Goal: Information Seeking & Learning: Learn about a topic

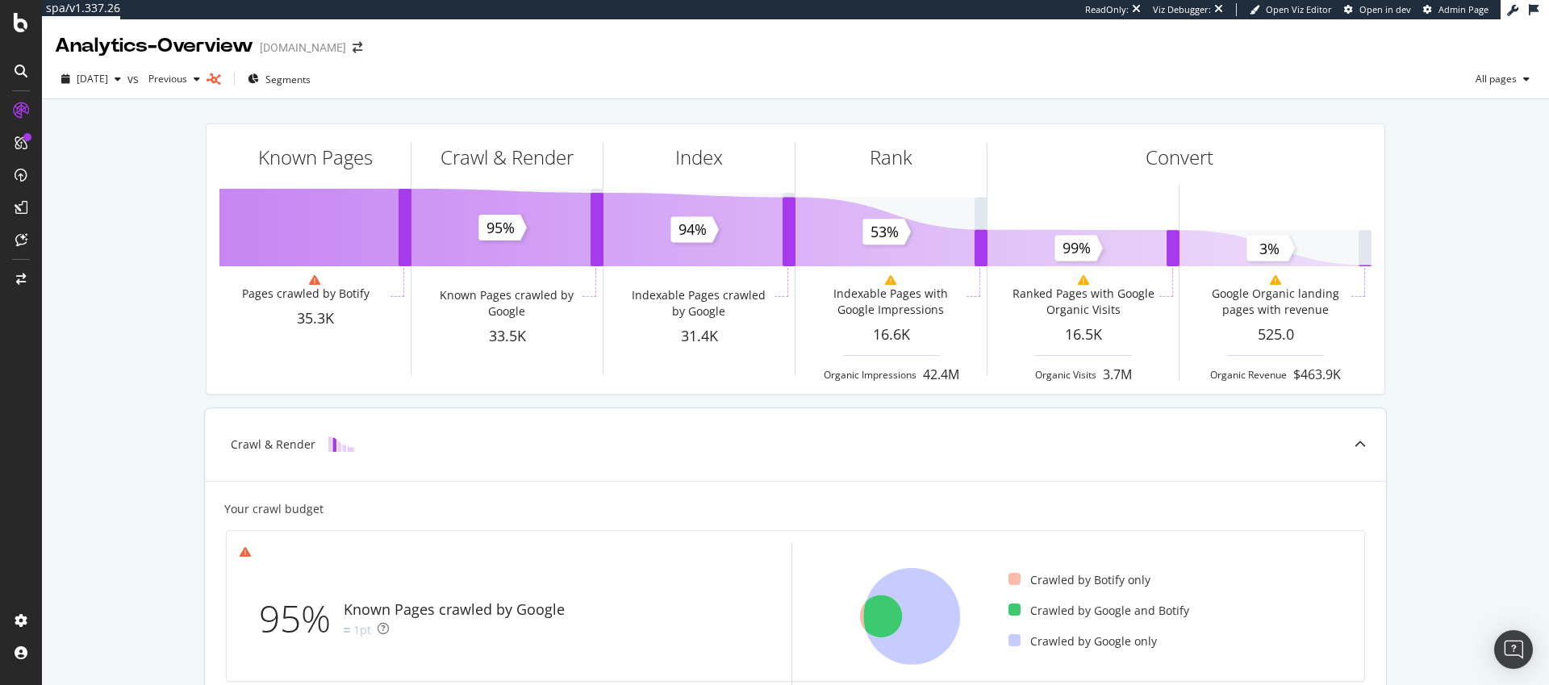
click at [920, 609] on icon at bounding box center [912, 616] width 97 height 97
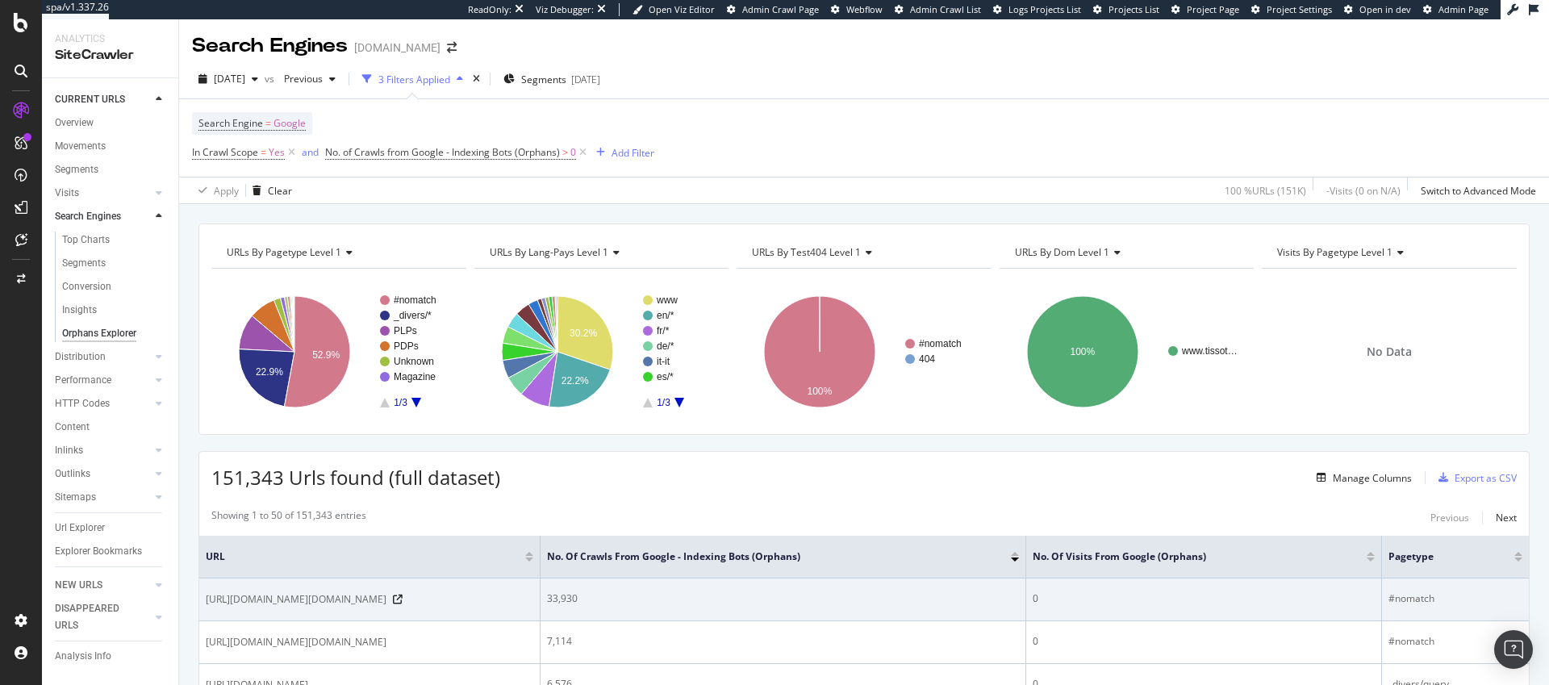
drag, startPoint x: 364, startPoint y: 600, endPoint x: 455, endPoint y: 601, distance: 91.2
click at [387, 601] on span "[URL][DOMAIN_NAME][DOMAIN_NAME]" at bounding box center [296, 600] width 181 height 16
copy span "/[DOMAIN_NAME]/"
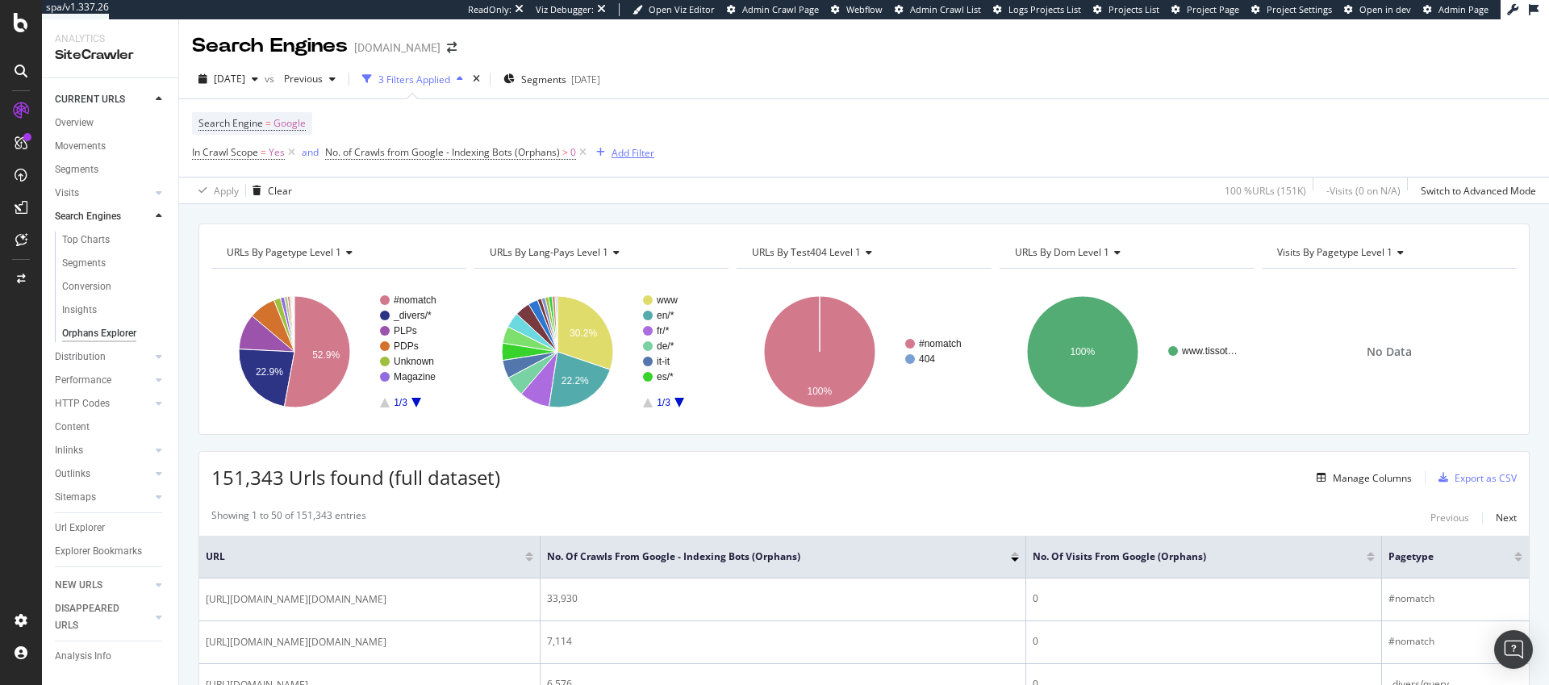
click at [628, 153] on div "Add Filter" at bounding box center [633, 153] width 43 height 14
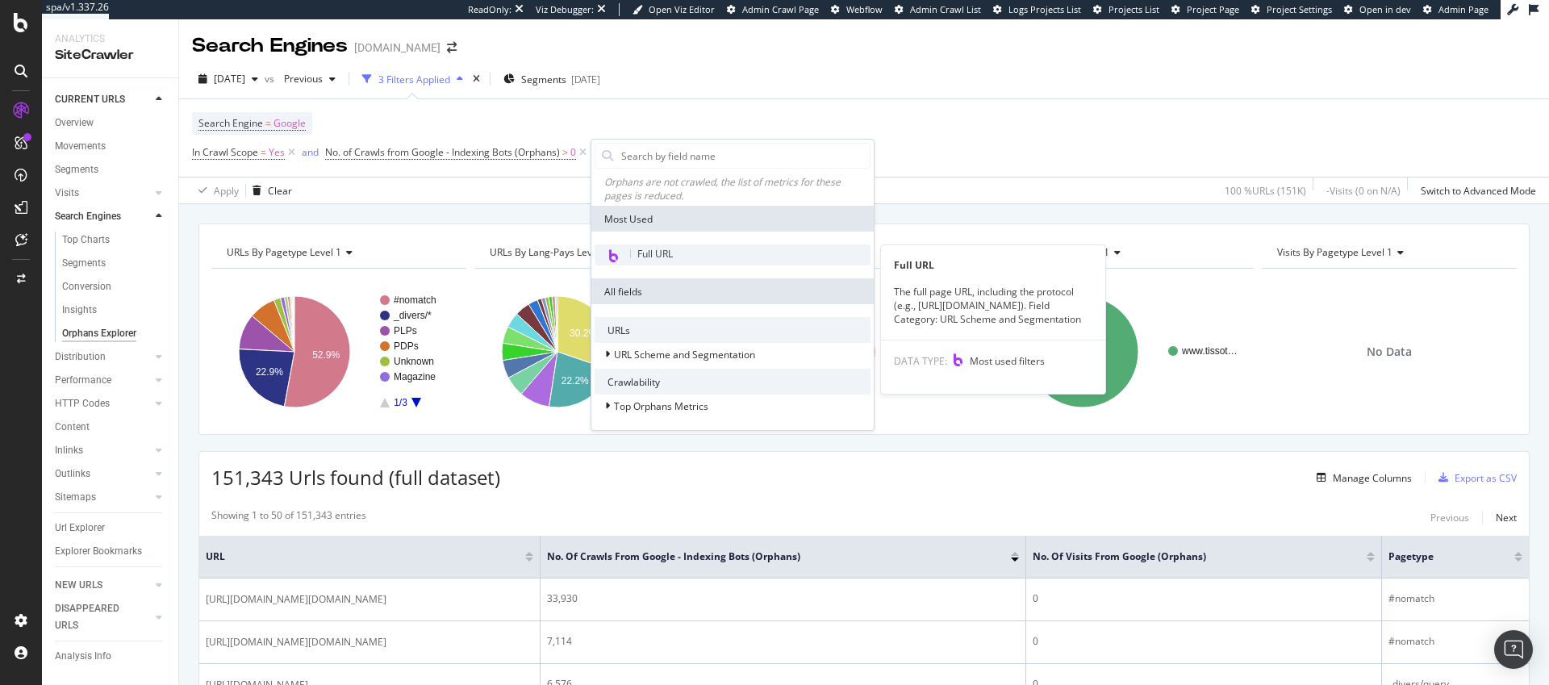
click at [641, 251] on span "Full URL" at bounding box center [656, 254] width 36 height 14
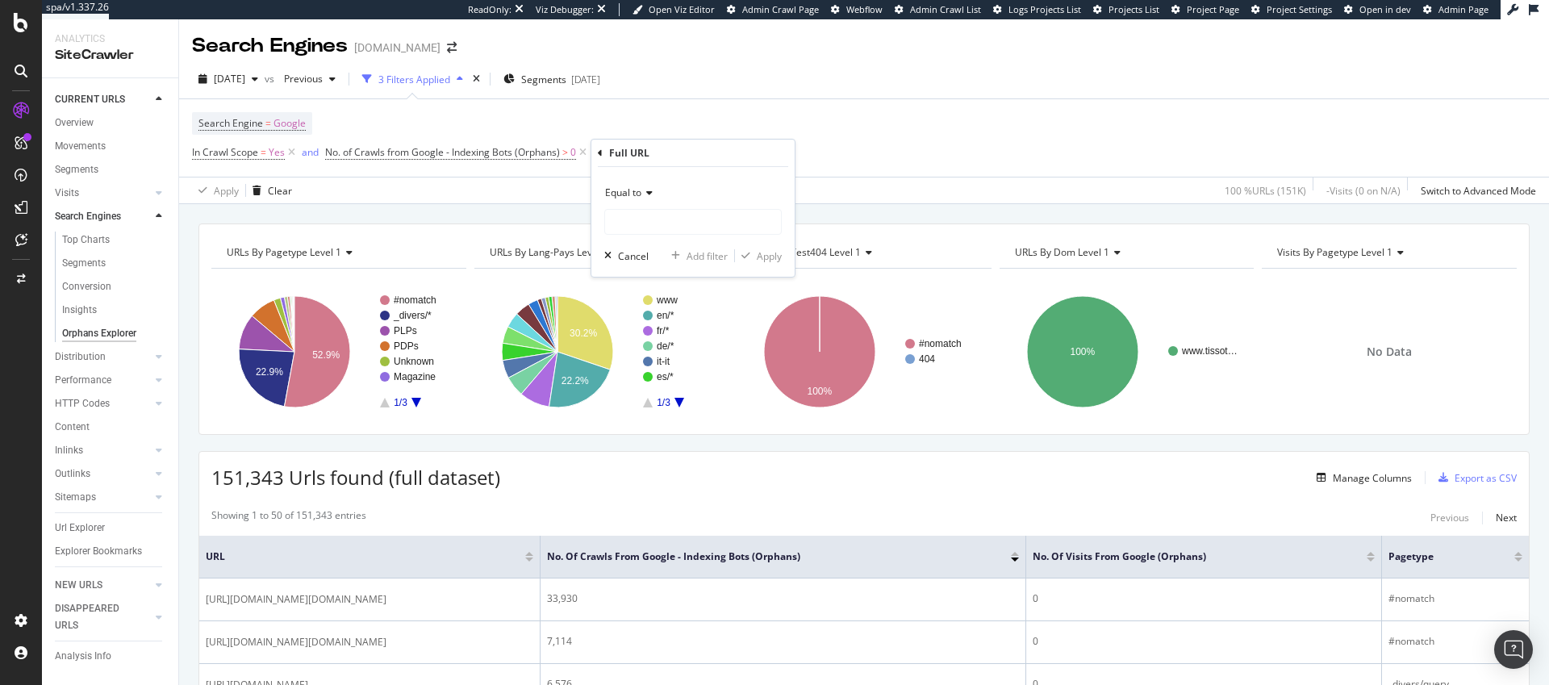
click at [622, 184] on div "Equal to" at bounding box center [693, 193] width 178 height 26
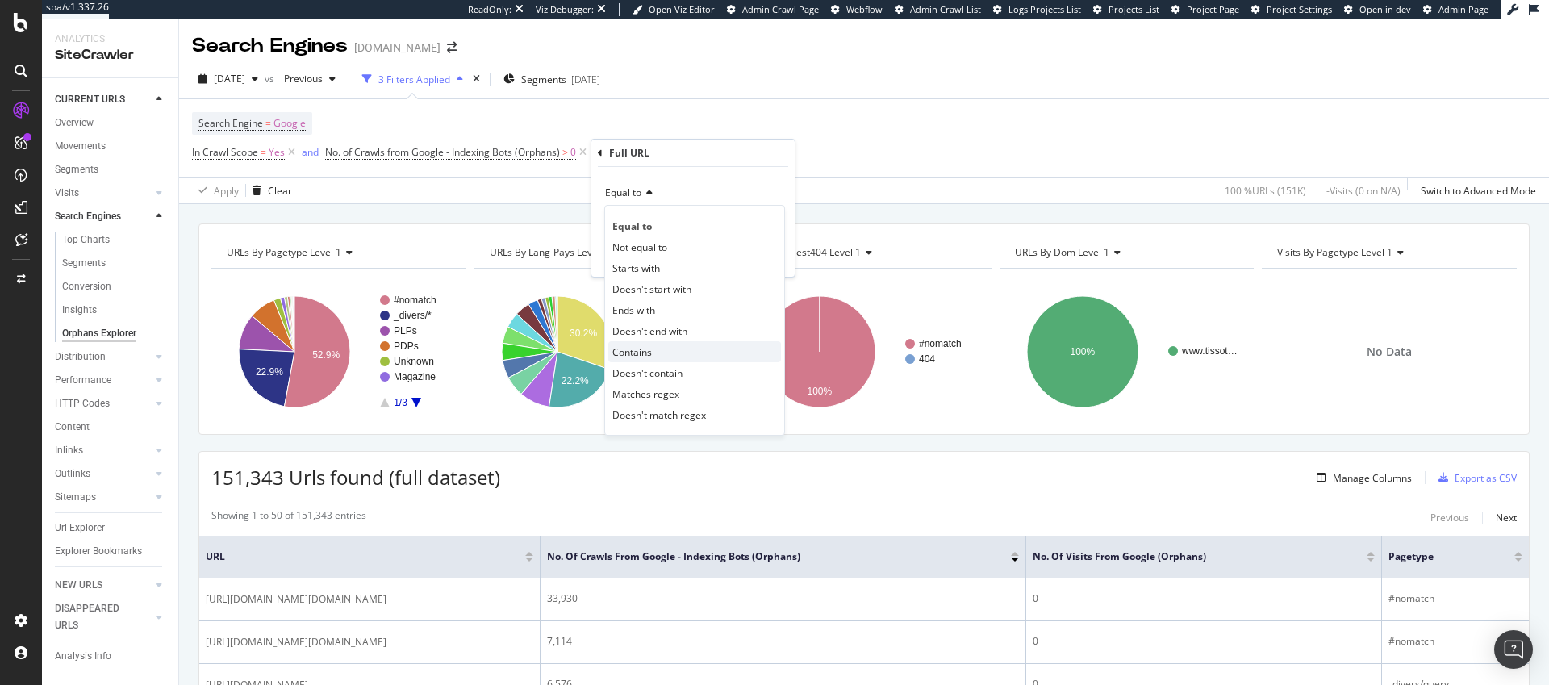
click at [641, 345] on span "Contains" at bounding box center [633, 352] width 40 height 14
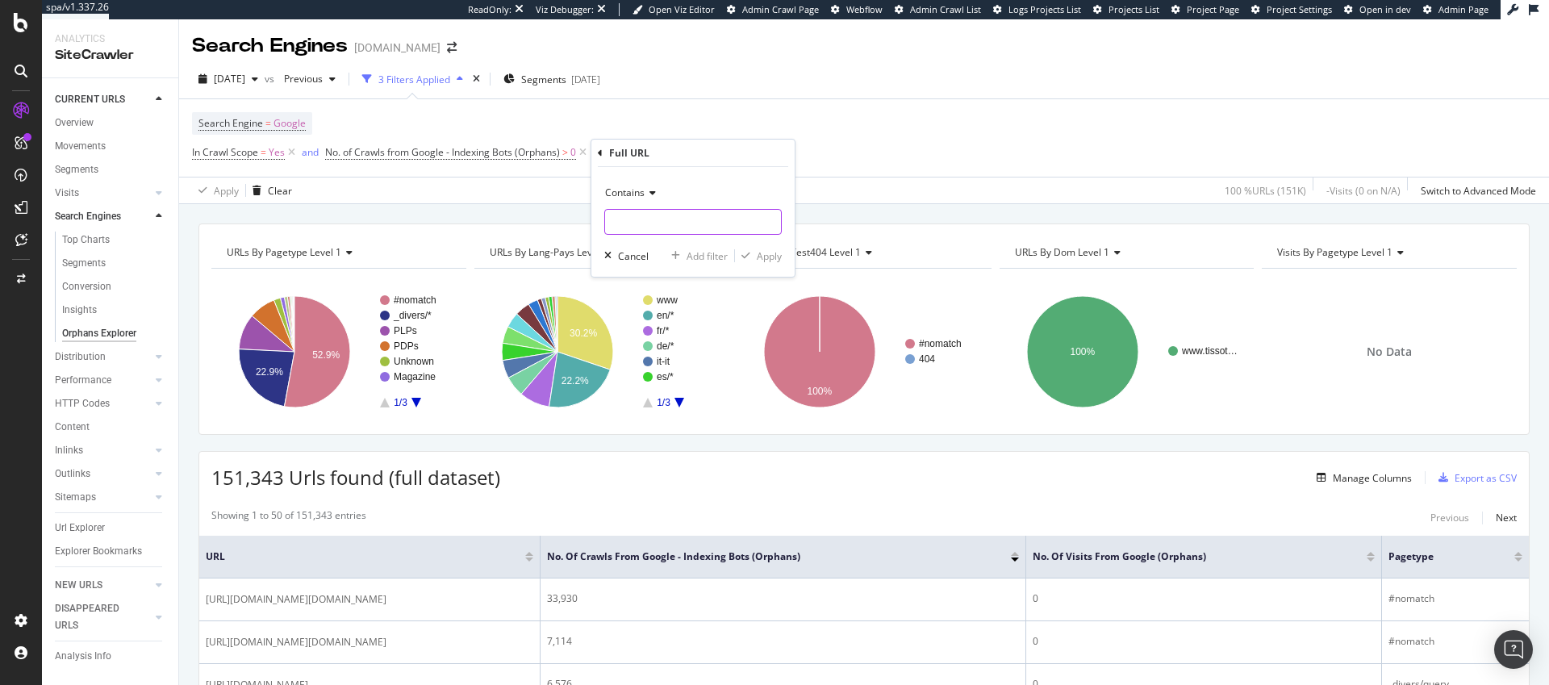
click at [661, 220] on input "text" at bounding box center [693, 222] width 176 height 26
paste input "/[DOMAIN_NAME]/"
type input "/demandware.store/"
click at [763, 257] on div "Apply" at bounding box center [769, 256] width 25 height 14
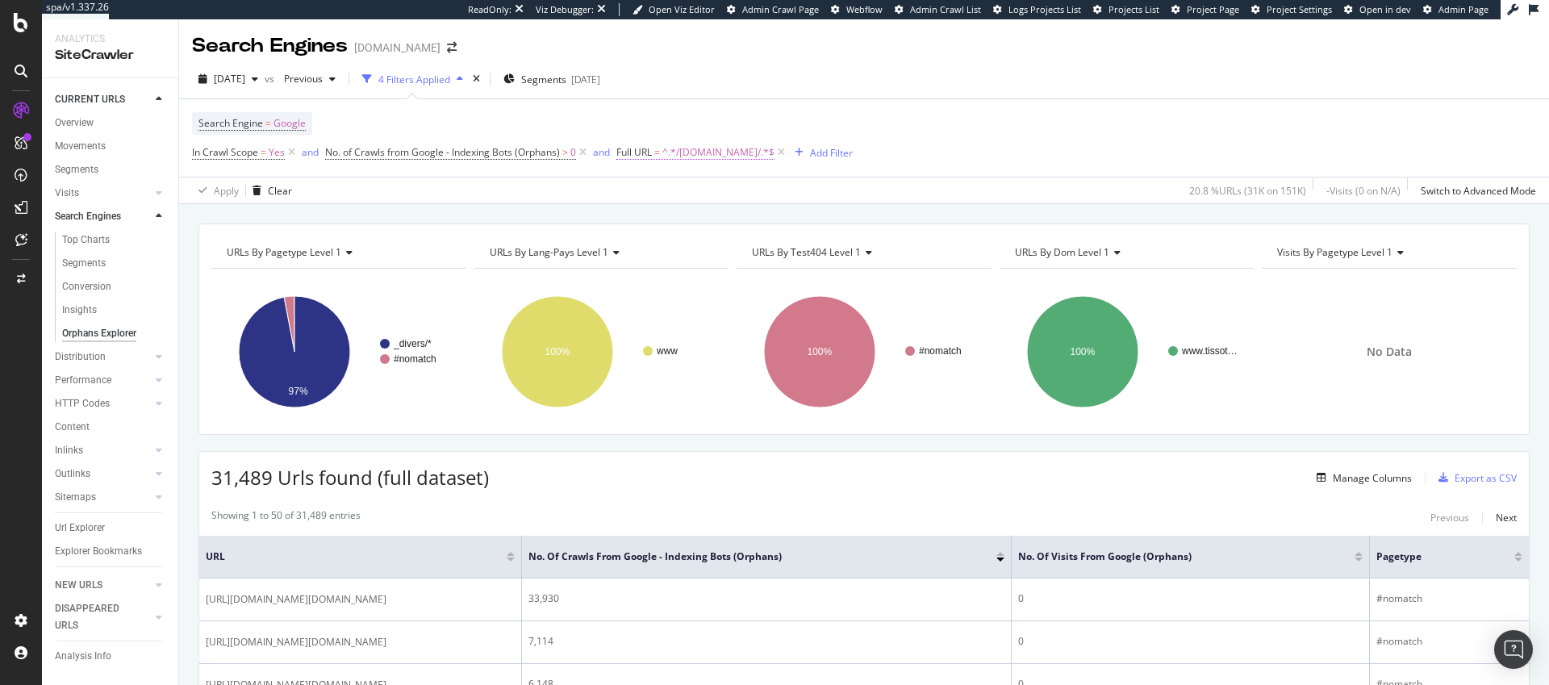
click at [700, 157] on span "^.*/demandware.store/.*$" at bounding box center [719, 152] width 112 height 23
click at [673, 190] on icon at bounding box center [676, 191] width 11 height 10
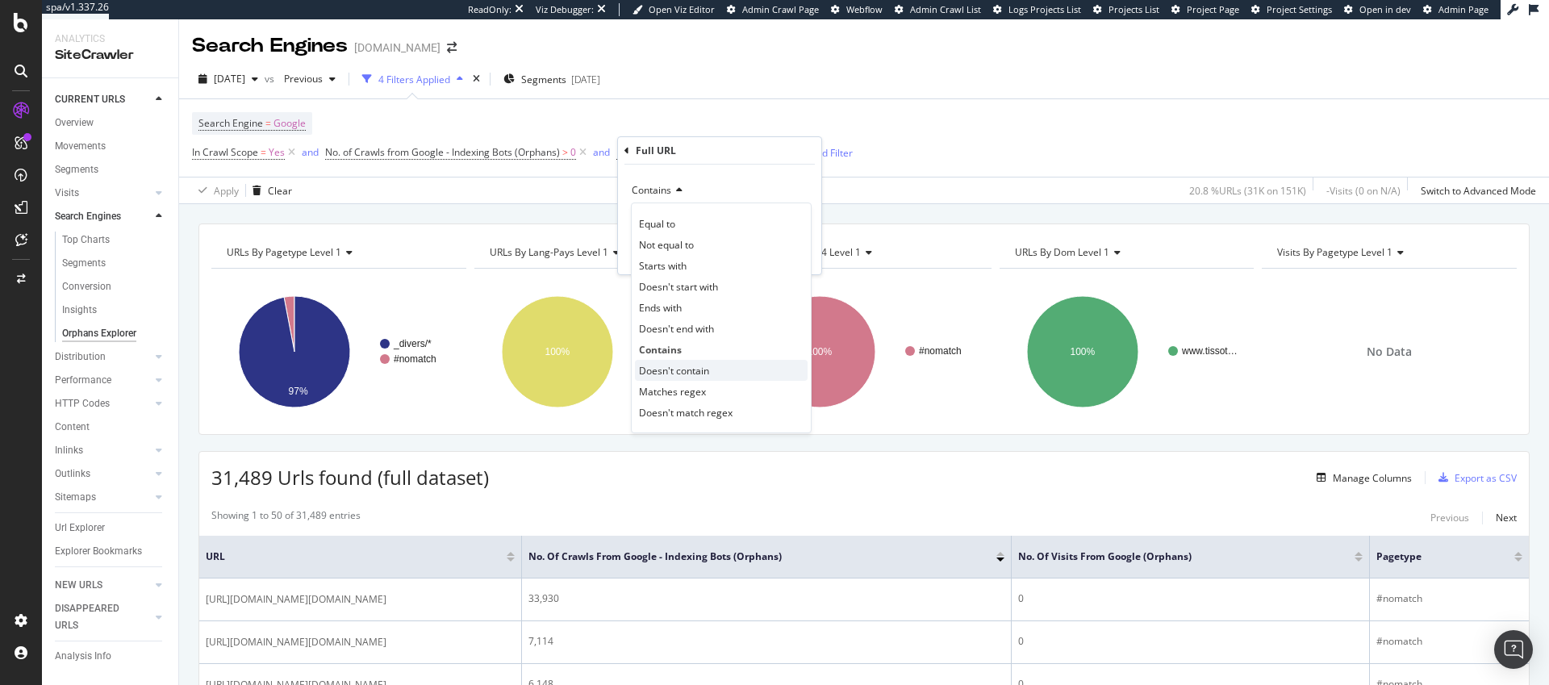
click at [707, 365] on span "Doesn't contain" at bounding box center [674, 371] width 70 height 14
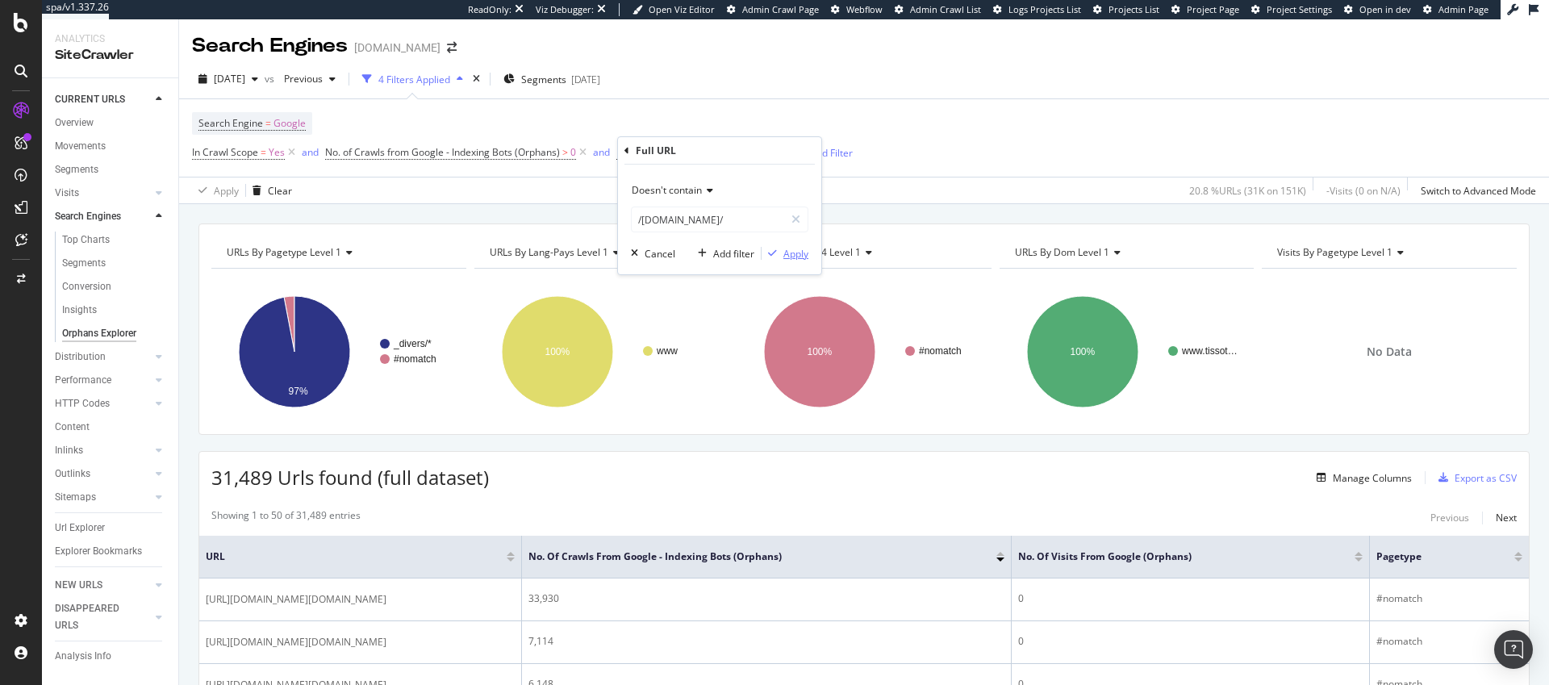
click at [795, 257] on div "Apply" at bounding box center [796, 254] width 25 height 14
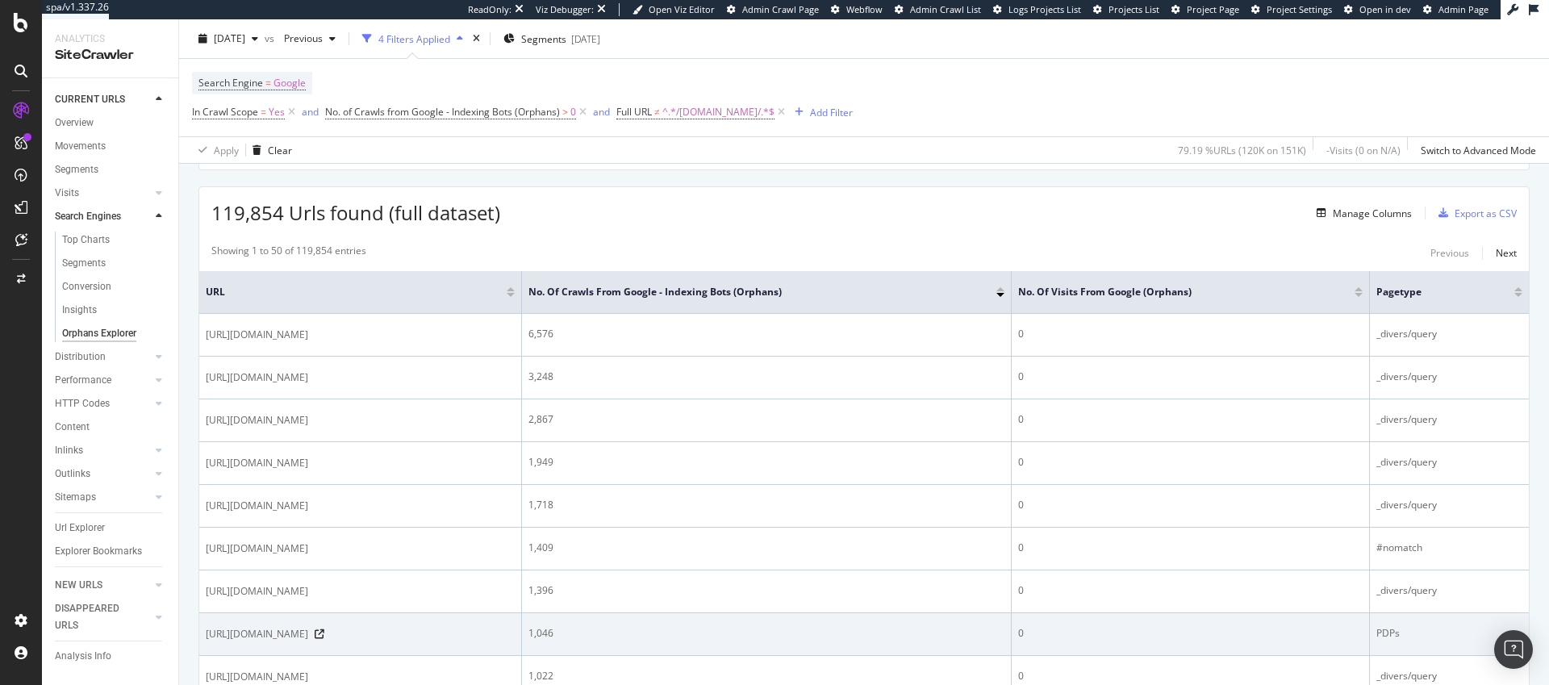
scroll to position [232, 0]
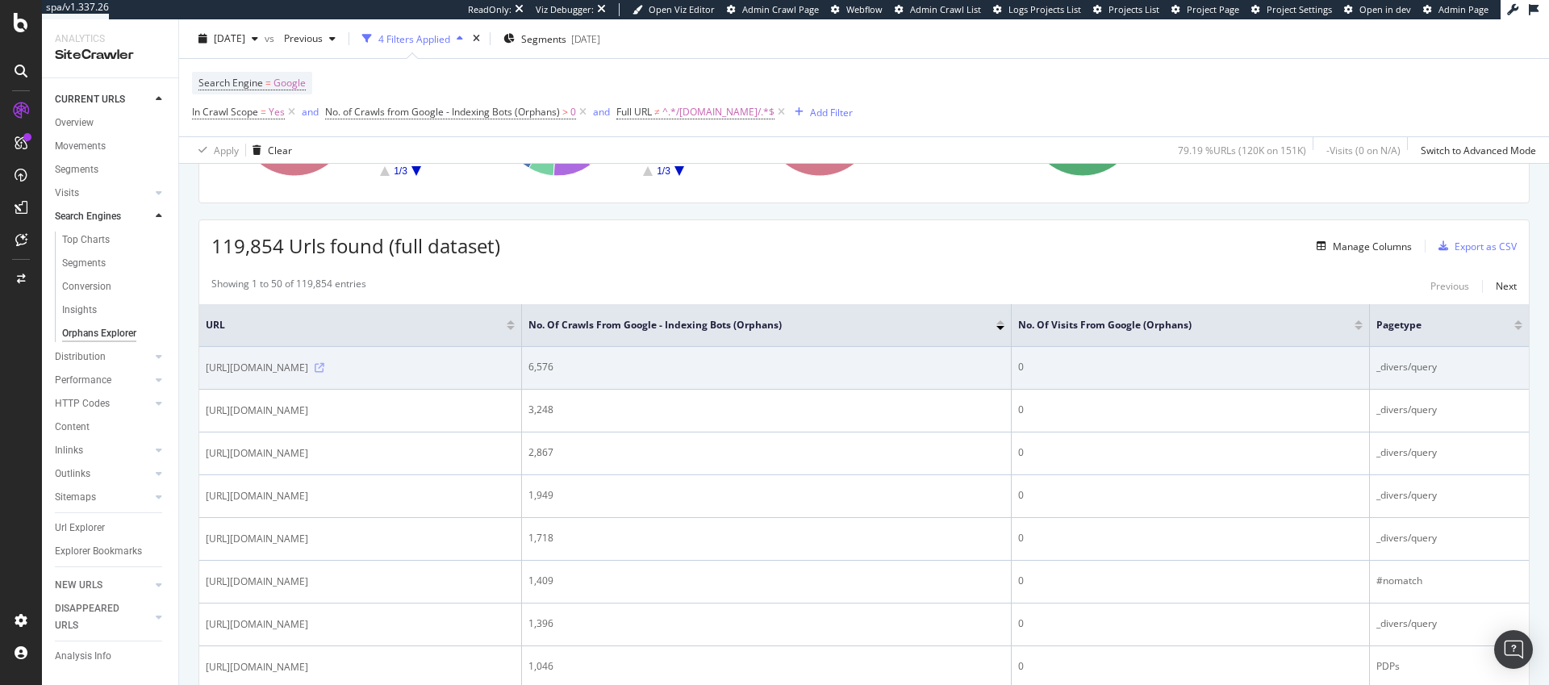
click at [324, 371] on icon at bounding box center [320, 368] width 10 height 10
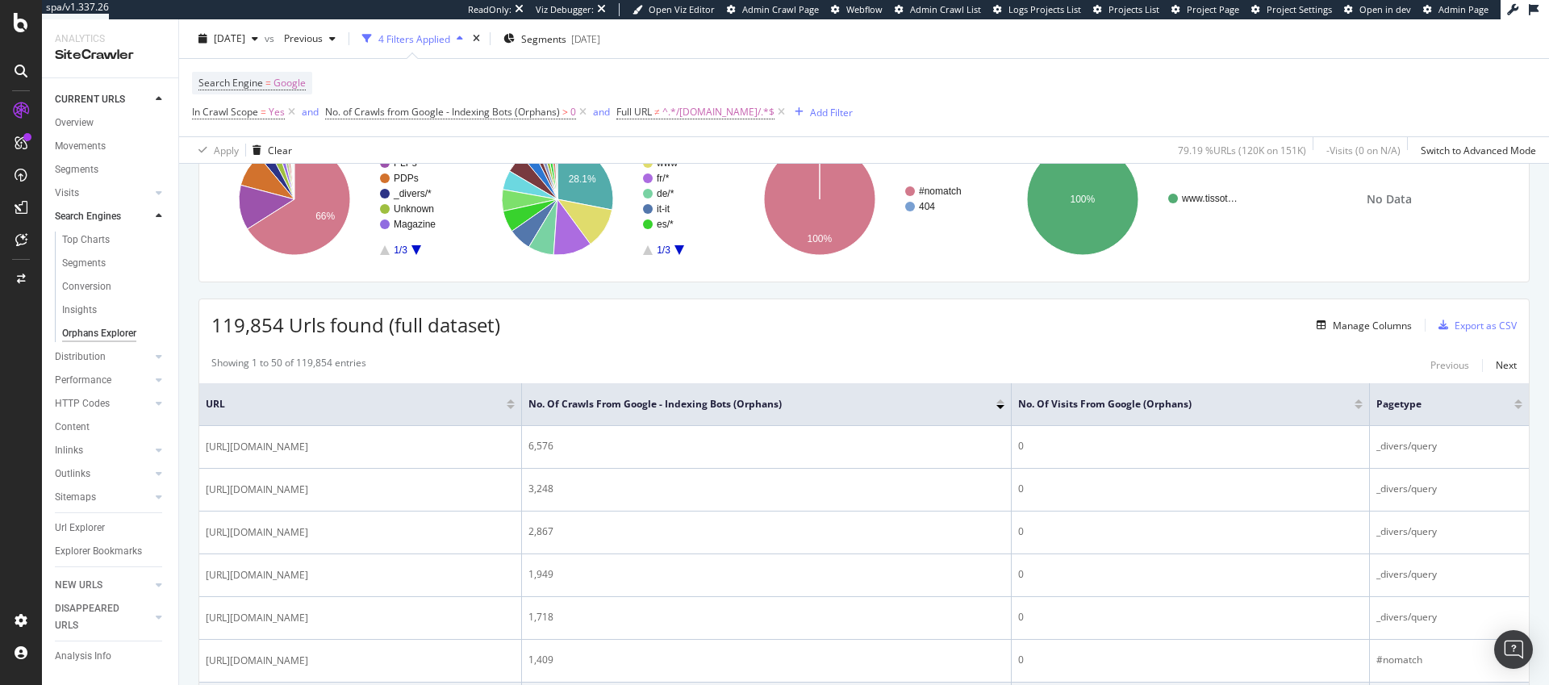
scroll to position [288, 0]
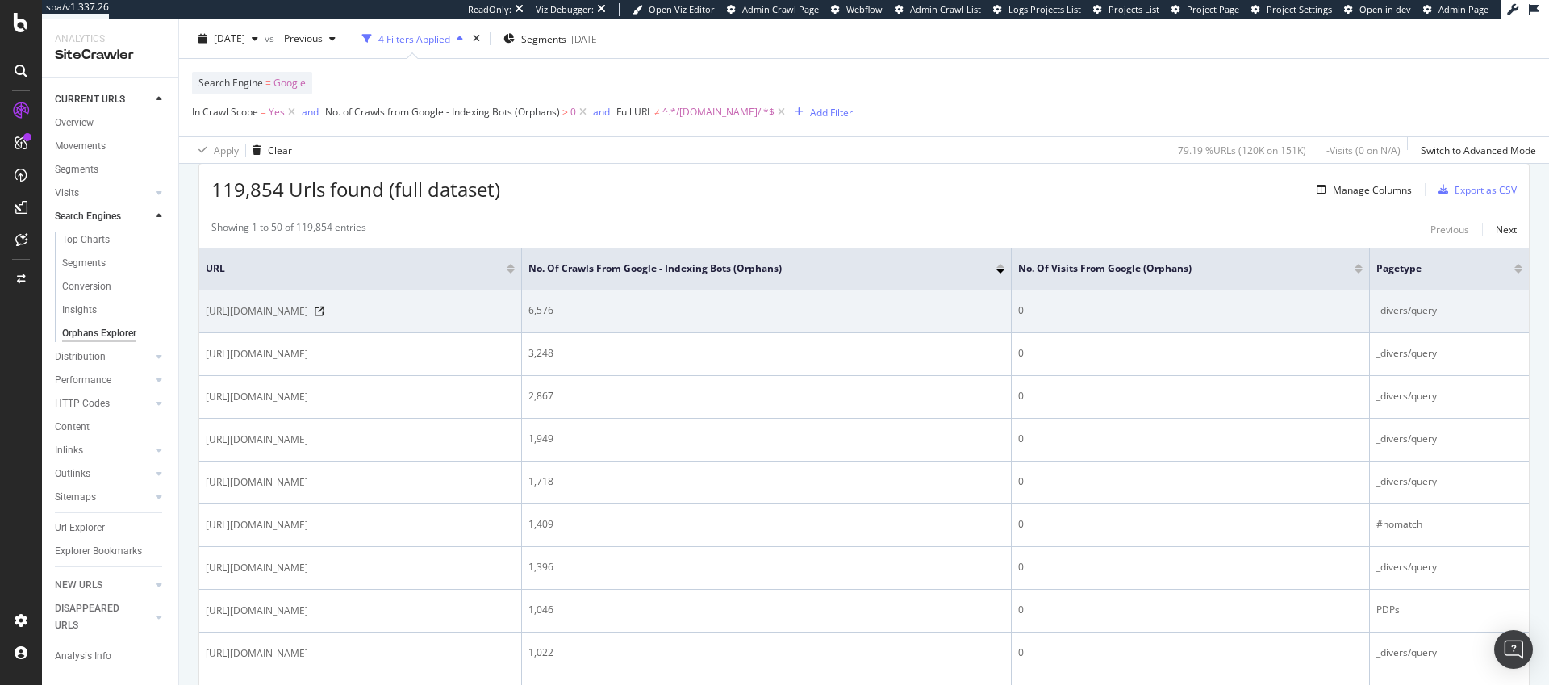
drag, startPoint x: 403, startPoint y: 313, endPoint x: 433, endPoint y: 313, distance: 30.7
click at [308, 313] on span "https://www.tissotwatches.com/fr-fr/stores?countryCode=FR" at bounding box center [257, 311] width 102 height 16
drag, startPoint x: 401, startPoint y: 311, endPoint x: 462, endPoint y: 311, distance: 60.5
click at [308, 311] on span "https://www.tissotwatches.com/fr-fr/stores?countryCode=FR" at bounding box center [257, 311] width 102 height 16
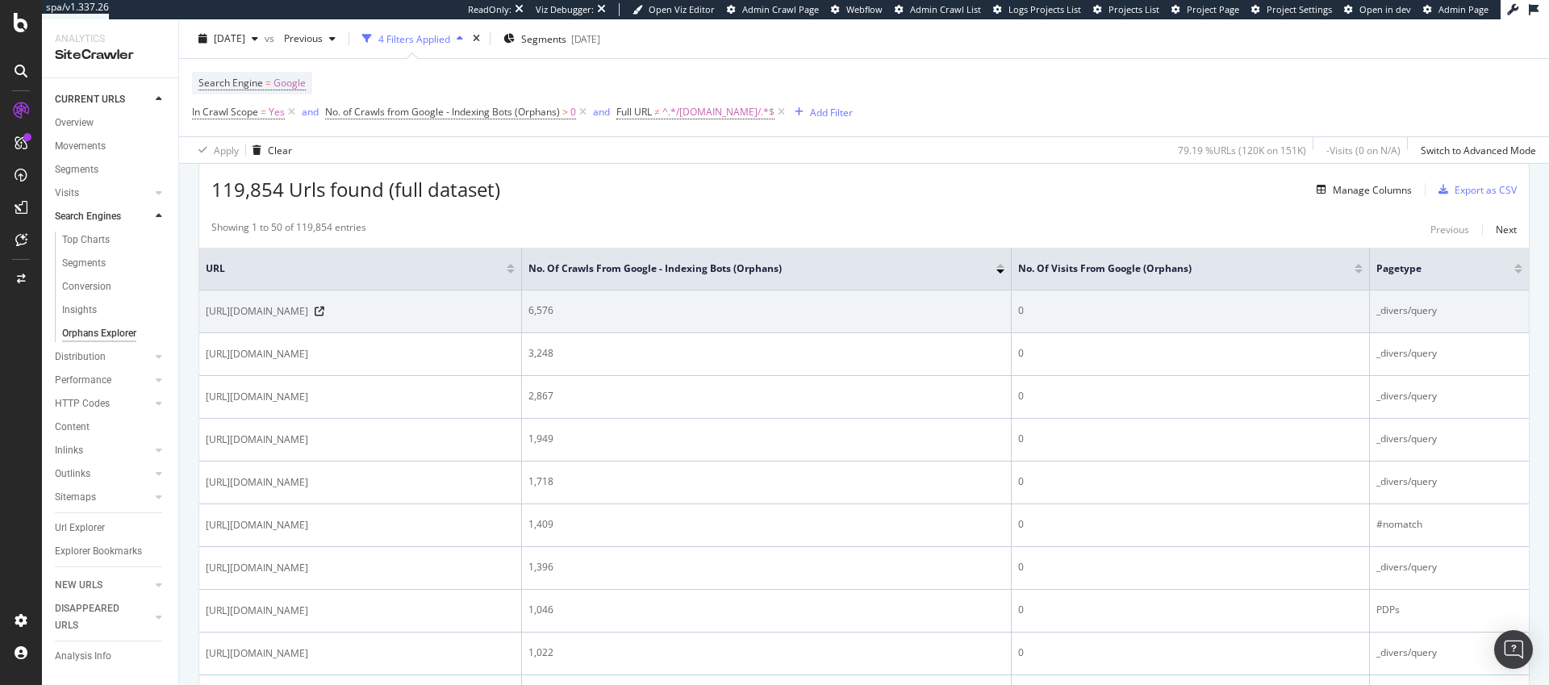
copy span "?countryCode"
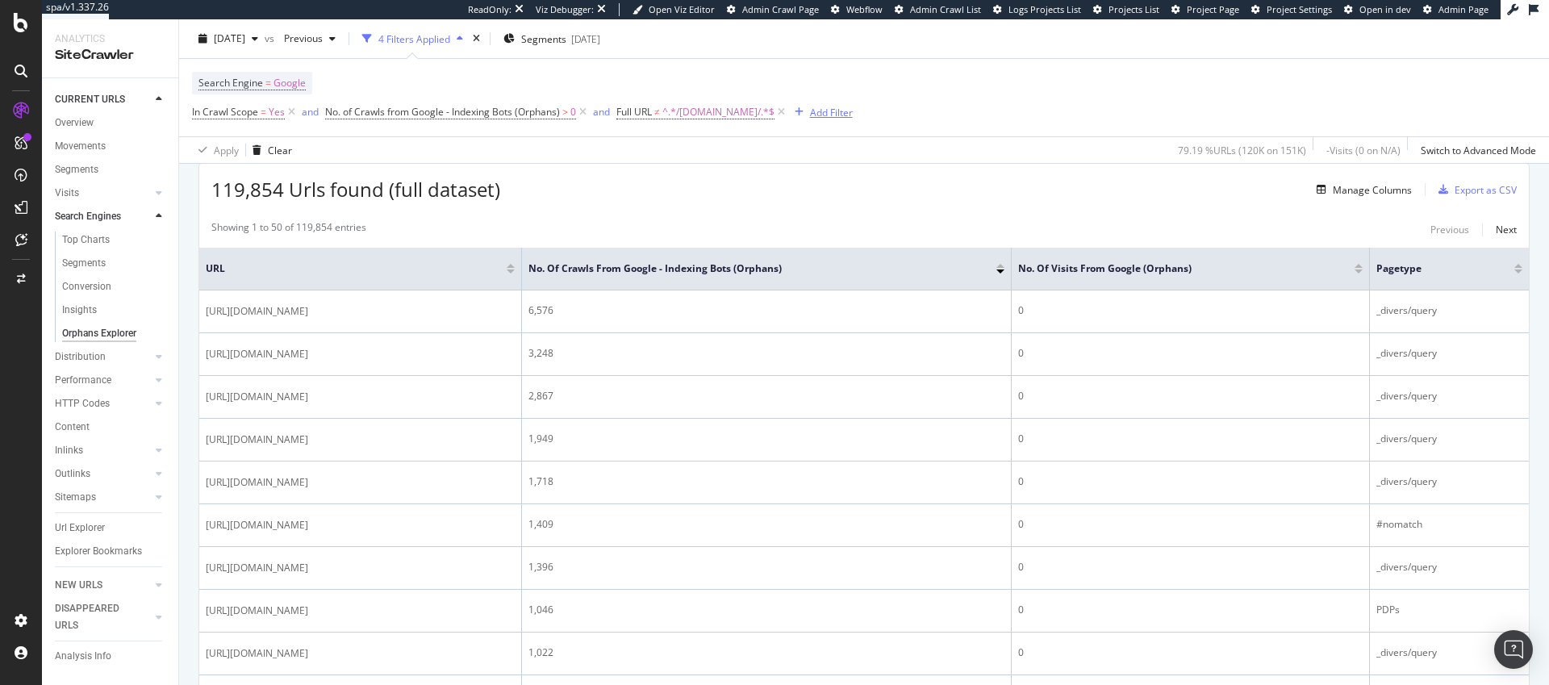
click at [822, 111] on div "Add Filter" at bounding box center [831, 112] width 43 height 14
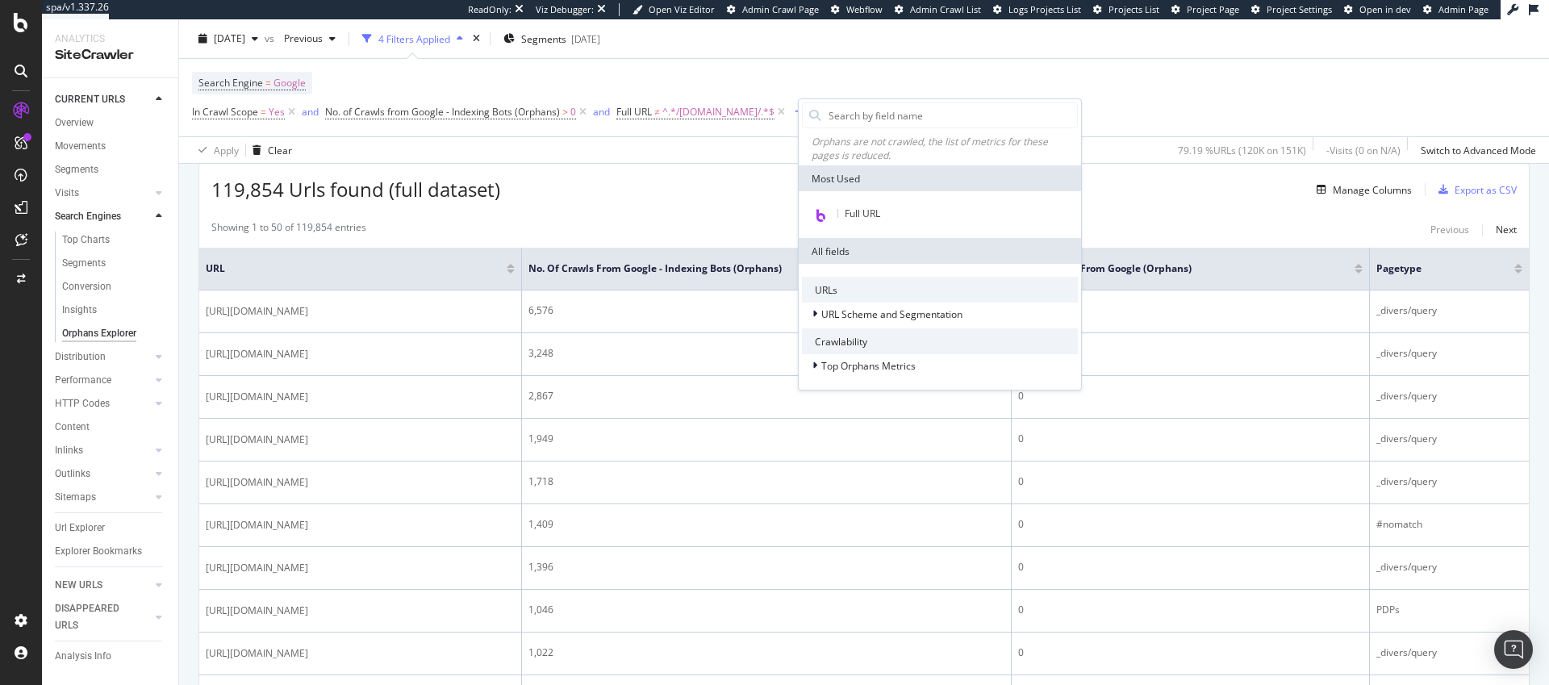
click at [868, 226] on div "Full URL" at bounding box center [940, 214] width 282 height 47
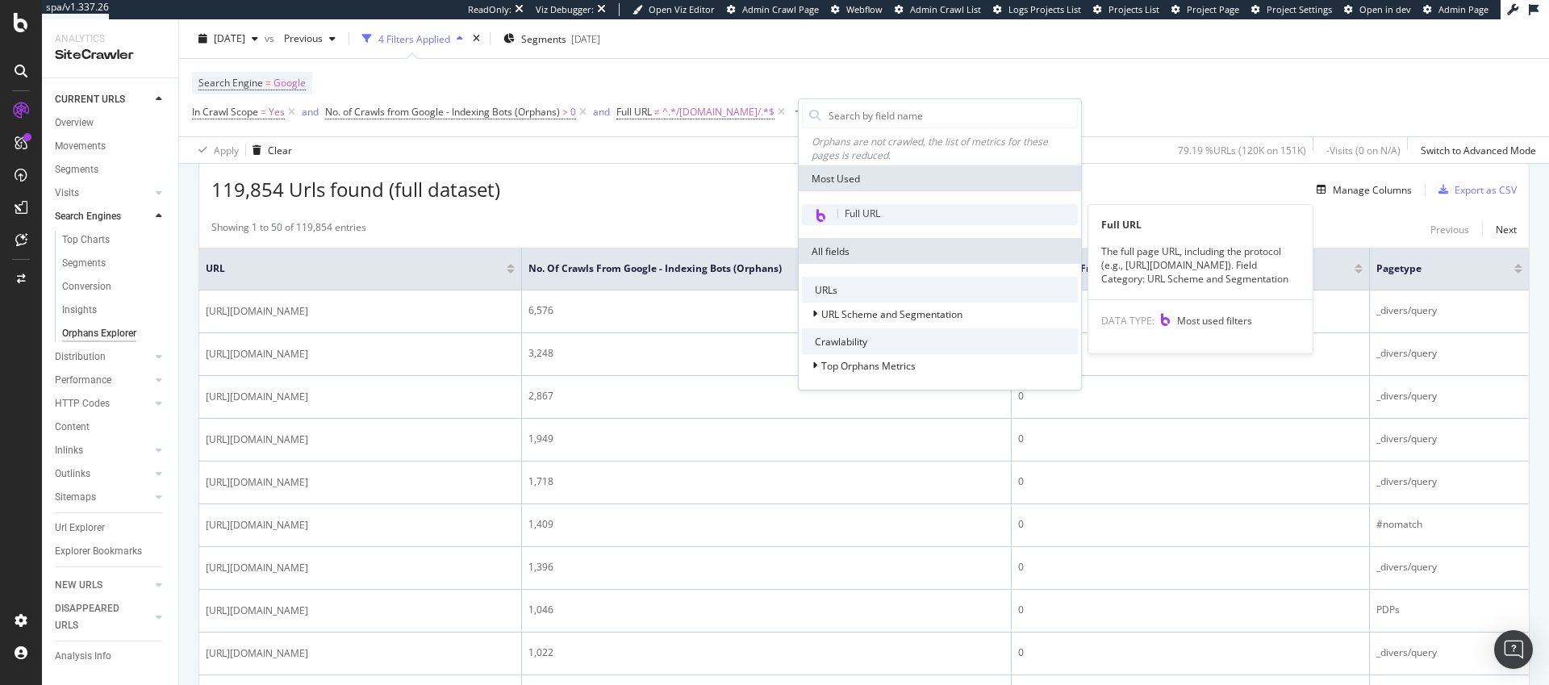
click at [868, 218] on span "Full URL" at bounding box center [863, 214] width 36 height 14
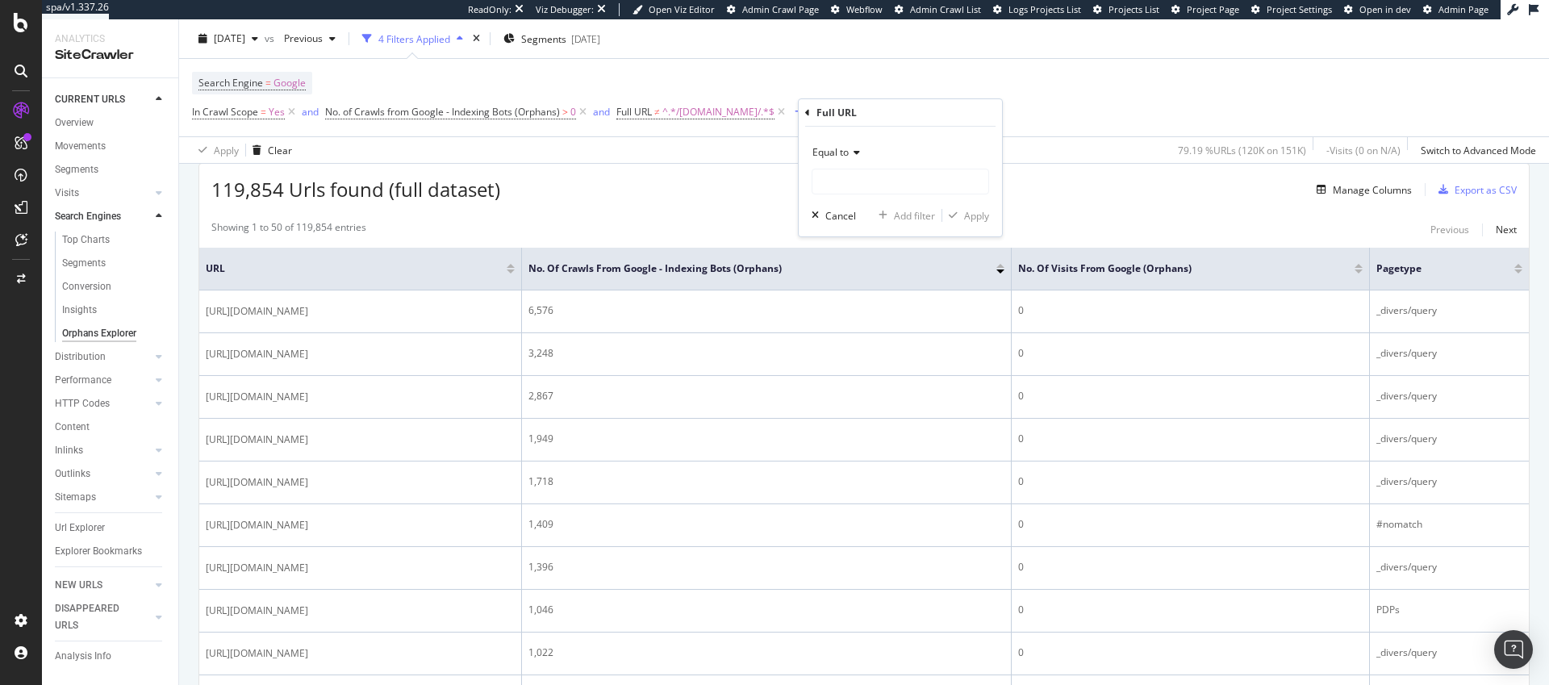
click at [851, 156] on icon at bounding box center [854, 153] width 11 height 10
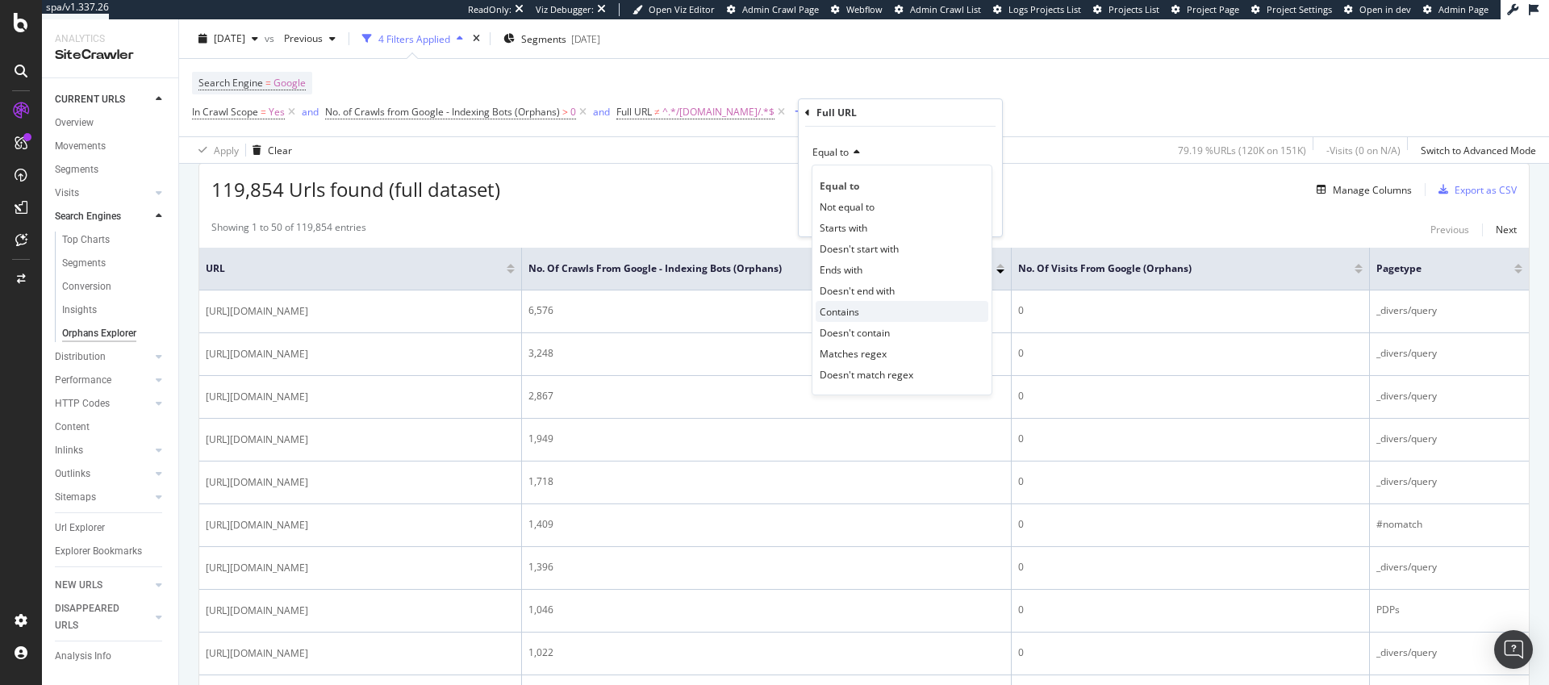
click at [863, 320] on div "Contains" at bounding box center [902, 311] width 173 height 21
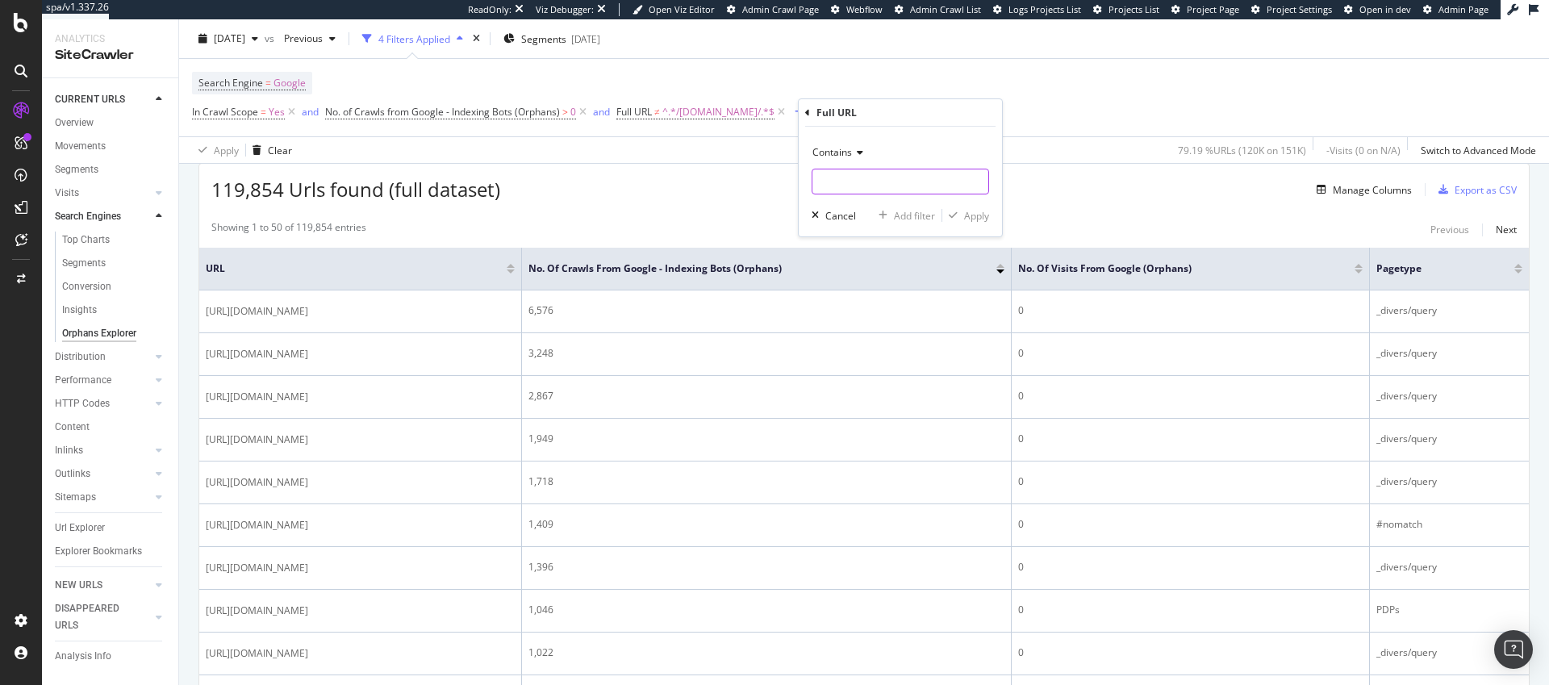
click at [867, 191] on input "text" at bounding box center [901, 182] width 176 height 26
paste input "?countryCode"
type input "?countryCode"
click at [973, 214] on div "Apply" at bounding box center [976, 216] width 25 height 14
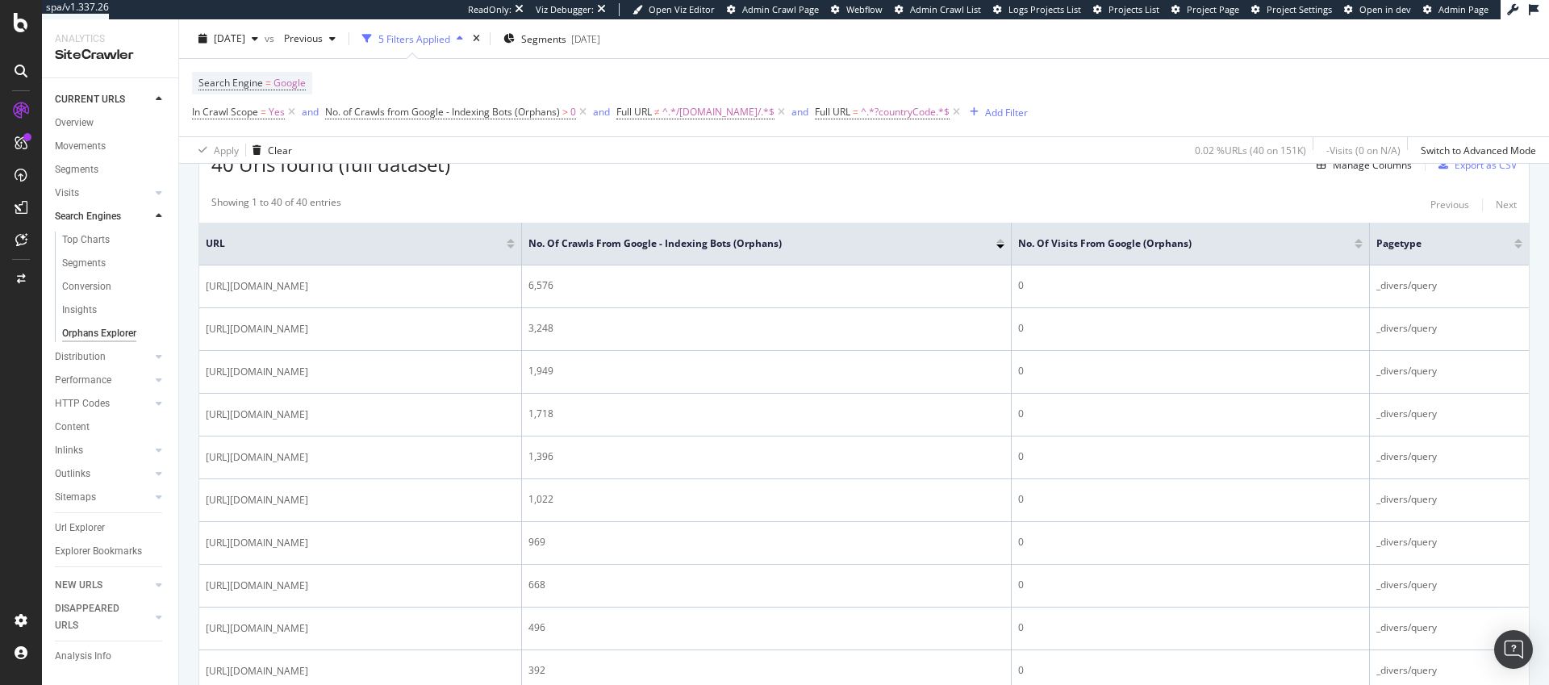
scroll to position [319, 0]
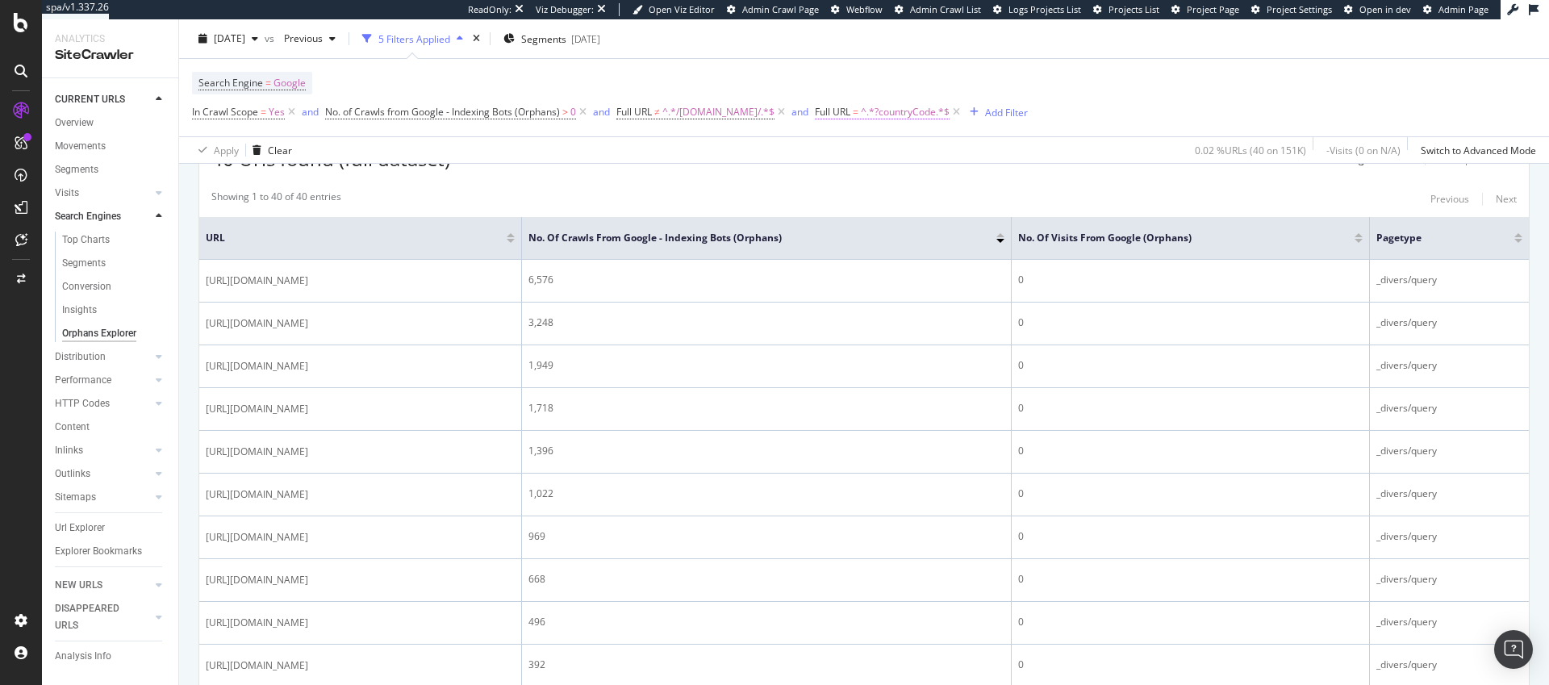
click at [916, 111] on span "^.*?countryCode.*$" at bounding box center [905, 112] width 89 height 23
click at [863, 147] on span "Contains" at bounding box center [859, 150] width 40 height 14
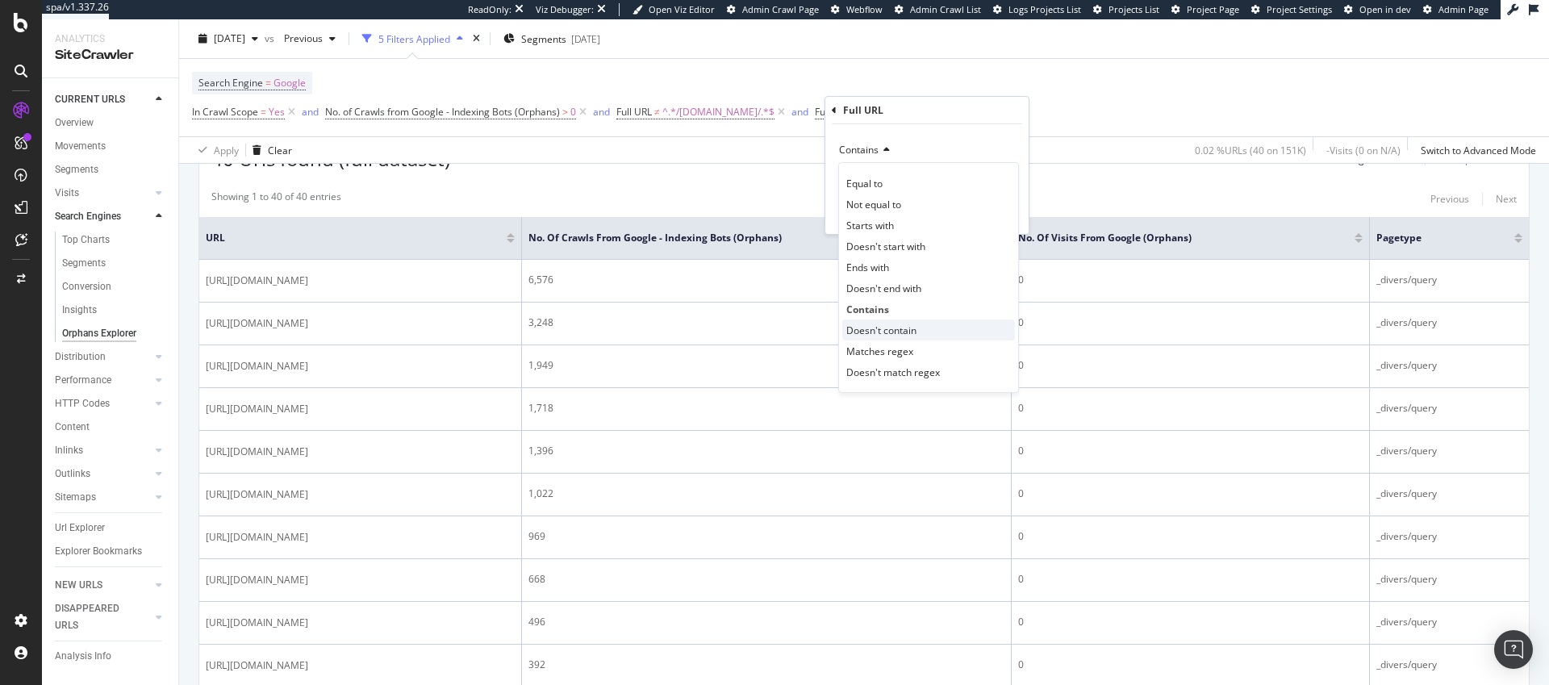
click at [907, 324] on span "Doesn't contain" at bounding box center [882, 331] width 70 height 14
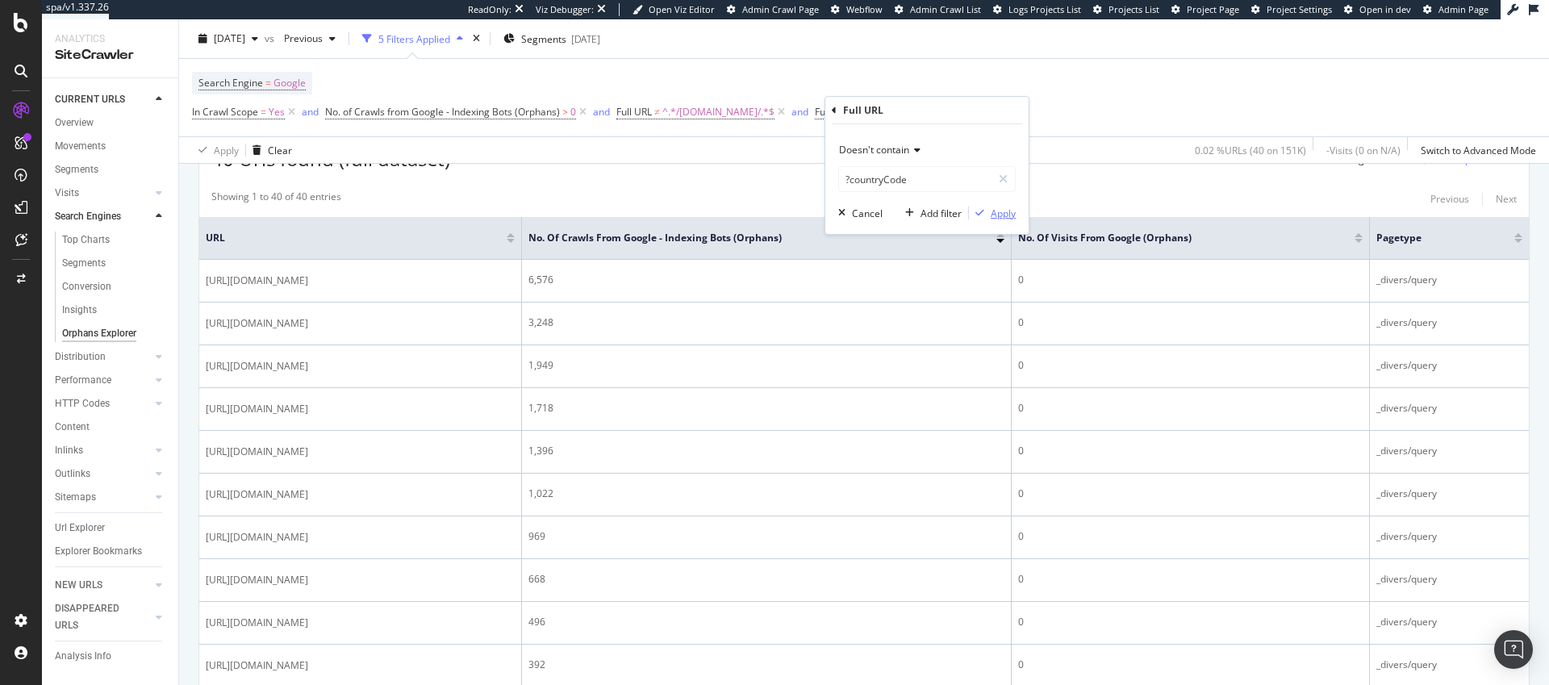
click at [997, 214] on div "Apply" at bounding box center [1003, 214] width 25 height 14
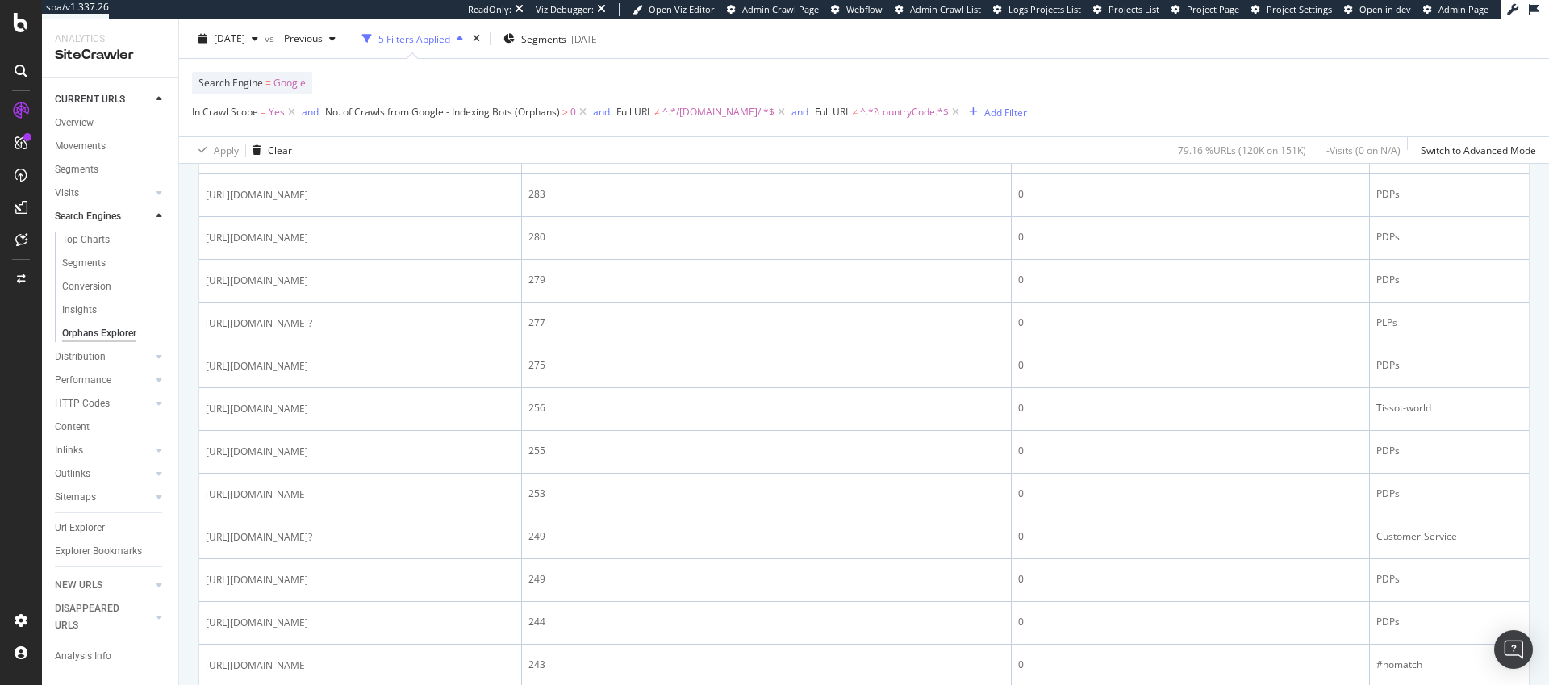
scroll to position [1358, 0]
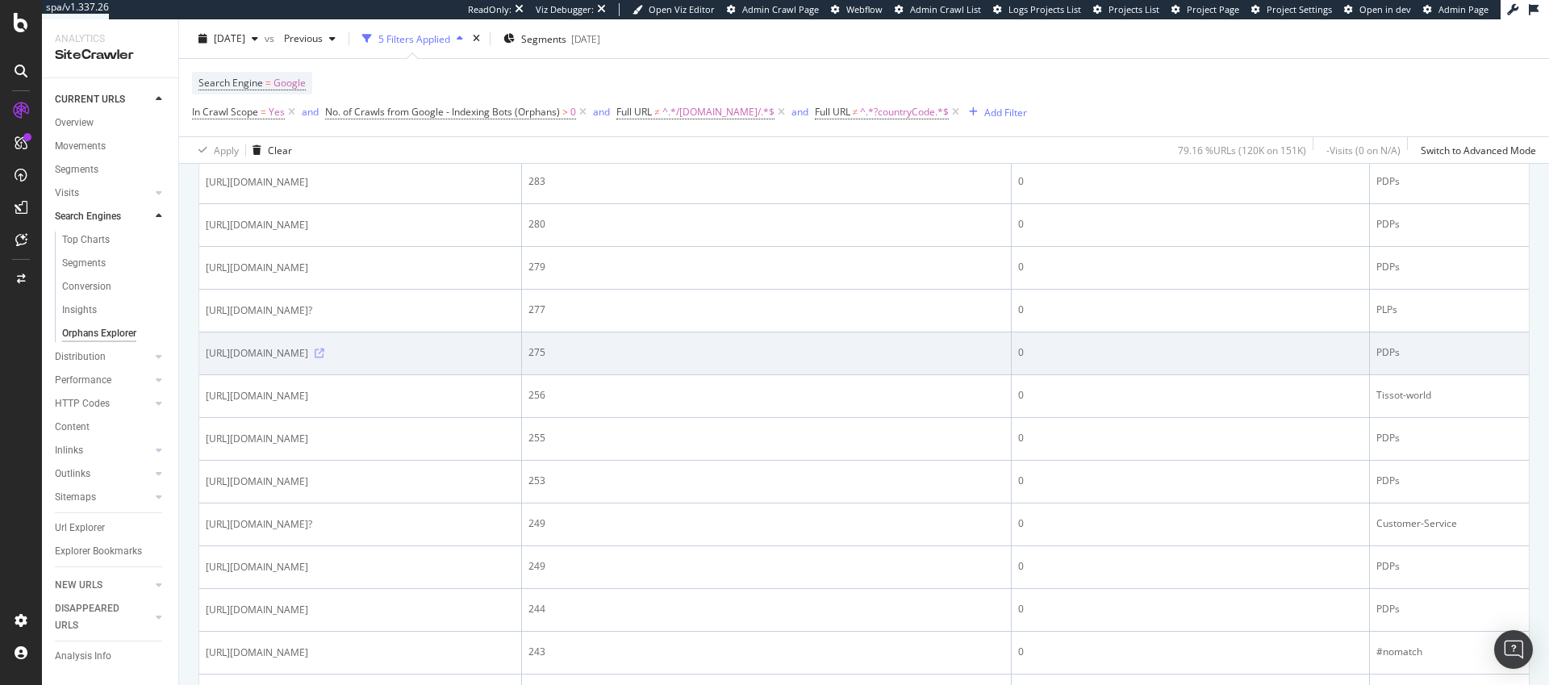
click at [324, 358] on icon at bounding box center [320, 354] width 10 height 10
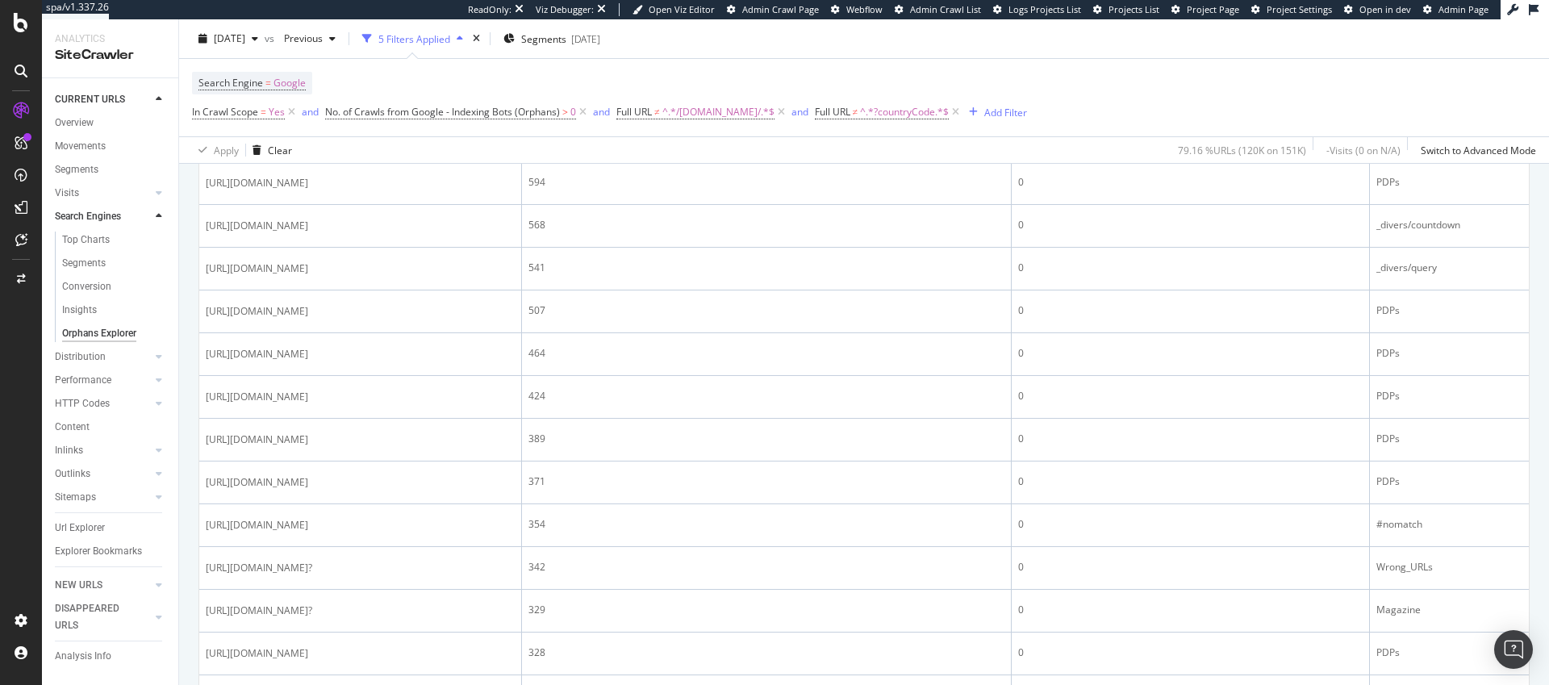
scroll to position [608, 0]
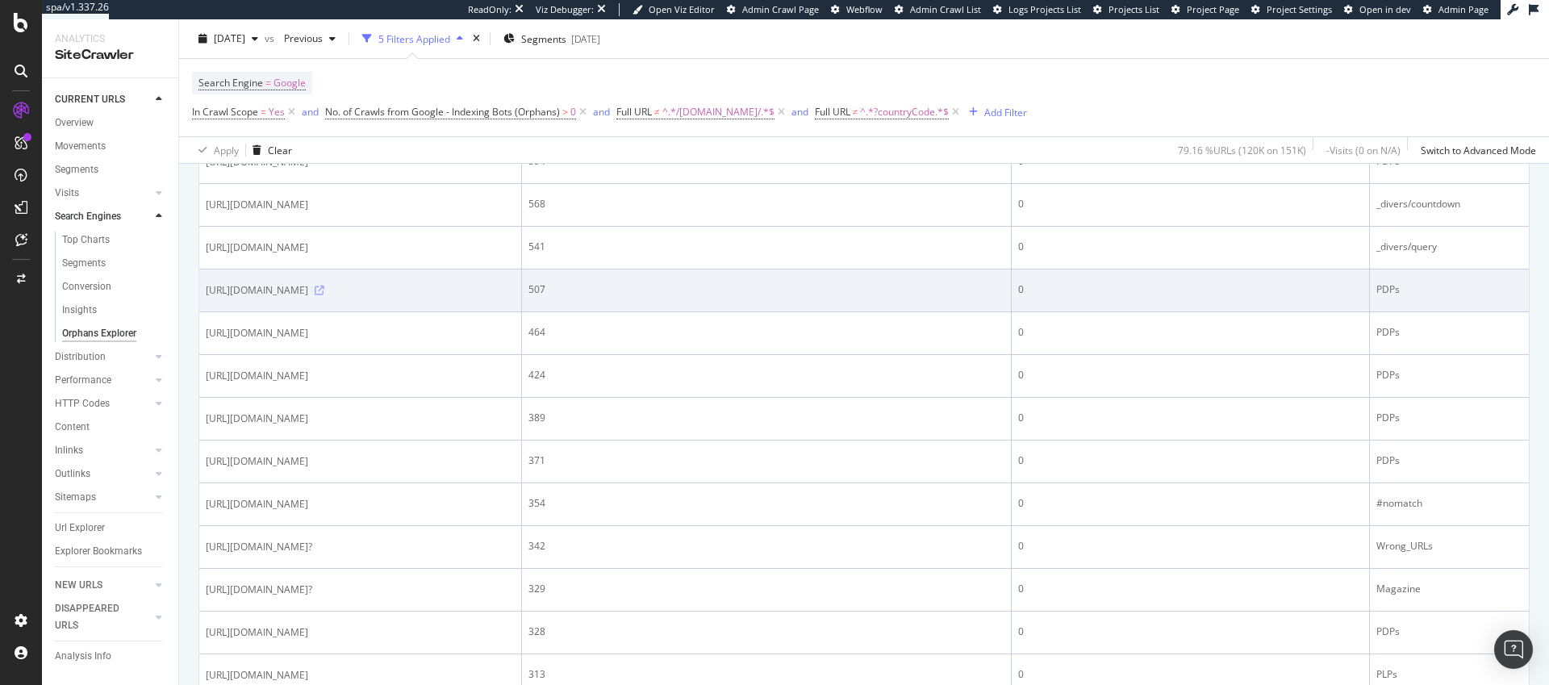
click at [324, 295] on icon at bounding box center [320, 291] width 10 height 10
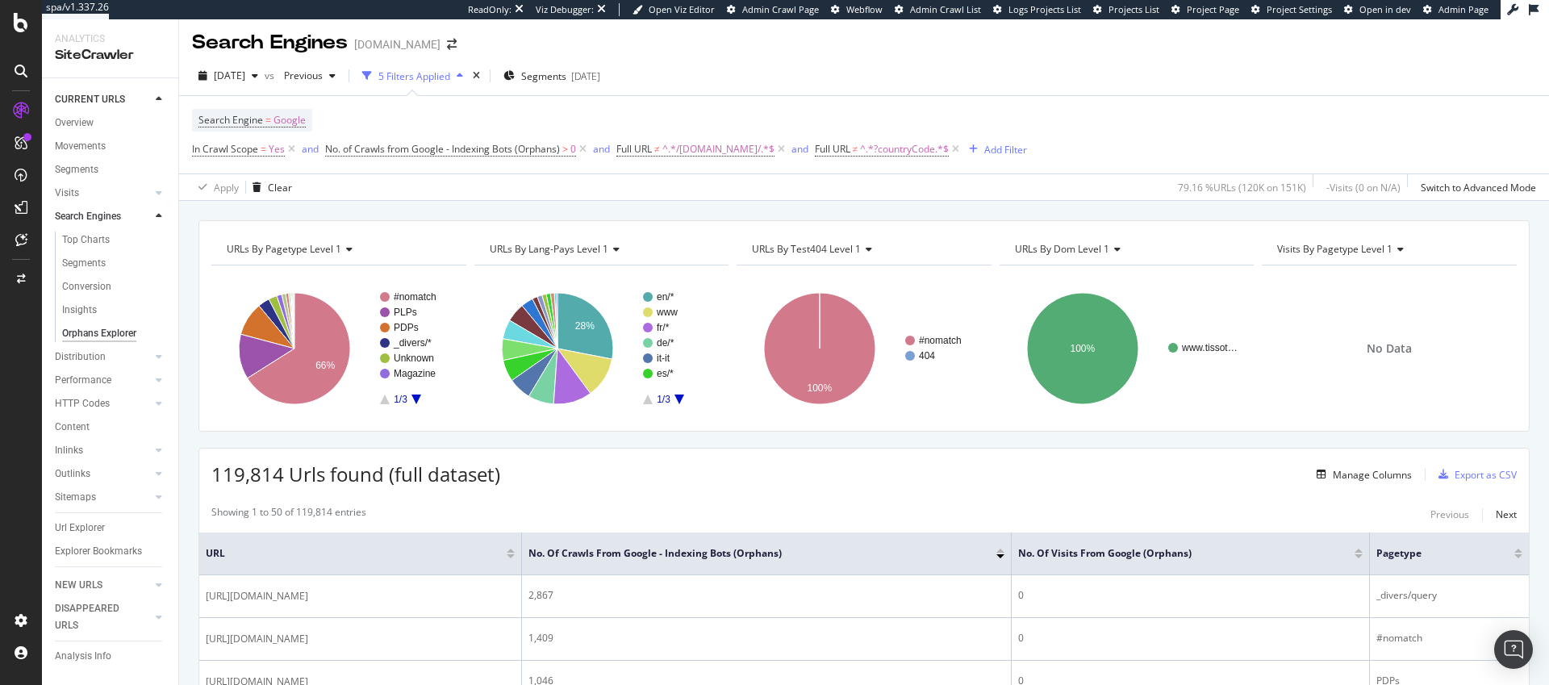
scroll to position [0, 0]
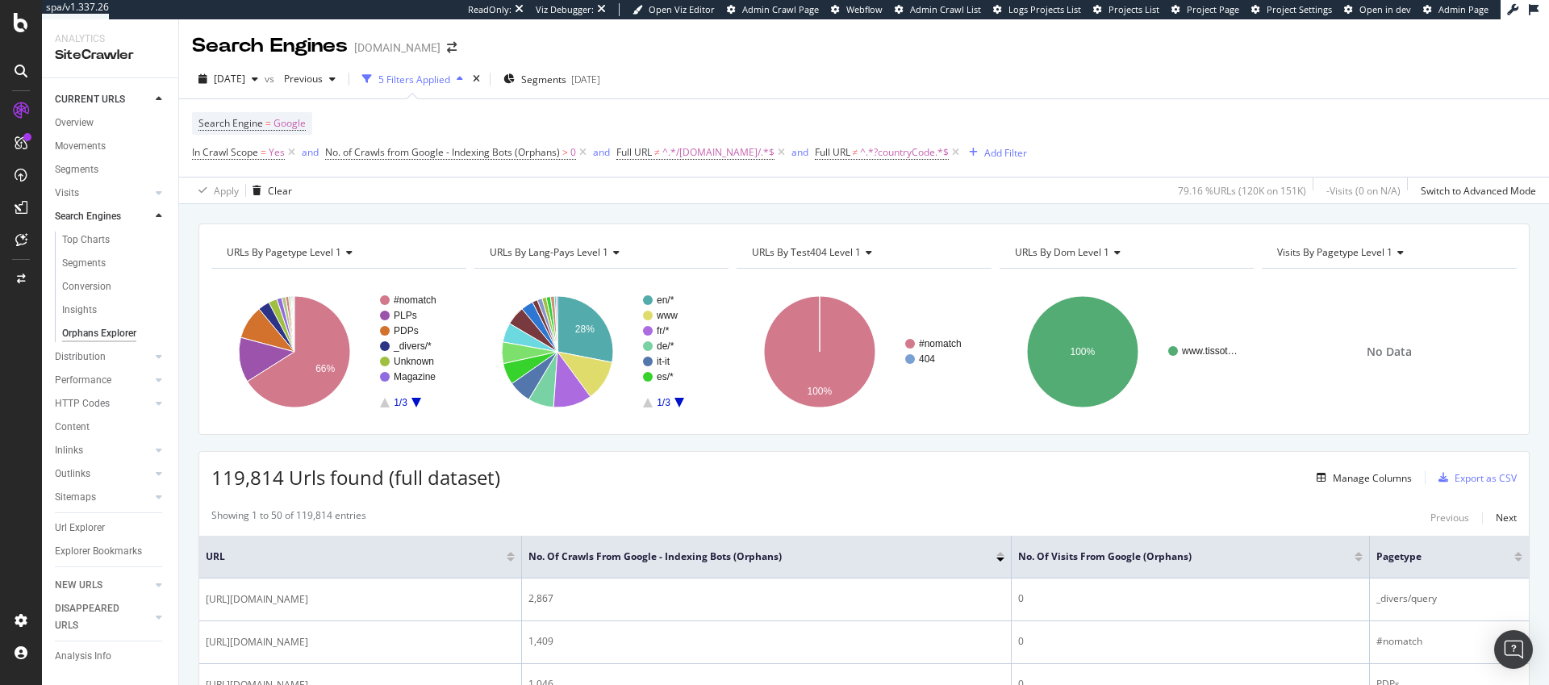
click at [1366, 488] on div "Manage Columns Export as CSV" at bounding box center [1414, 477] width 207 height 27
click at [1366, 482] on div "Manage Columns" at bounding box center [1372, 478] width 79 height 14
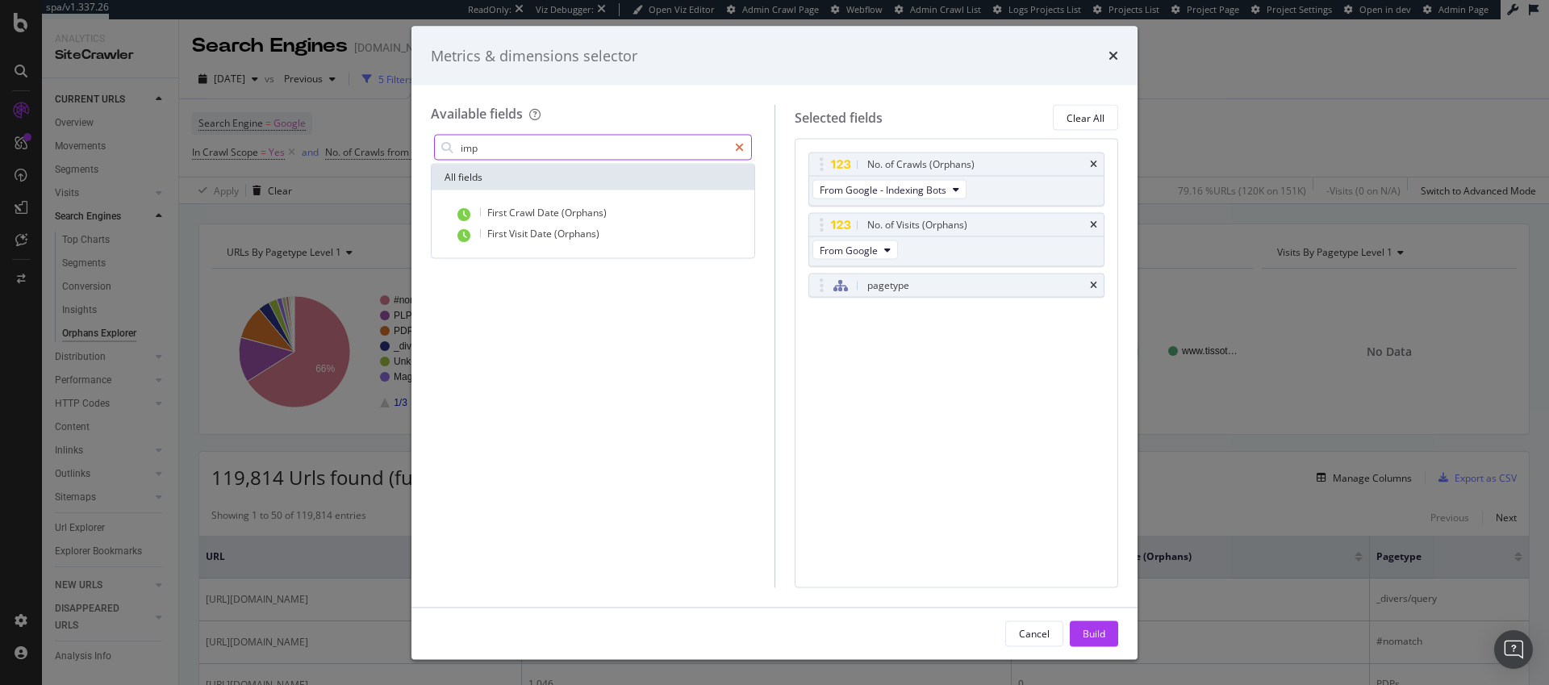
type input "imp"
click at [731, 144] on div "modal" at bounding box center [739, 148] width 23 height 26
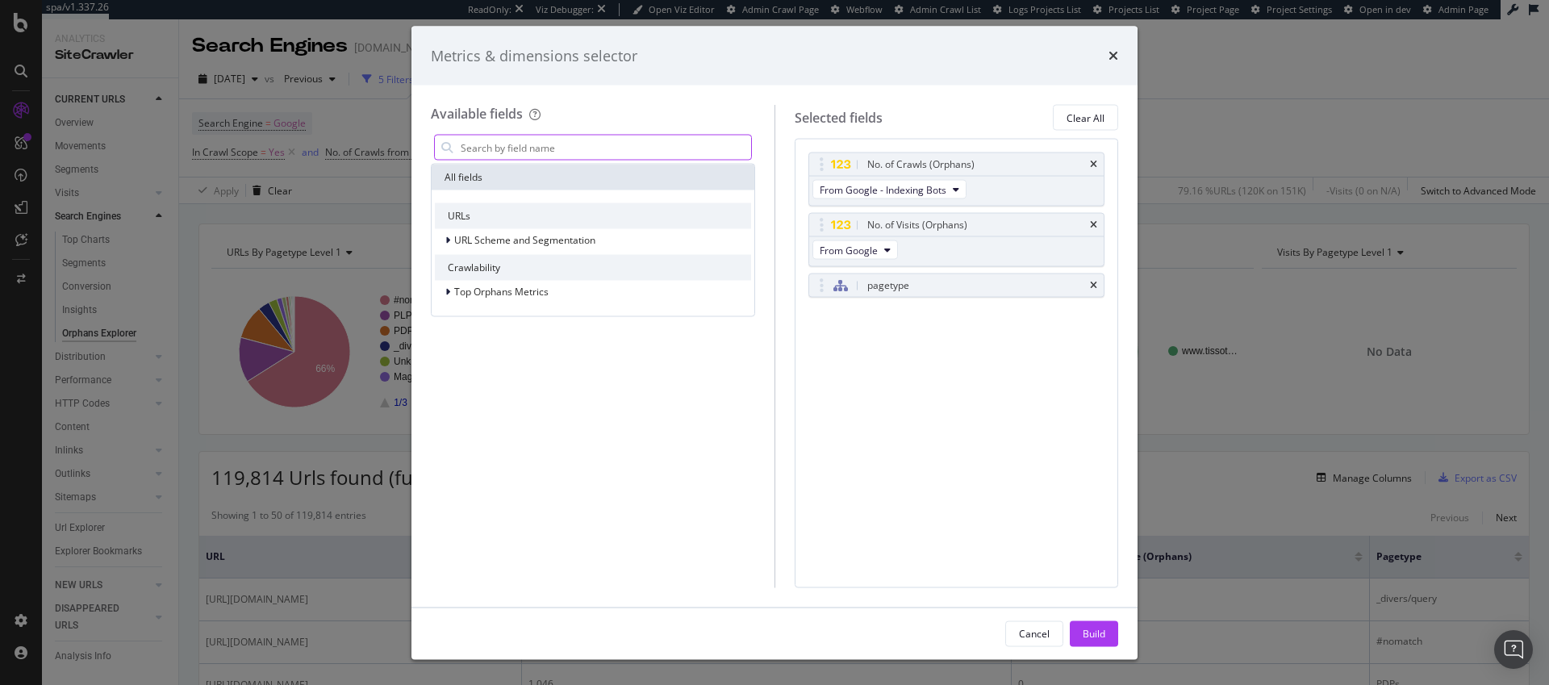
click at [629, 144] on input "modal" at bounding box center [605, 148] width 292 height 24
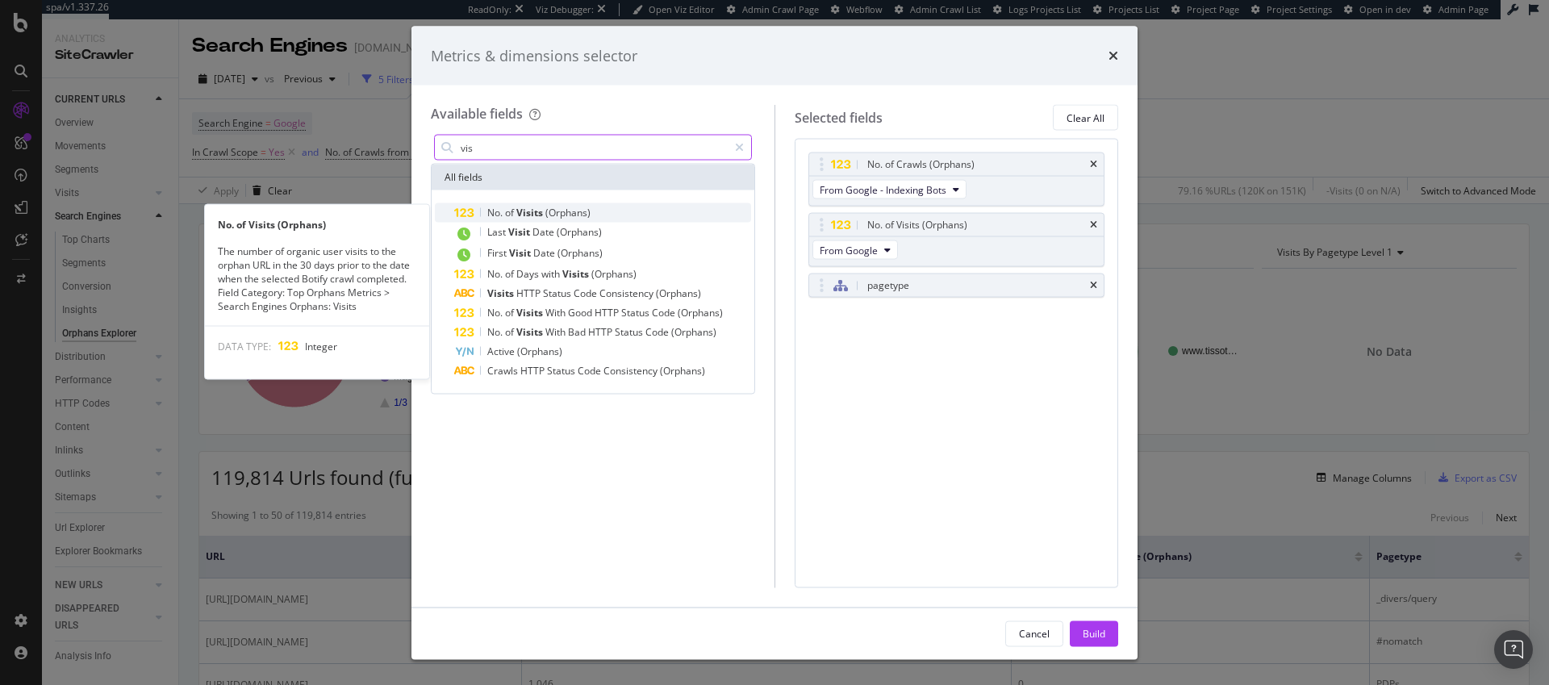
type input "vis"
click at [637, 211] on div "No. of Visits (Orphans)" at bounding box center [602, 212] width 297 height 19
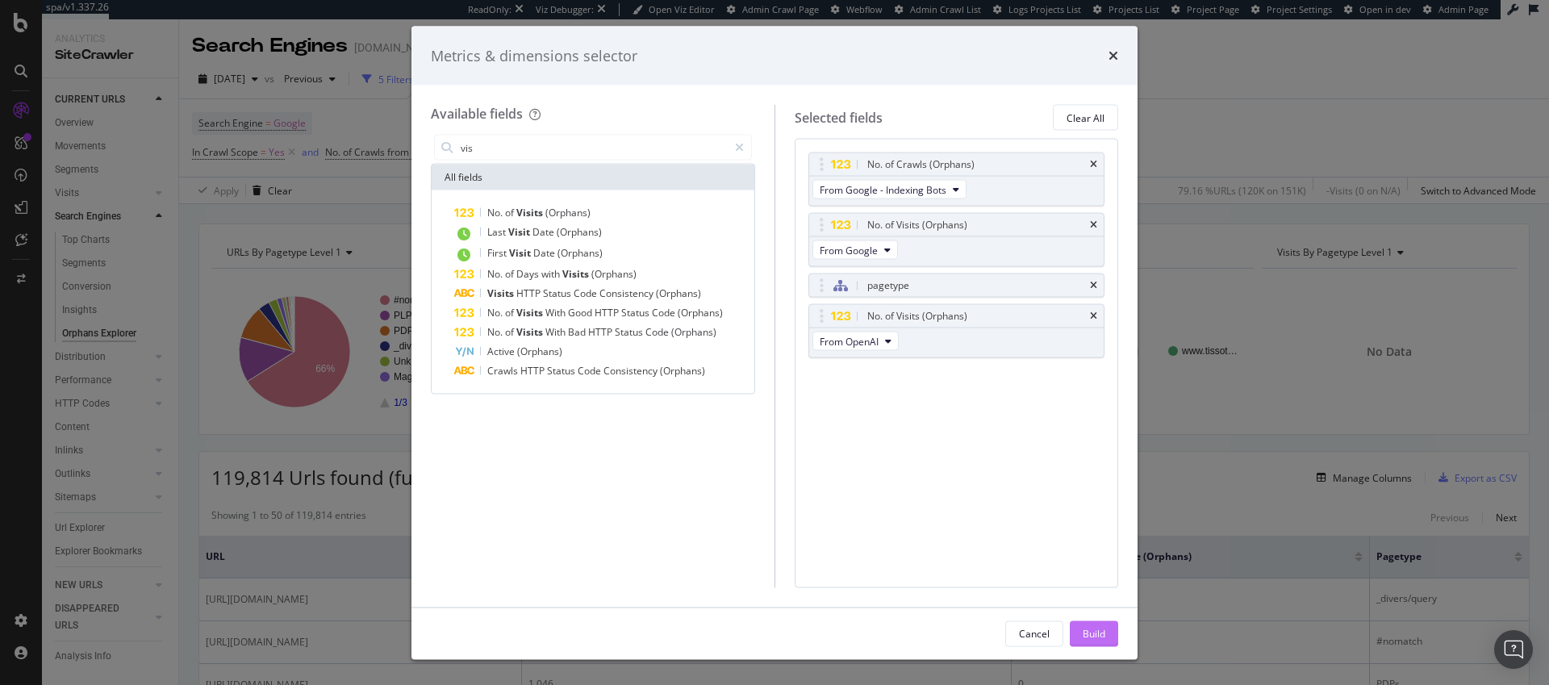
click at [1094, 631] on div "Build" at bounding box center [1094, 633] width 23 height 14
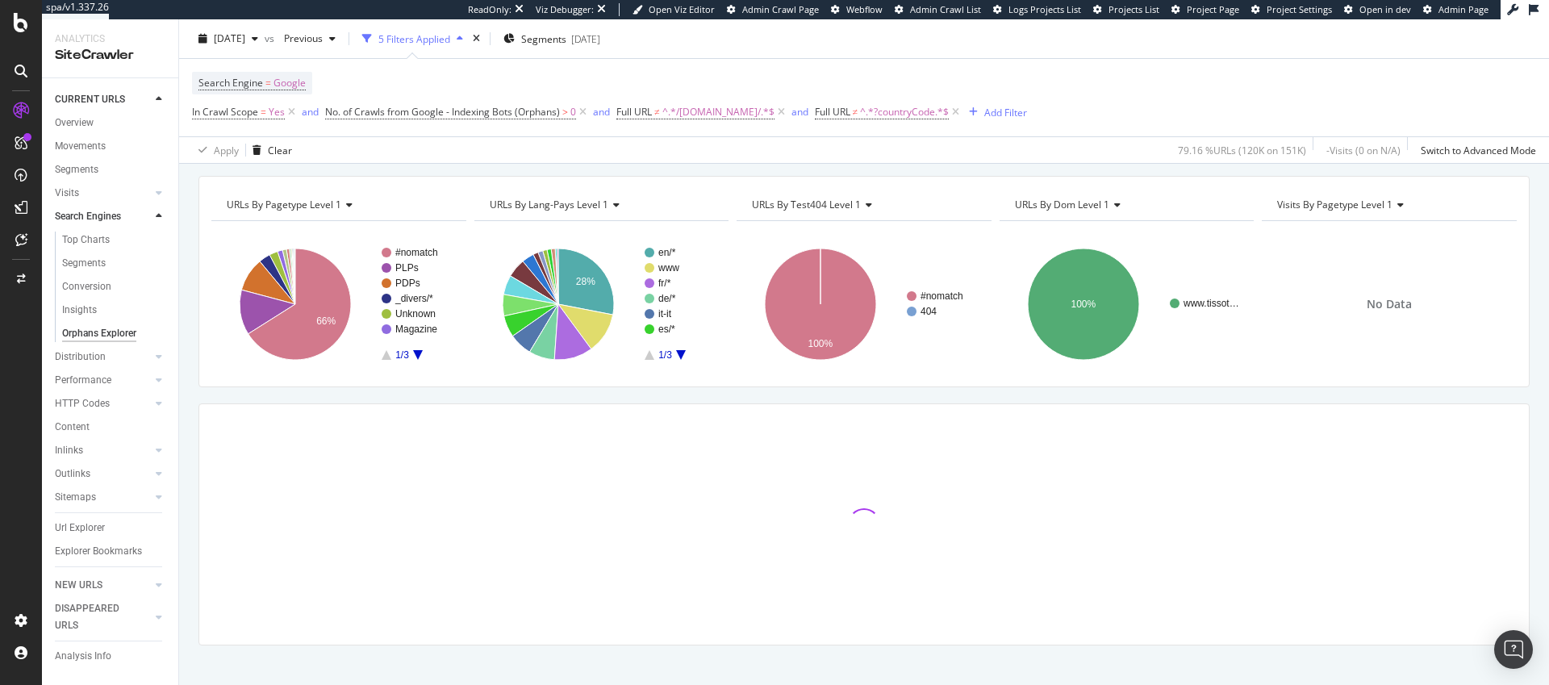
scroll to position [65, 0]
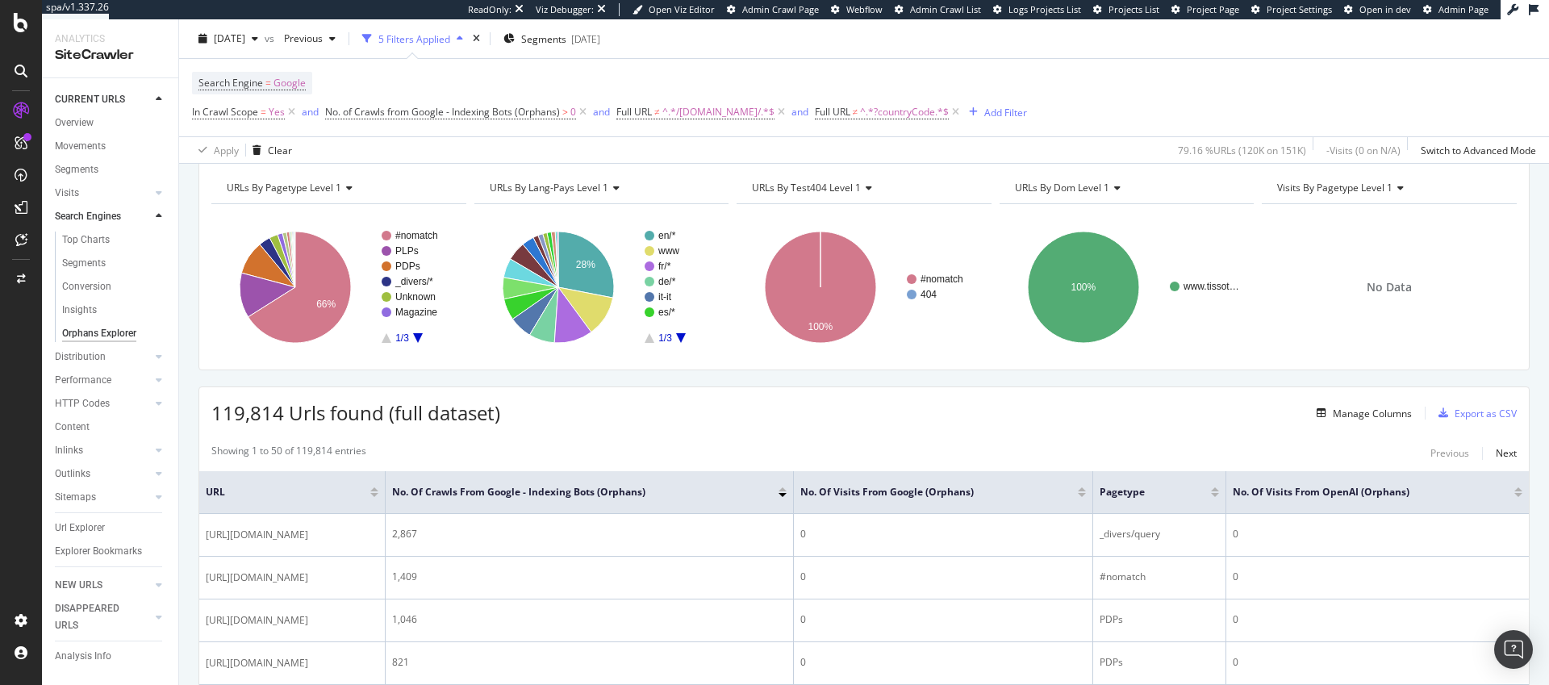
click at [805, 131] on div "Search Engine = Google In Crawl Scope = Yes and No. of Crawls from Google - Ind…" at bounding box center [864, 97] width 1344 height 77
click at [162, 193] on div at bounding box center [159, 193] width 16 height 16
click at [115, 234] on div "Orphan URLs" at bounding box center [90, 240] width 56 height 17
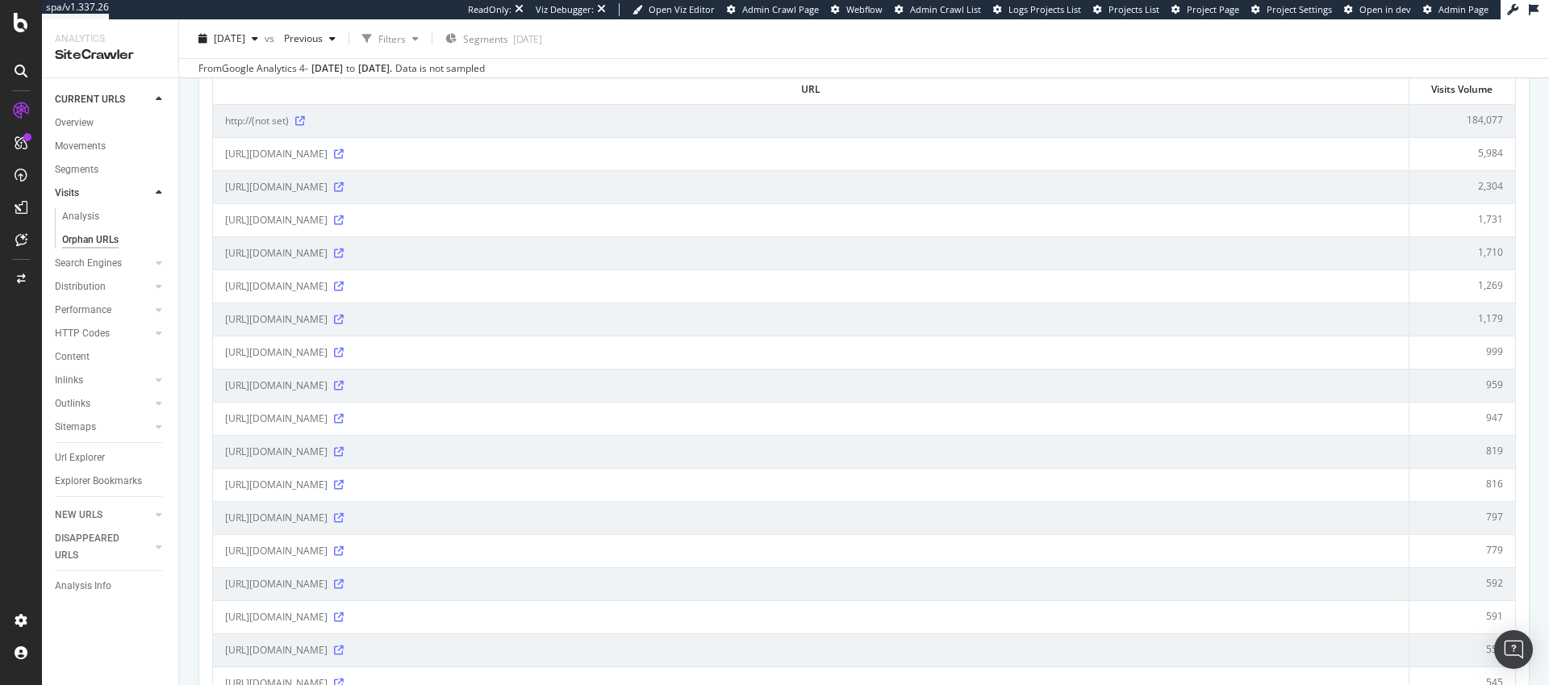
scroll to position [99, 0]
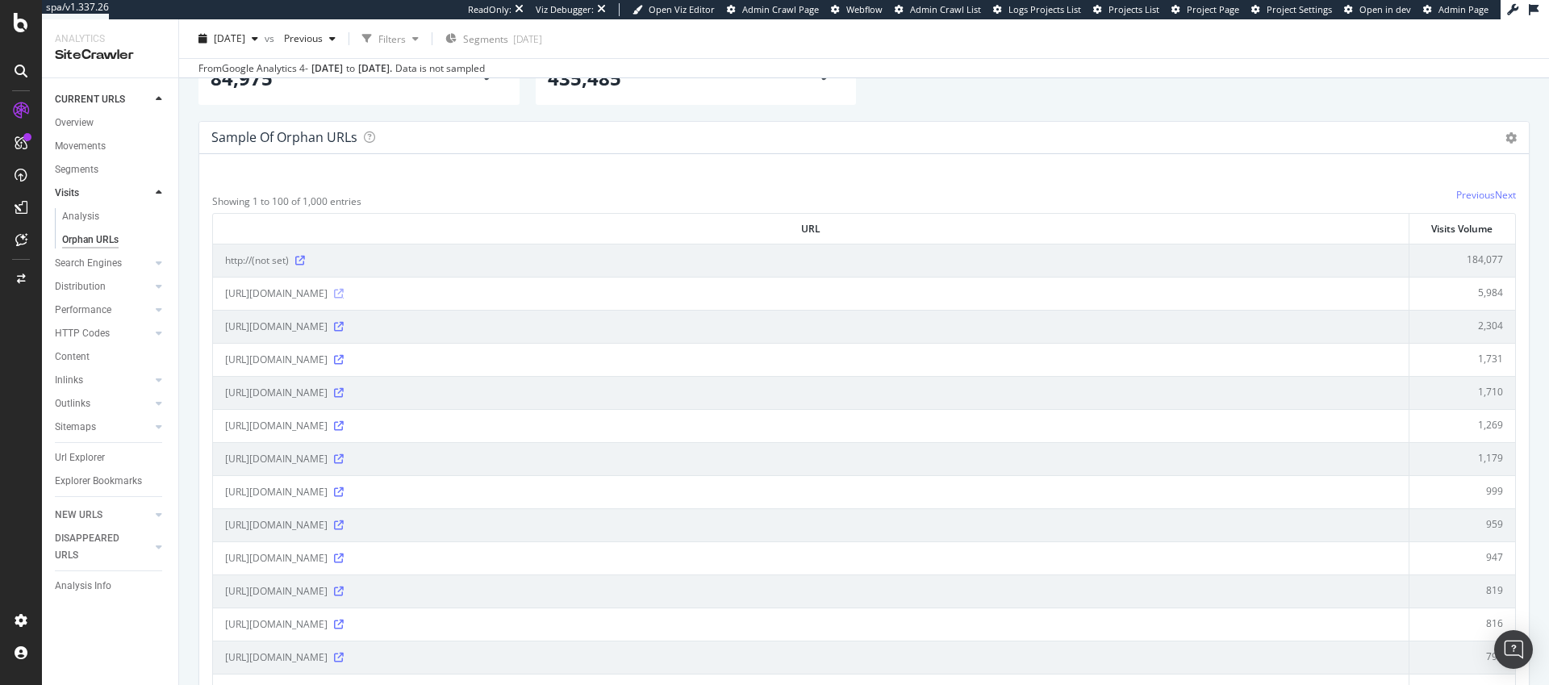
click at [344, 298] on icon at bounding box center [339, 294] width 10 height 10
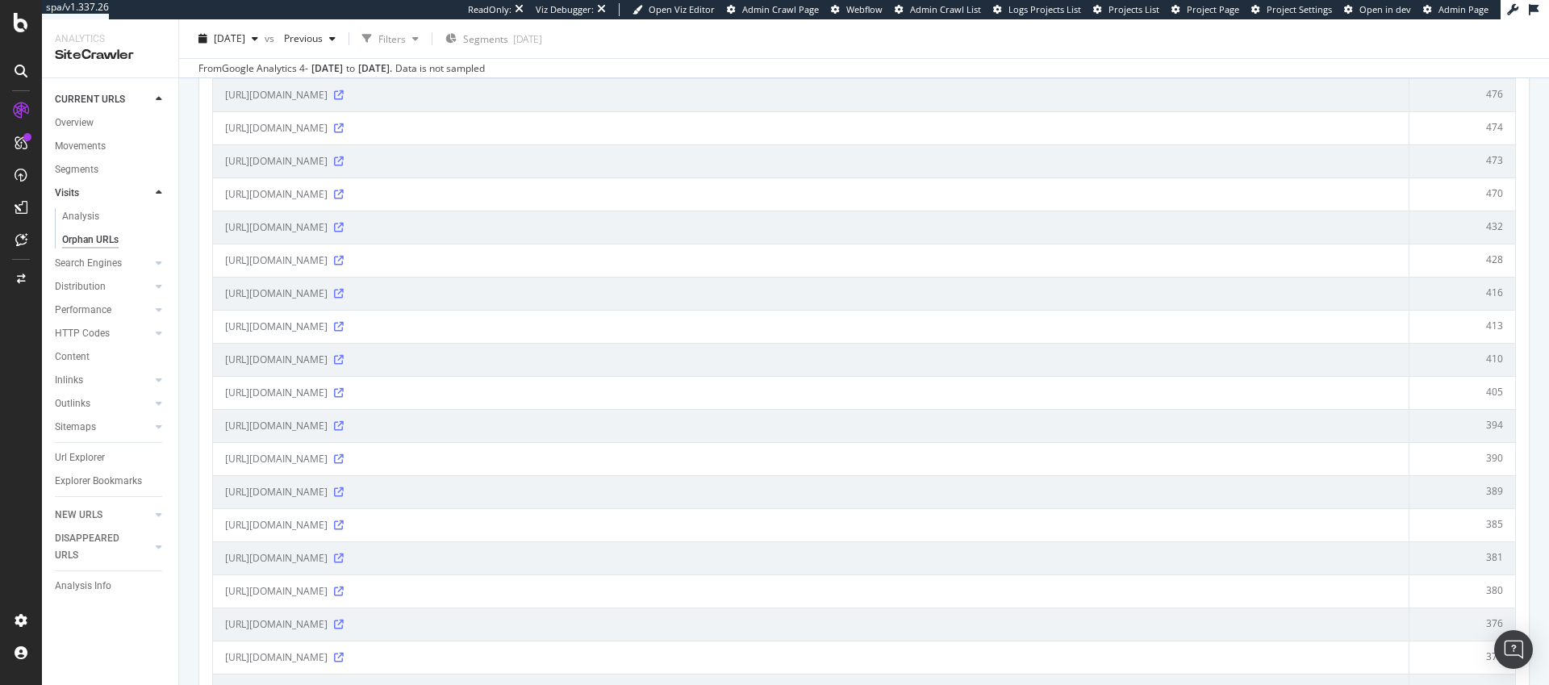
scroll to position [2606, 0]
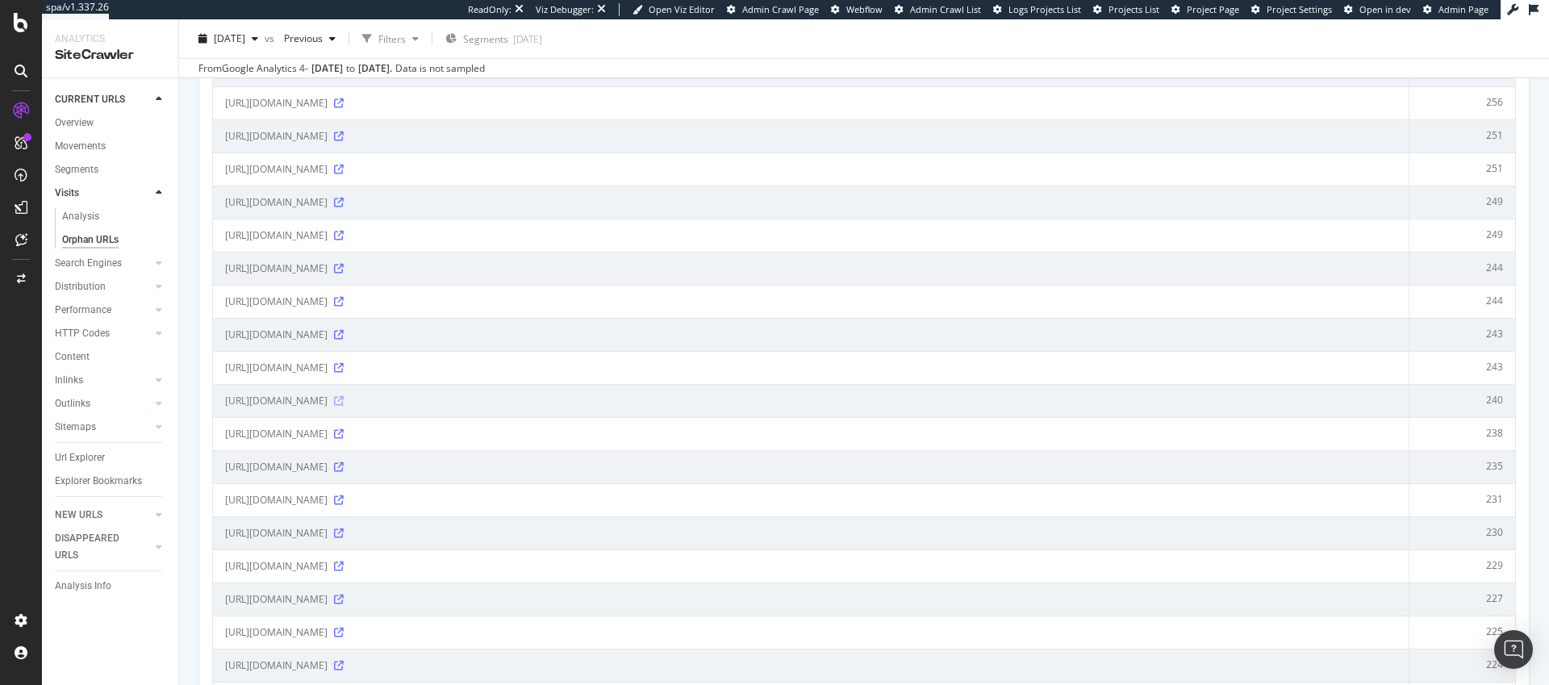
click at [344, 404] on icon at bounding box center [339, 401] width 10 height 10
click at [85, 189] on div "ActionBoard" at bounding box center [91, 185] width 63 height 16
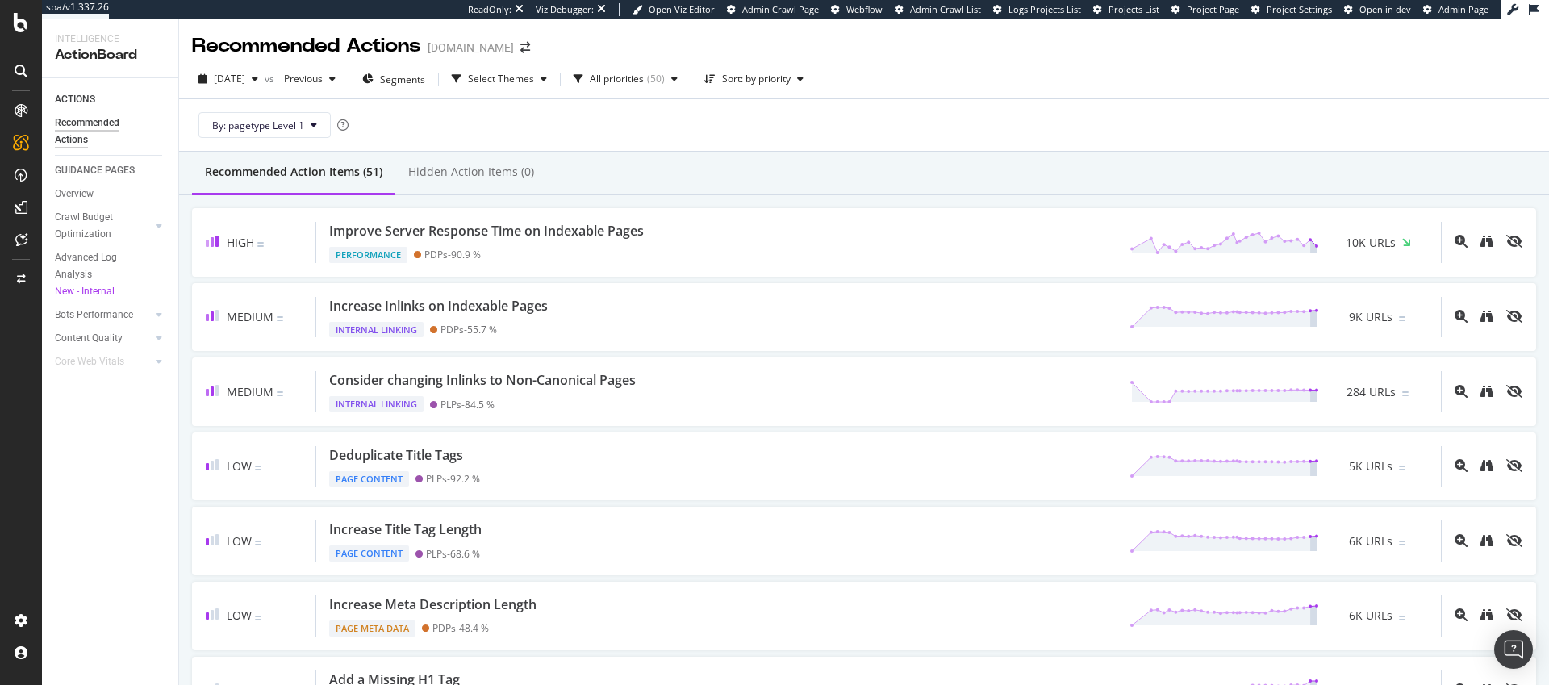
click at [777, 182] on div "Recommended Action Items (51) Hidden Action Items (0)" at bounding box center [864, 174] width 1370 height 44
click at [91, 186] on div "SiteCrawler" at bounding box center [88, 182] width 57 height 16
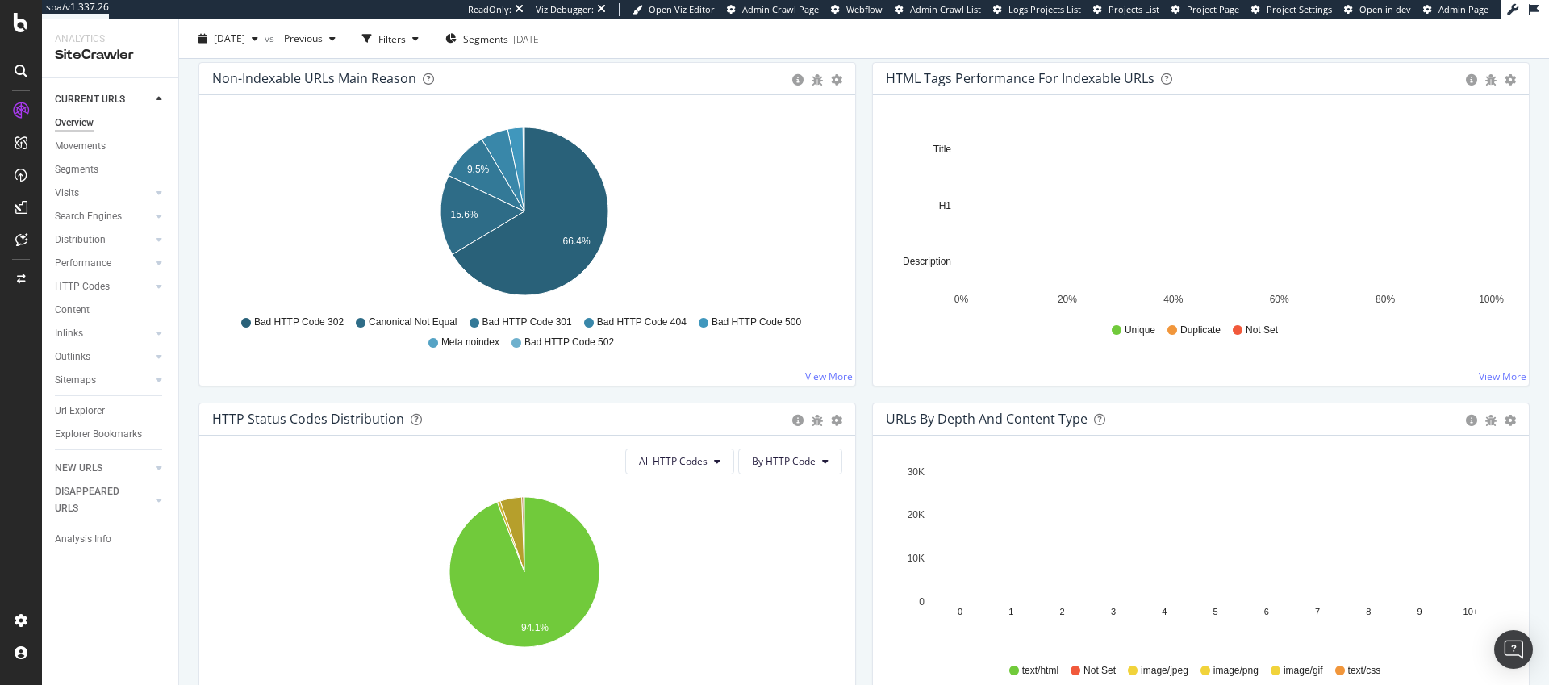
scroll to position [515, 0]
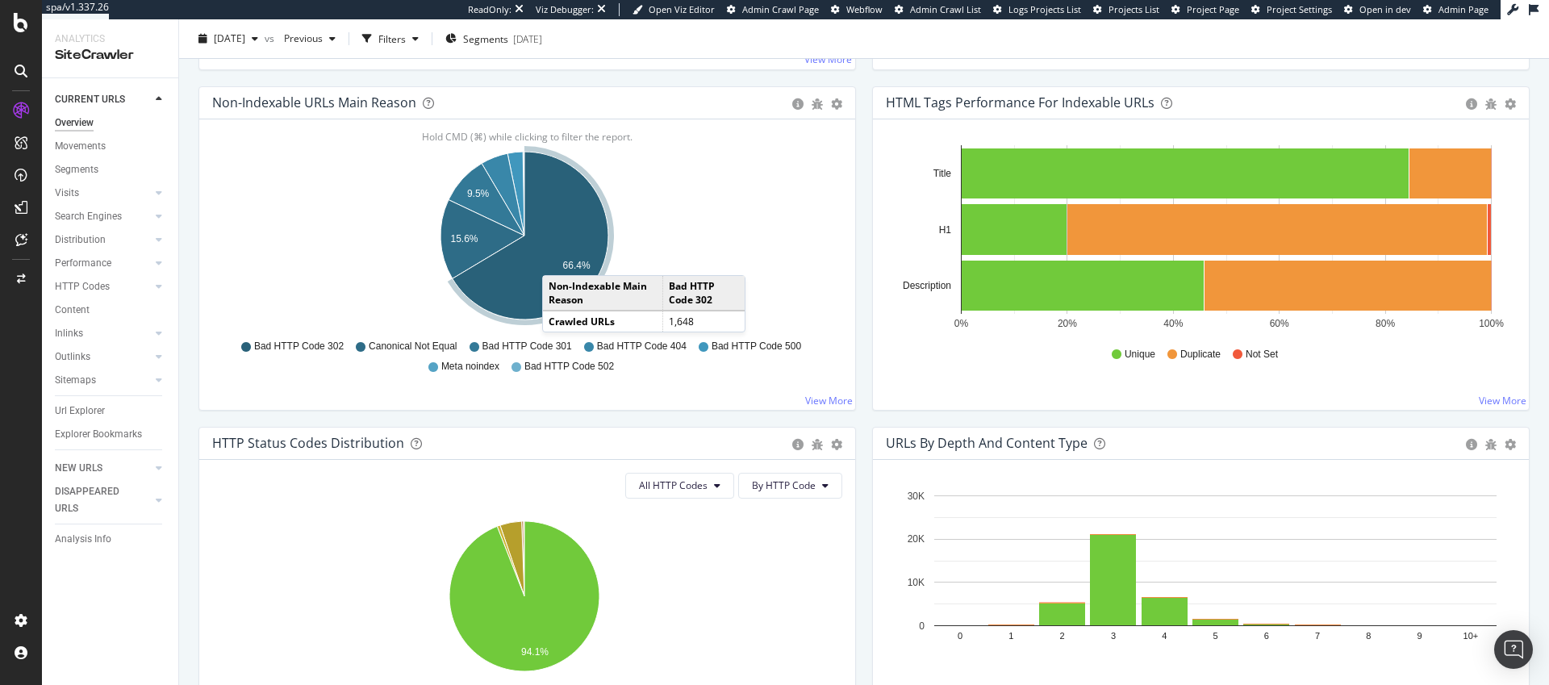
click at [558, 259] on icon "A chart." at bounding box center [531, 236] width 156 height 168
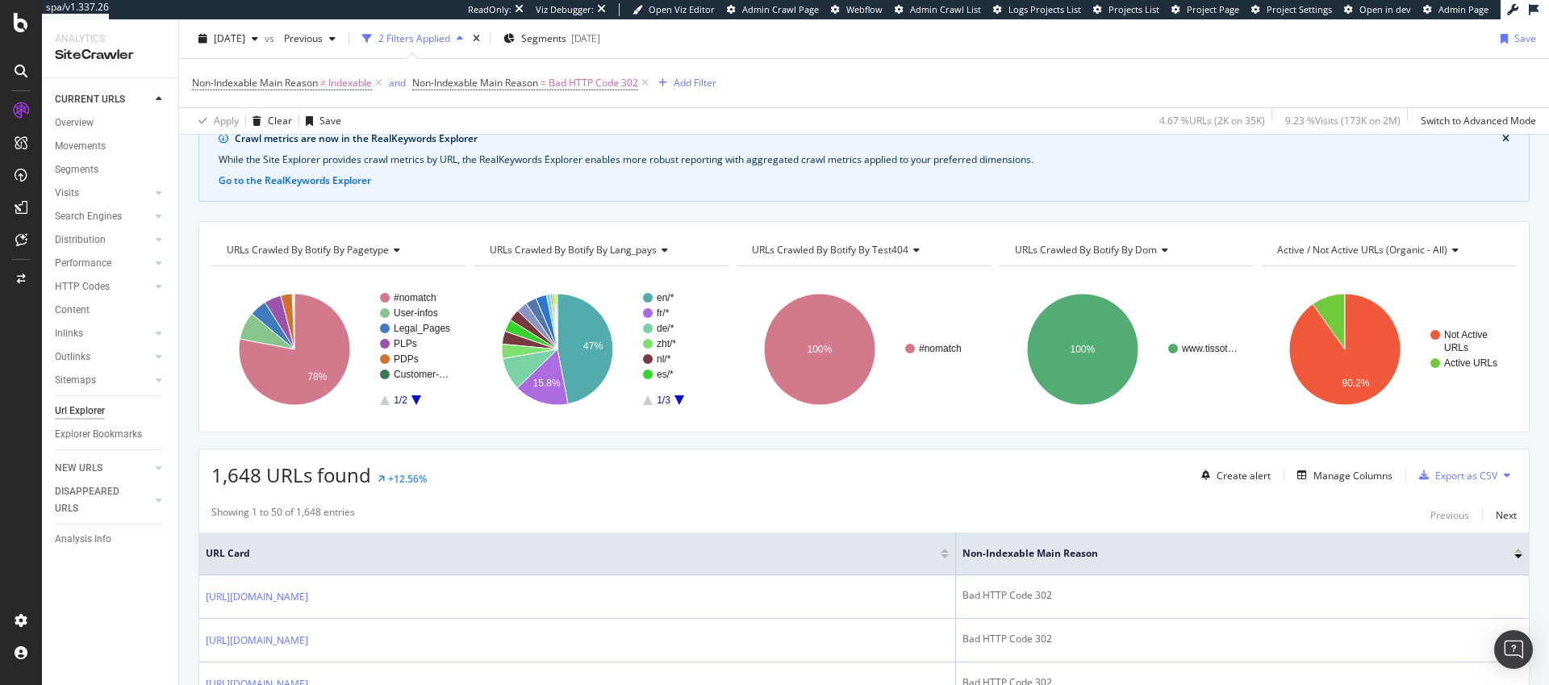
scroll to position [538, 0]
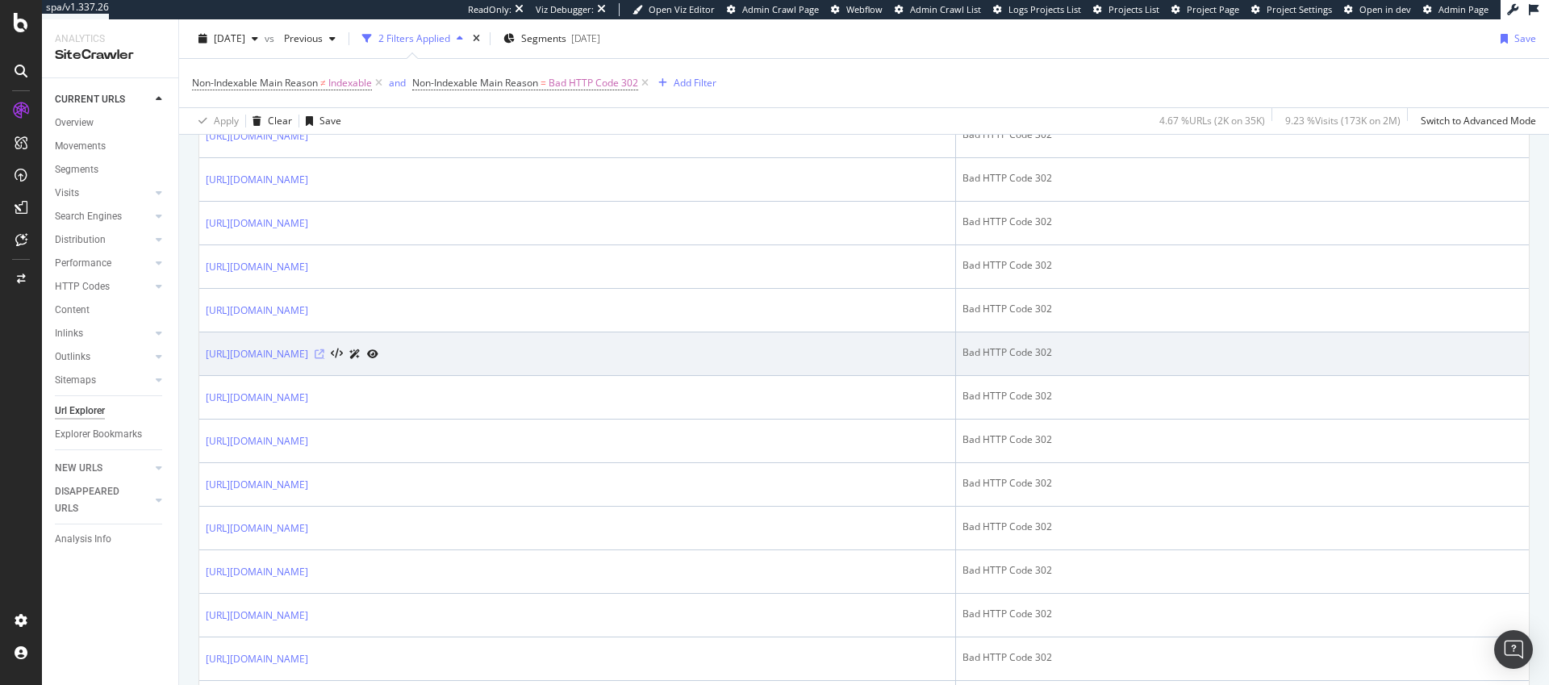
click at [324, 353] on icon at bounding box center [320, 354] width 10 height 10
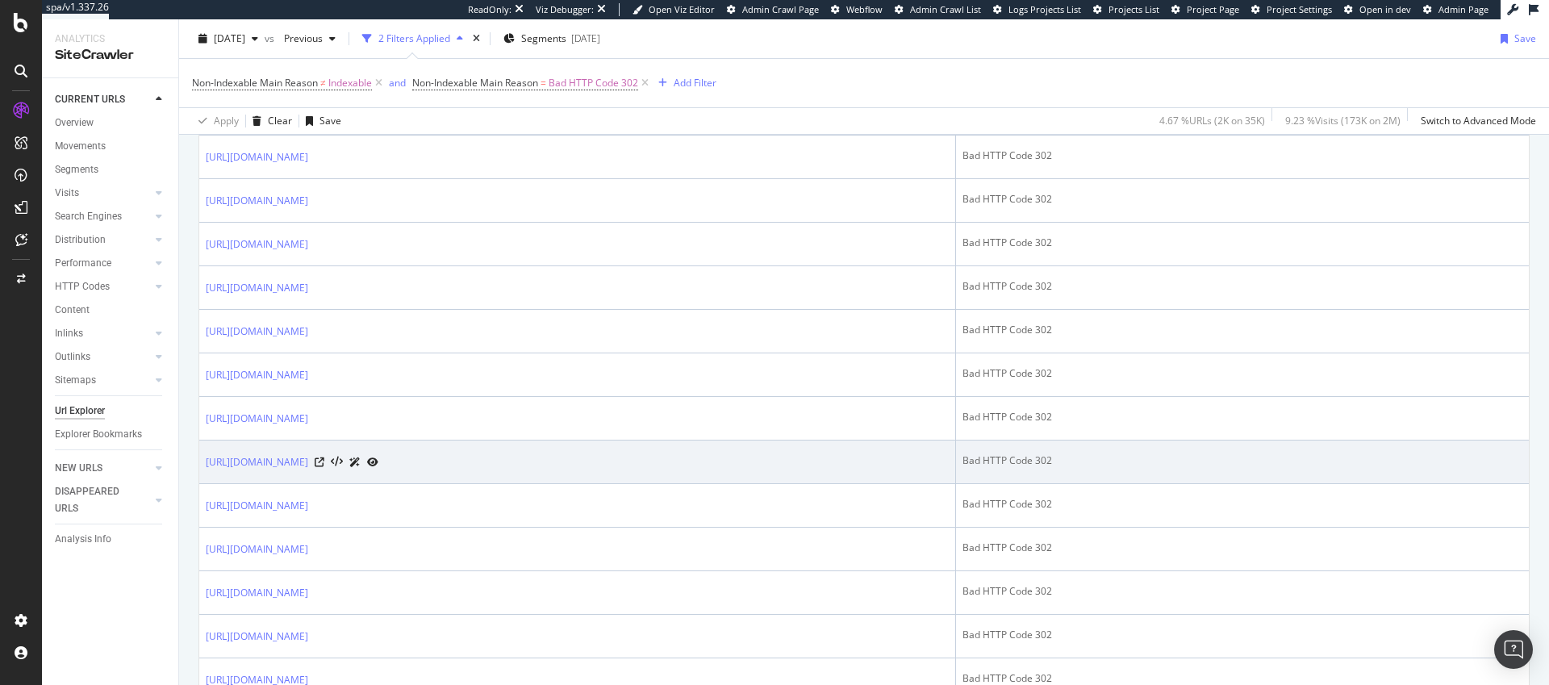
scroll to position [399, 0]
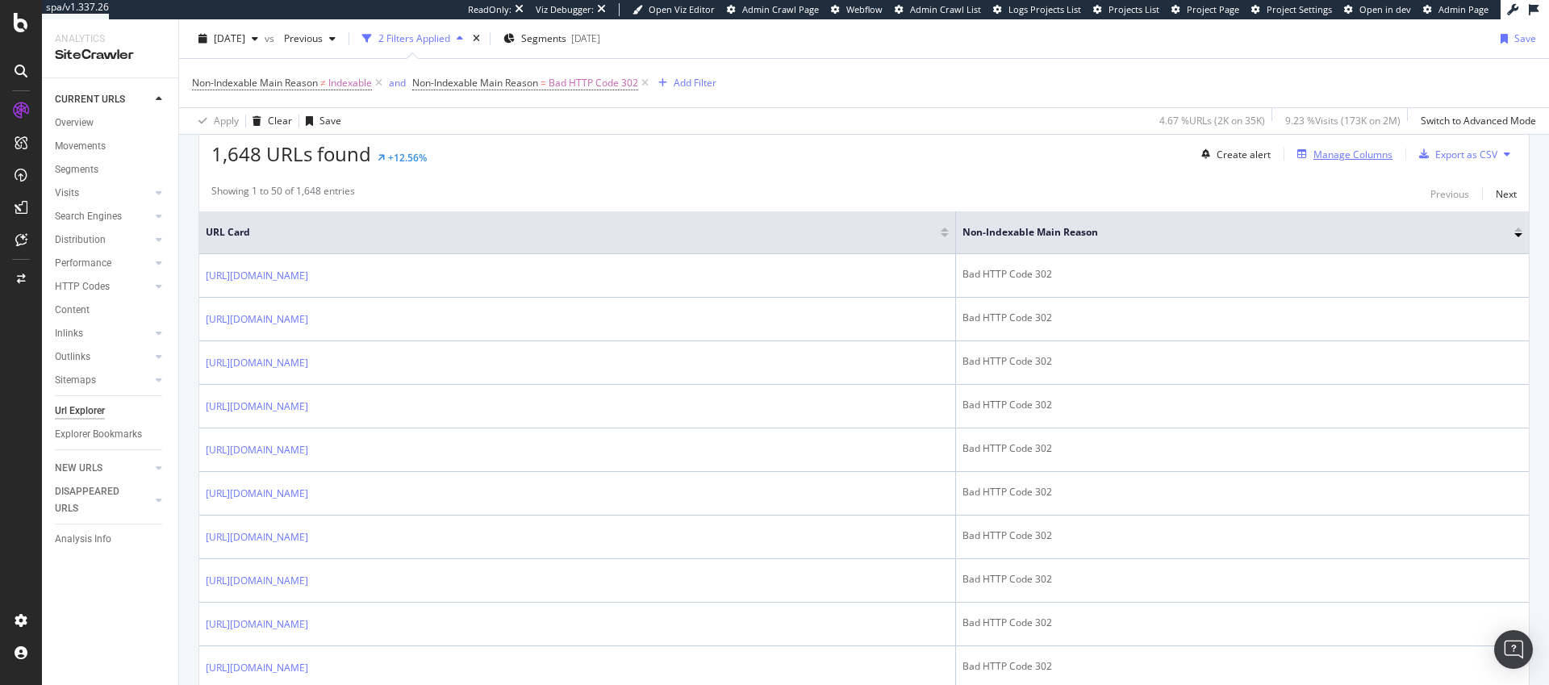
click at [1372, 148] on div "Manage Columns" at bounding box center [1353, 155] width 79 height 14
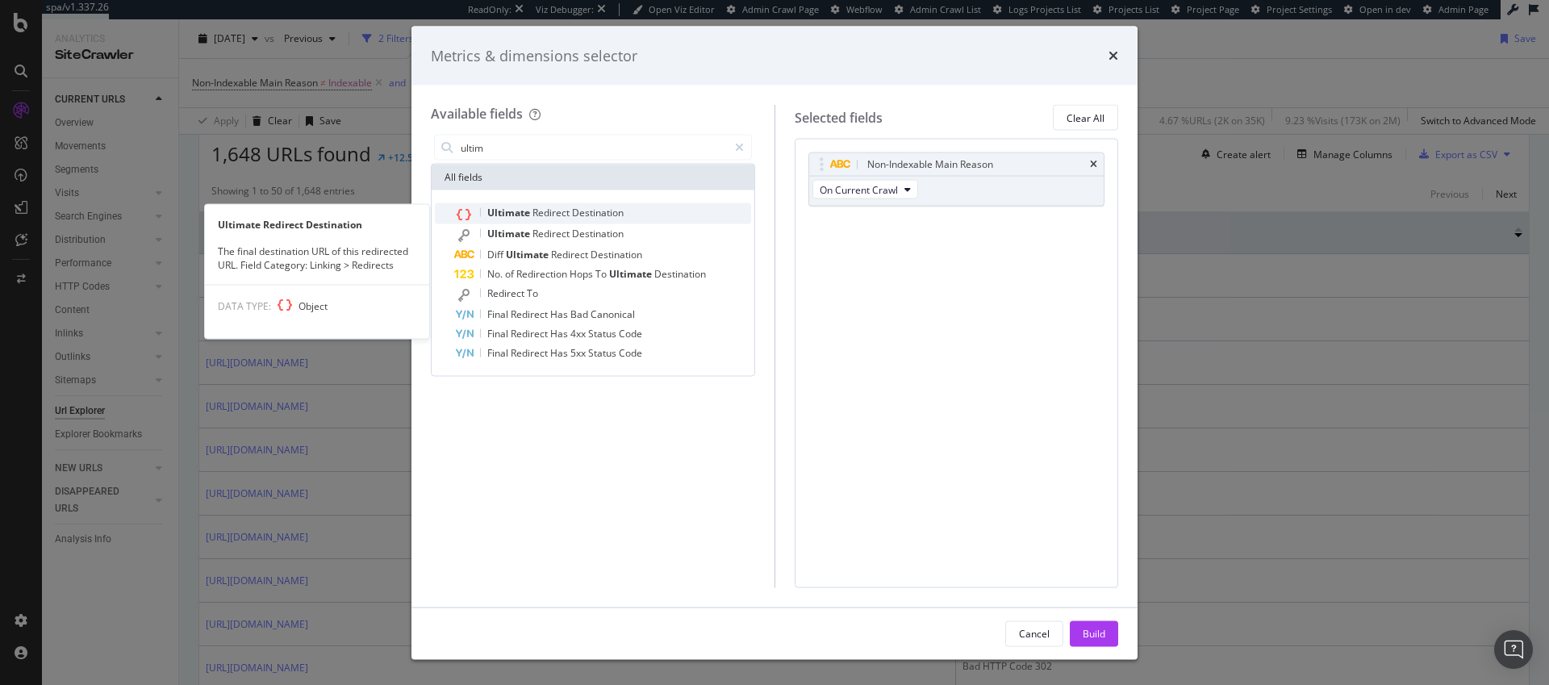
type input "ultim"
click at [634, 218] on div "Ultimate Redirect Destination" at bounding box center [602, 213] width 297 height 21
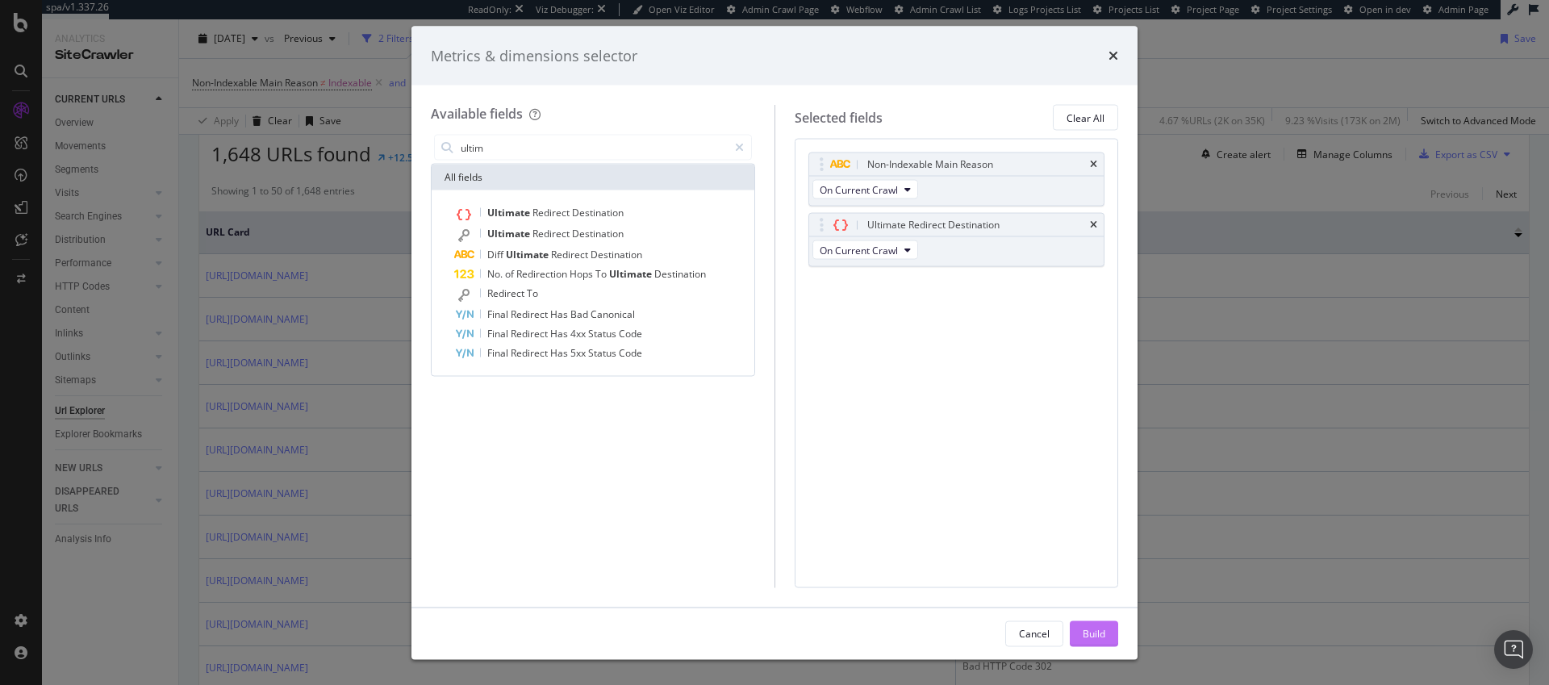
click at [1079, 636] on button "Build" at bounding box center [1094, 634] width 48 height 26
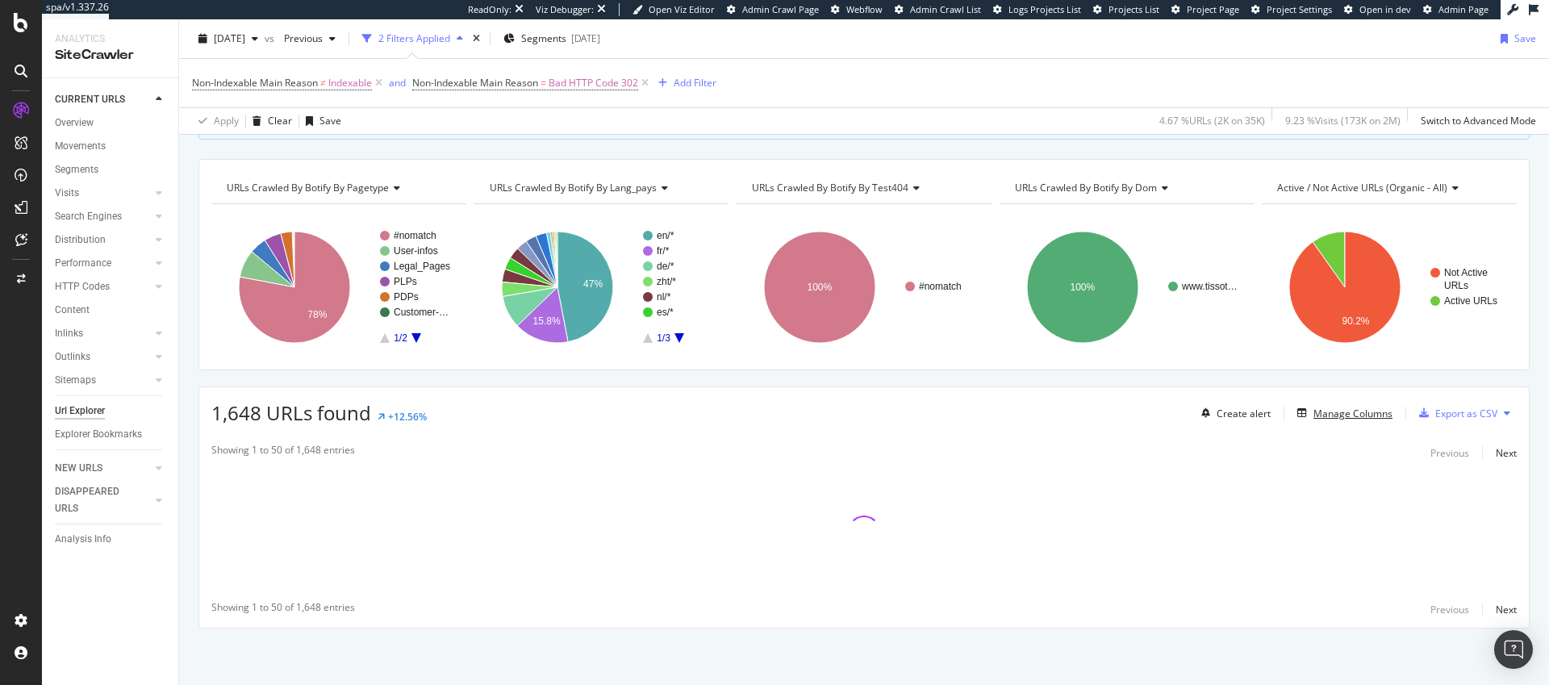
scroll to position [140, 0]
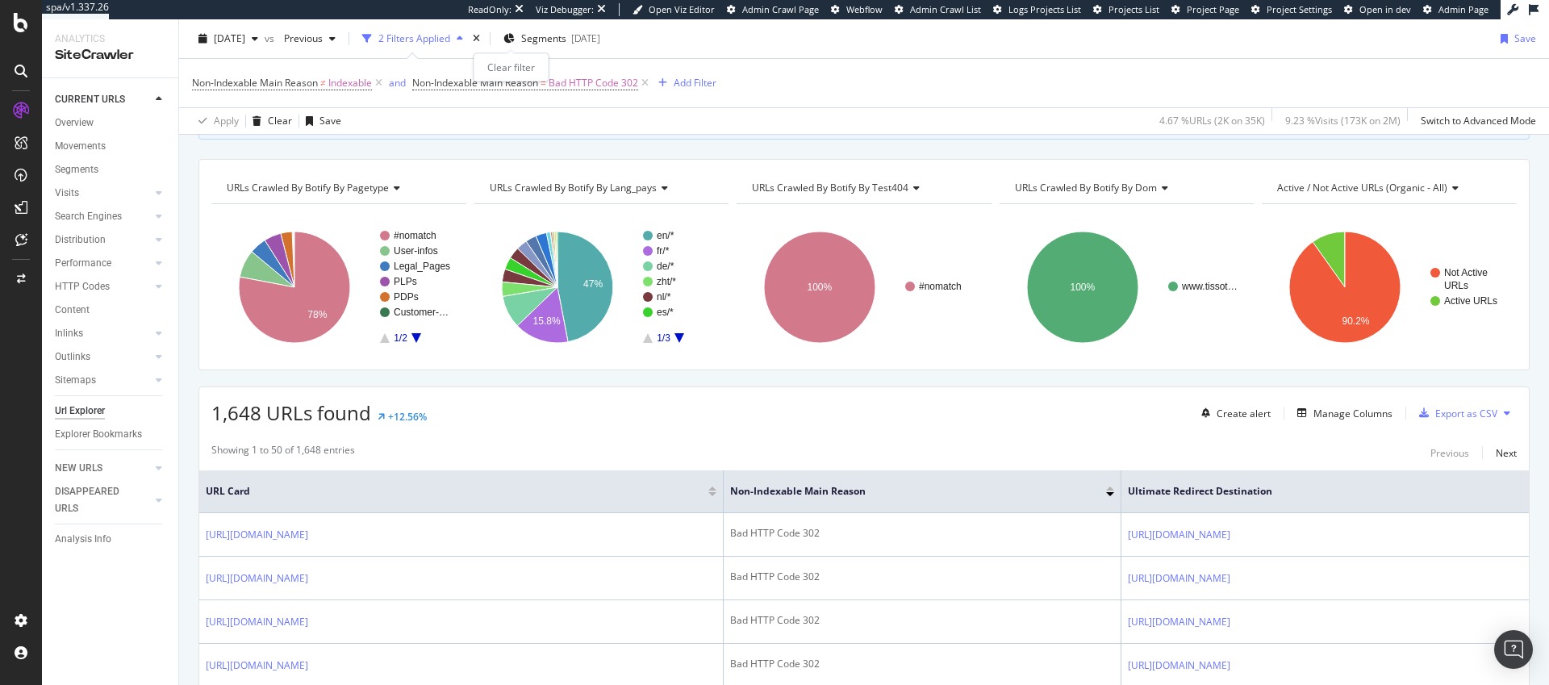
click at [480, 42] on icon "times" at bounding box center [476, 39] width 7 height 10
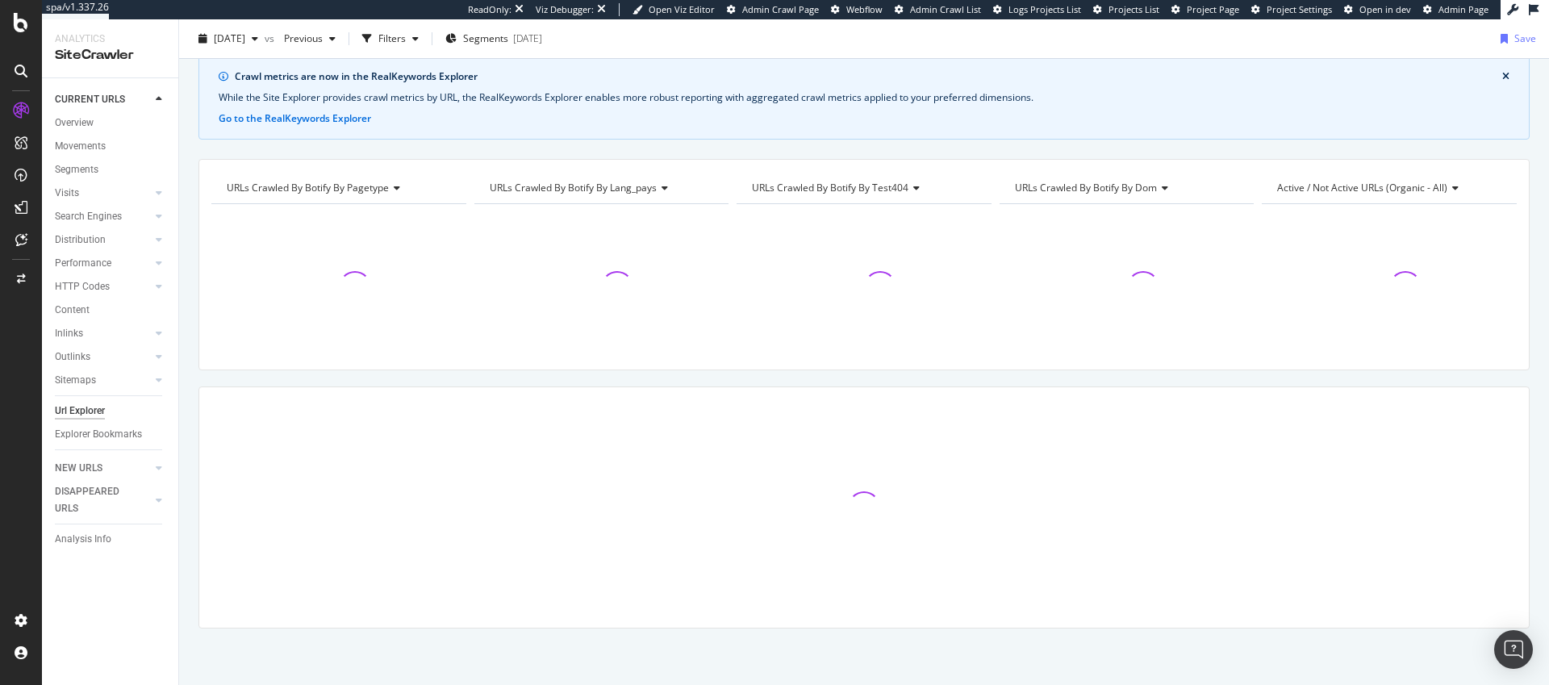
scroll to position [64, 0]
click at [86, 123] on div "Overview" at bounding box center [74, 123] width 39 height 17
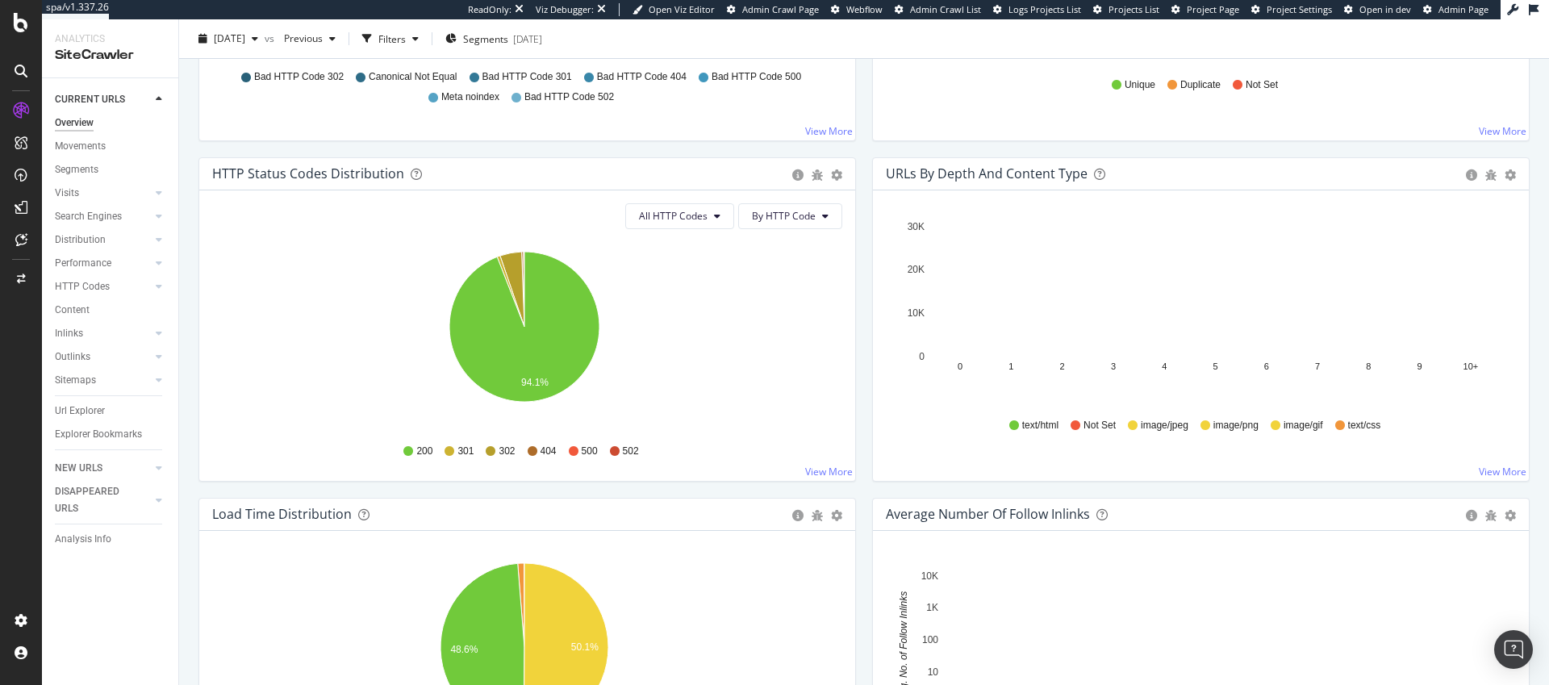
scroll to position [782, 0]
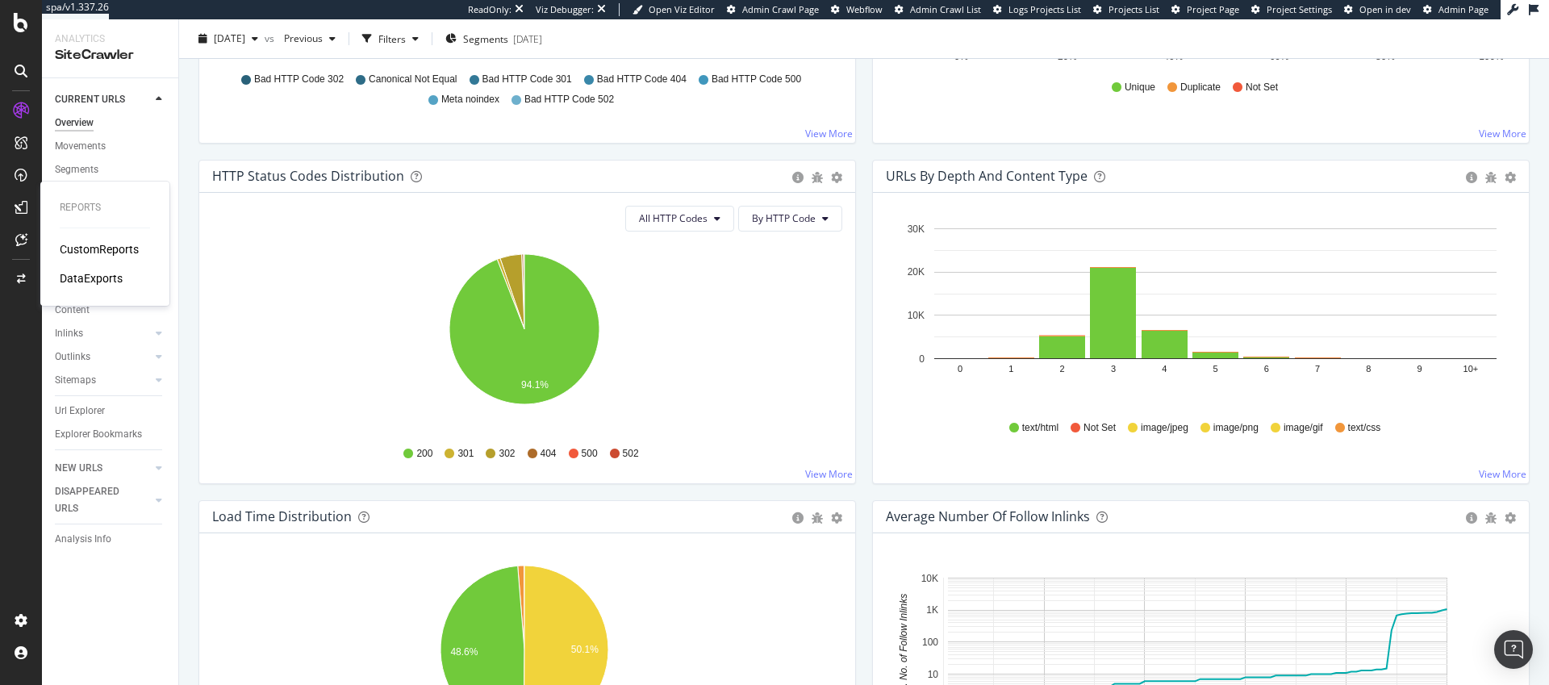
click at [104, 272] on div "DataExports" at bounding box center [91, 278] width 63 height 16
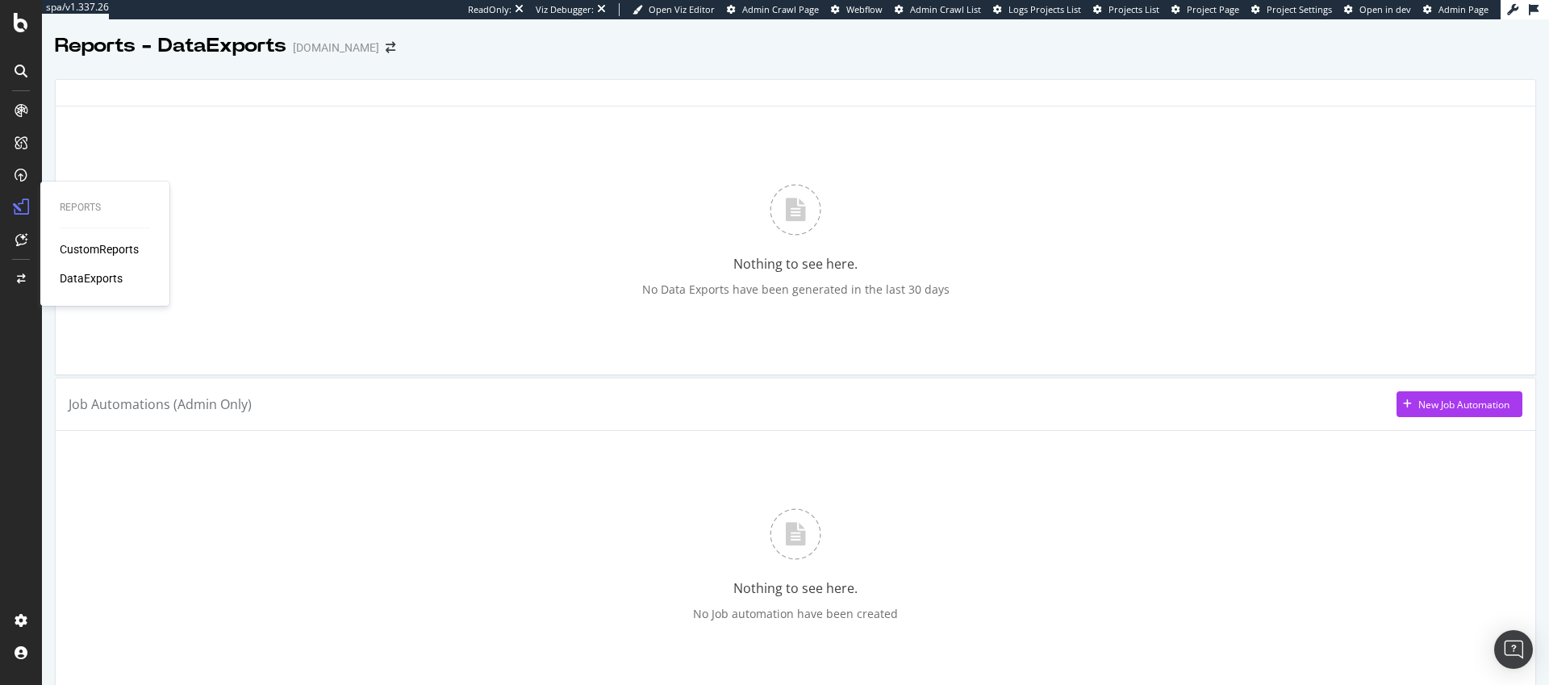
click at [86, 257] on div "CustomReports DataExports" at bounding box center [105, 263] width 90 height 45
click at [86, 253] on div "CustomReports" at bounding box center [99, 249] width 79 height 16
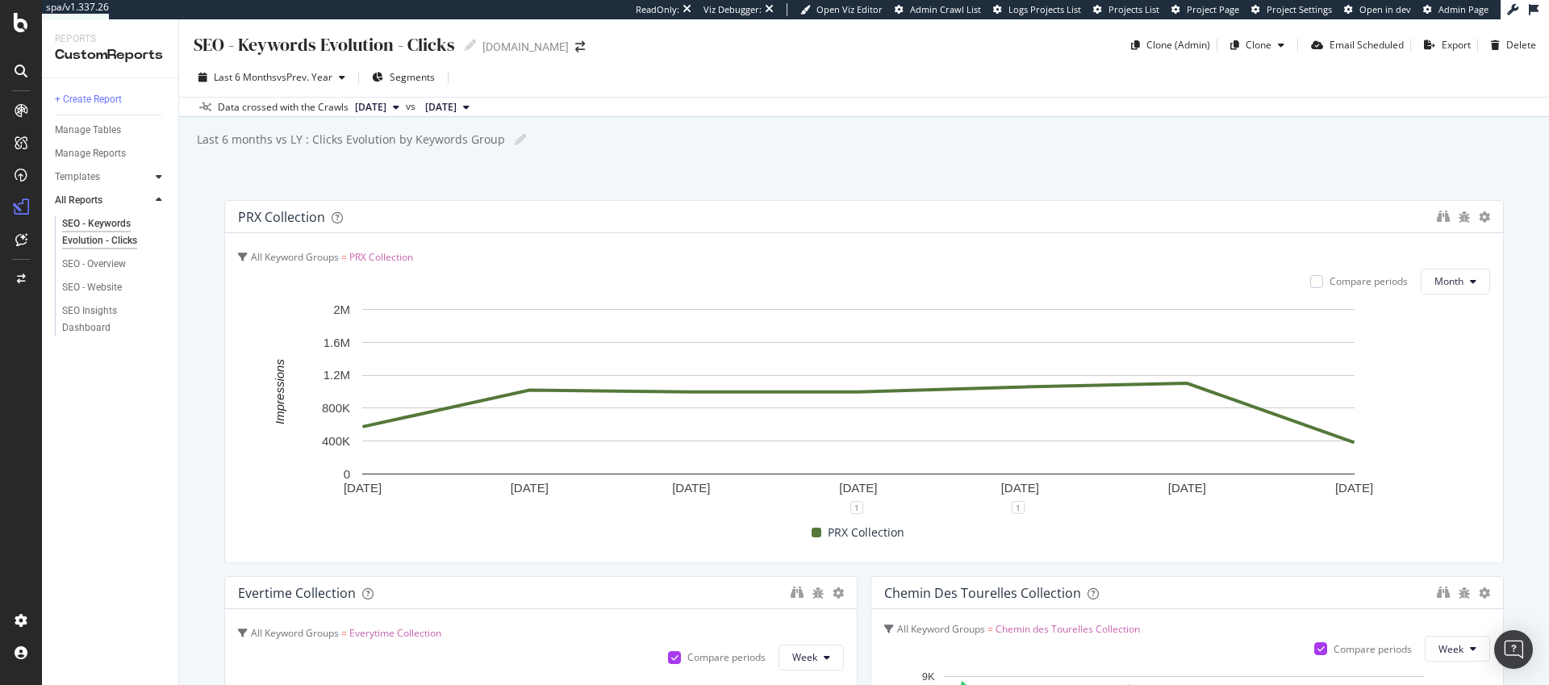
click at [162, 176] on div at bounding box center [159, 177] width 16 height 16
click at [107, 207] on div "AI Bots in Search" at bounding box center [98, 200] width 73 height 17
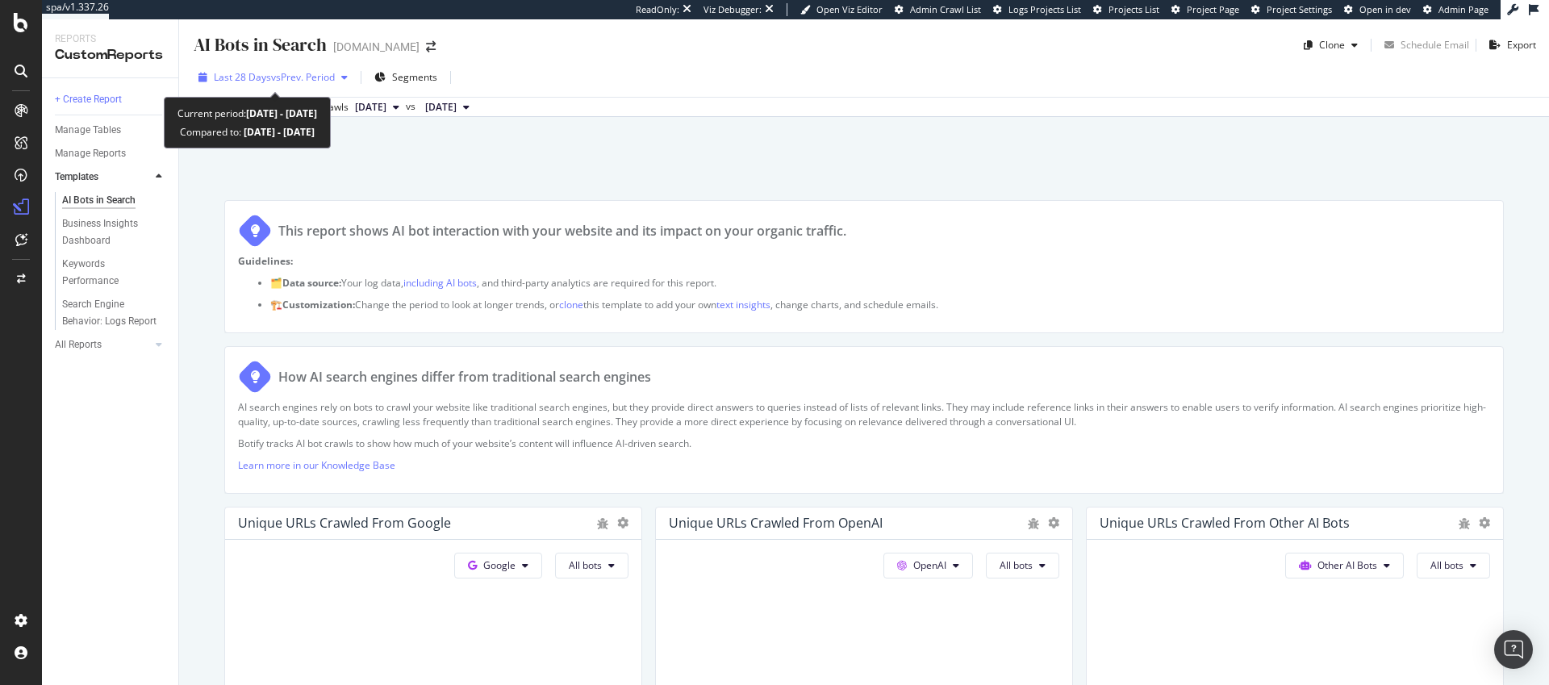
click at [320, 86] on div "Last 28 Days vs Prev. Period" at bounding box center [273, 77] width 162 height 24
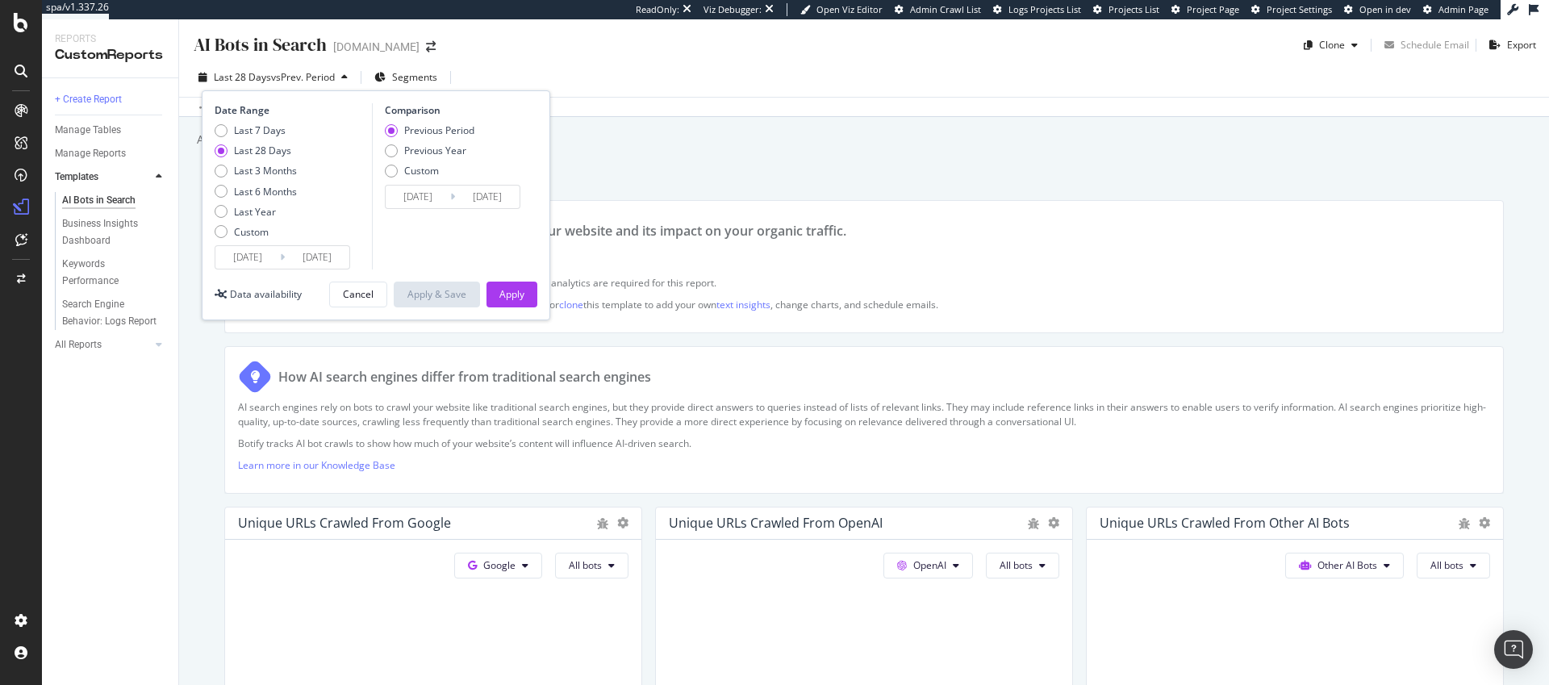
click at [439, 159] on div "Previous Period Previous Year Custom" at bounding box center [430, 153] width 90 height 61
click at [440, 156] on div "Previous Year" at bounding box center [435, 151] width 62 height 14
type input "2024/08/19"
type input "2024/09/15"
click at [512, 287] on div "Apply" at bounding box center [512, 294] width 25 height 14
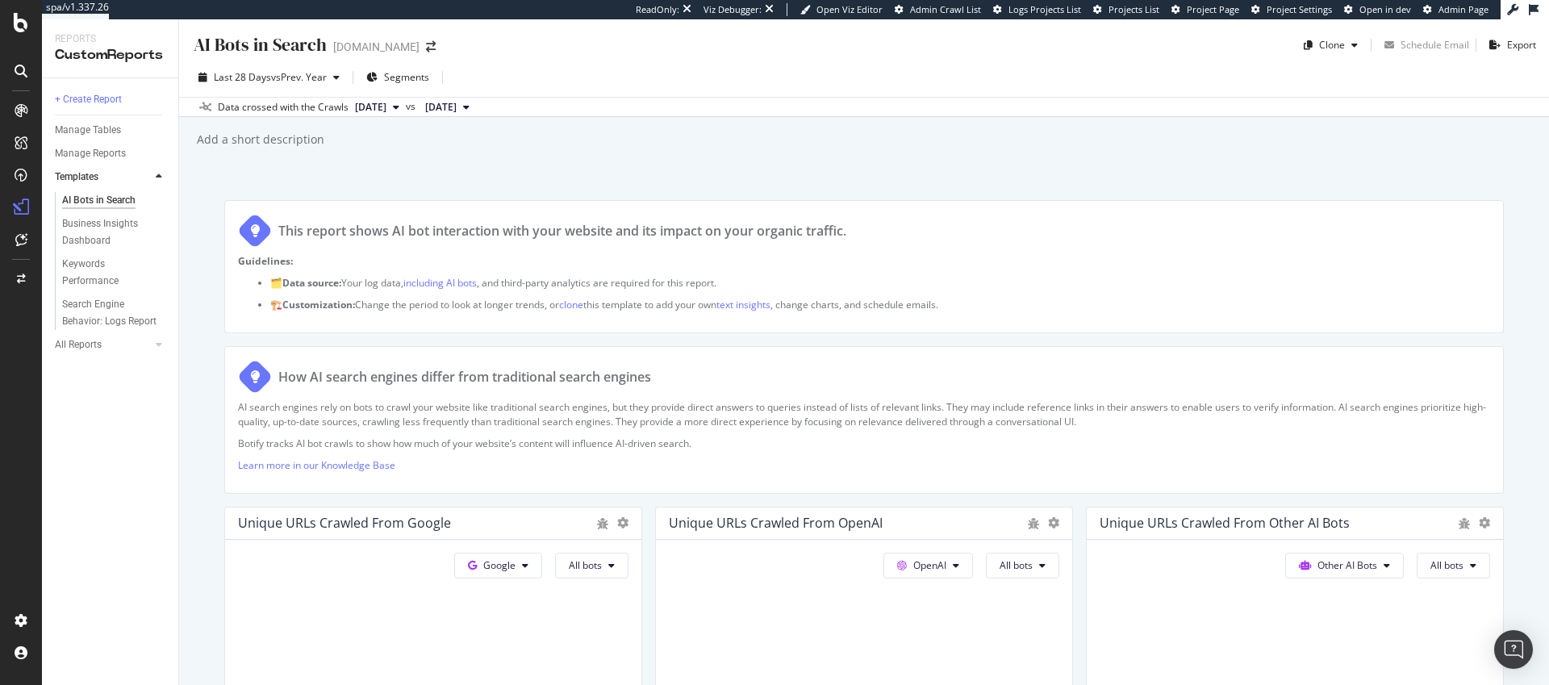
click at [799, 178] on div "AI Bots in Search AI Bots in Search www.tissotwatches.com Clone Schedule Email …" at bounding box center [864, 352] width 1370 height 666
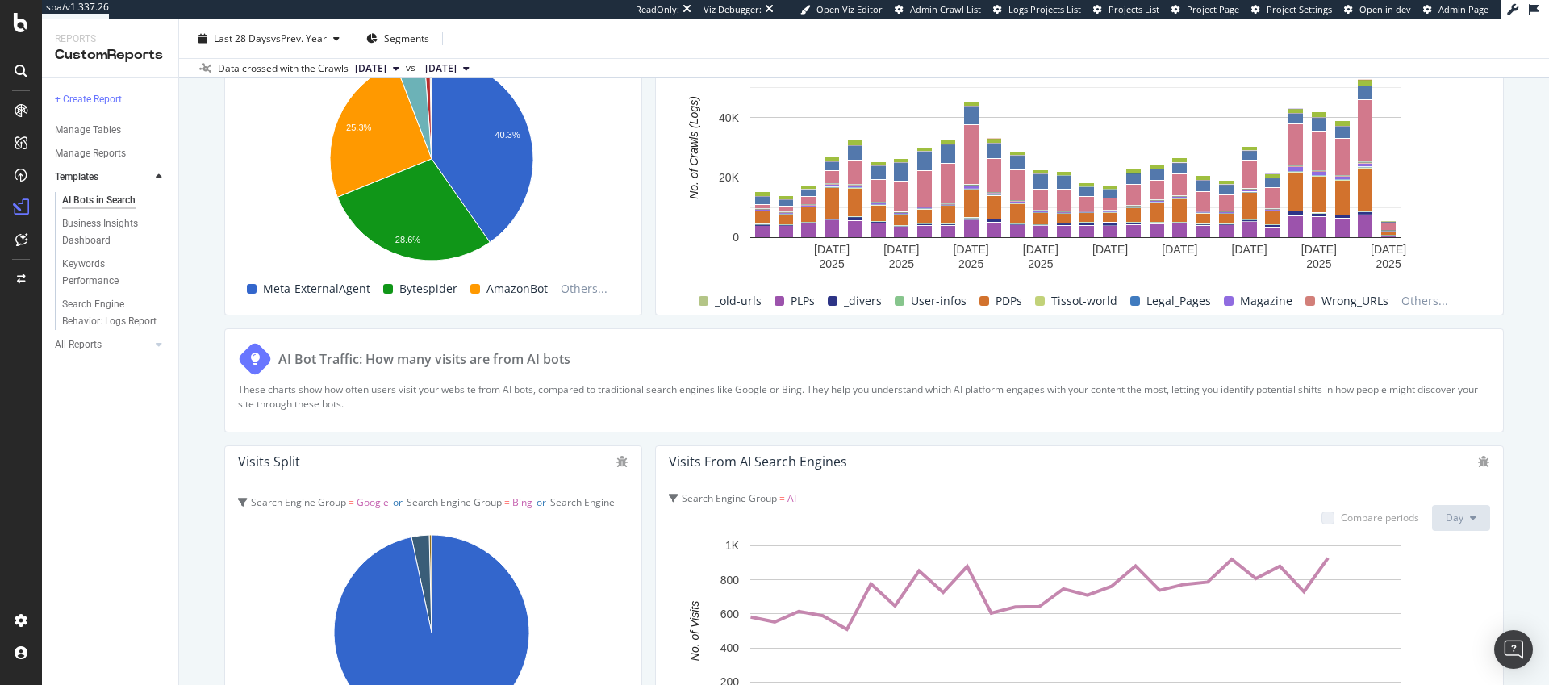
scroll to position [2756, 0]
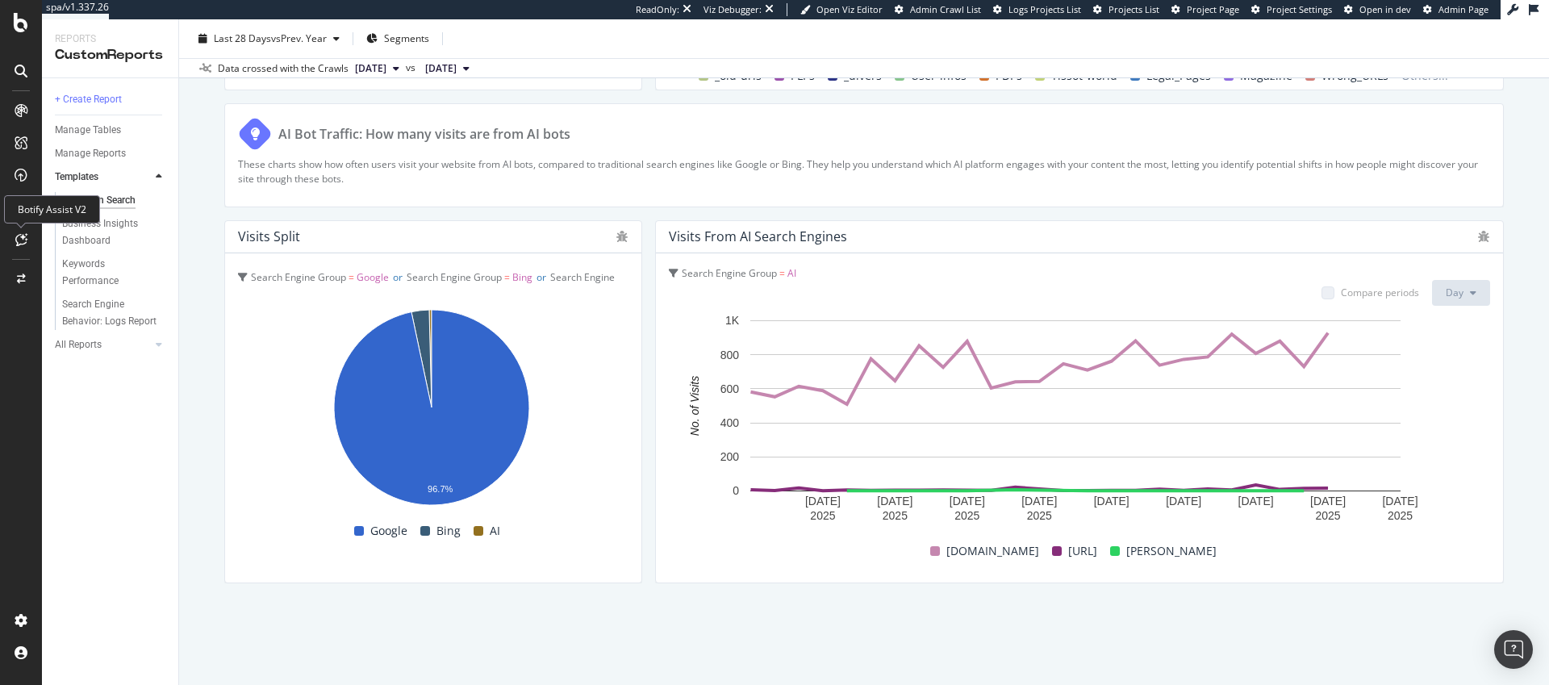
click at [23, 233] on icon at bounding box center [21, 239] width 12 height 13
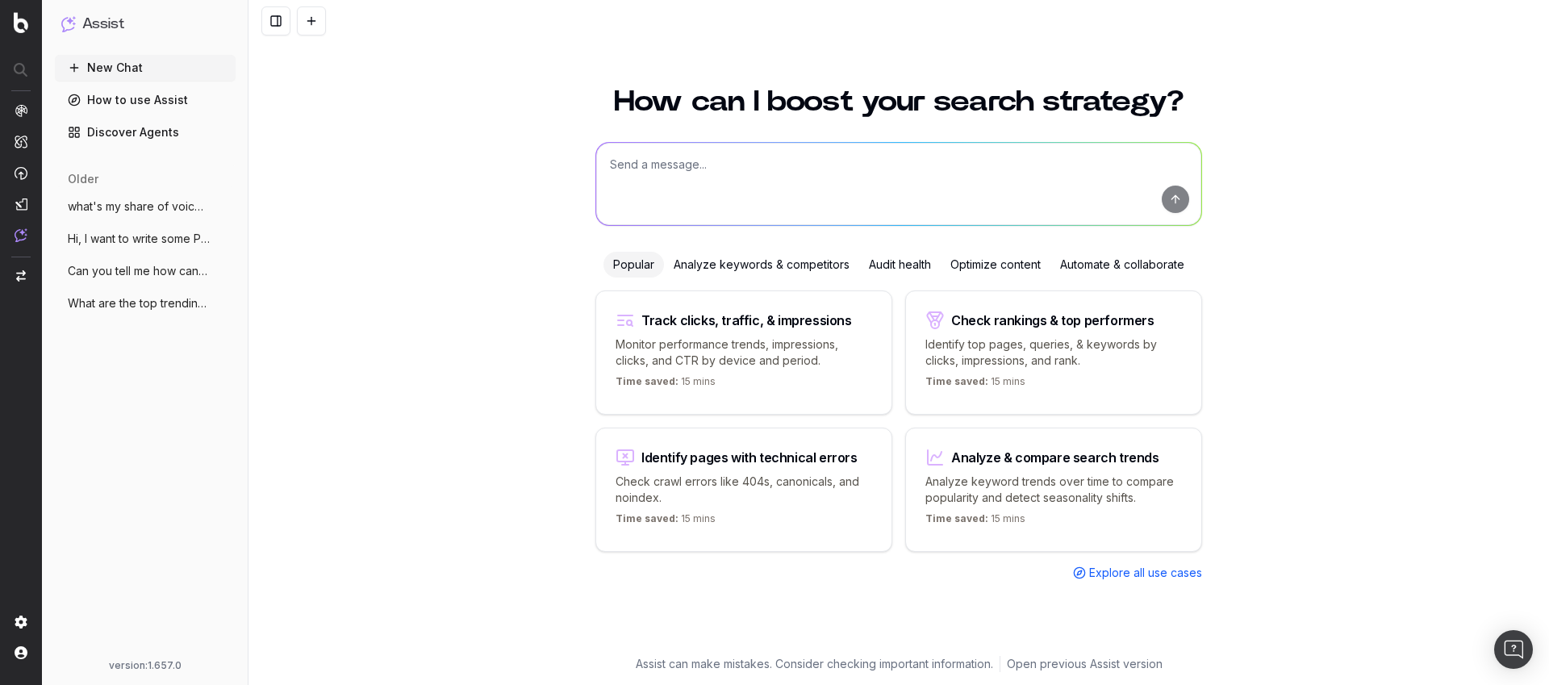
click at [693, 168] on textarea at bounding box center [898, 184] width 605 height 82
paste textarea "Les TOP 50 requêtes sur Google AI, Perplexity, ChatGPT avec les mentions sur L'…"
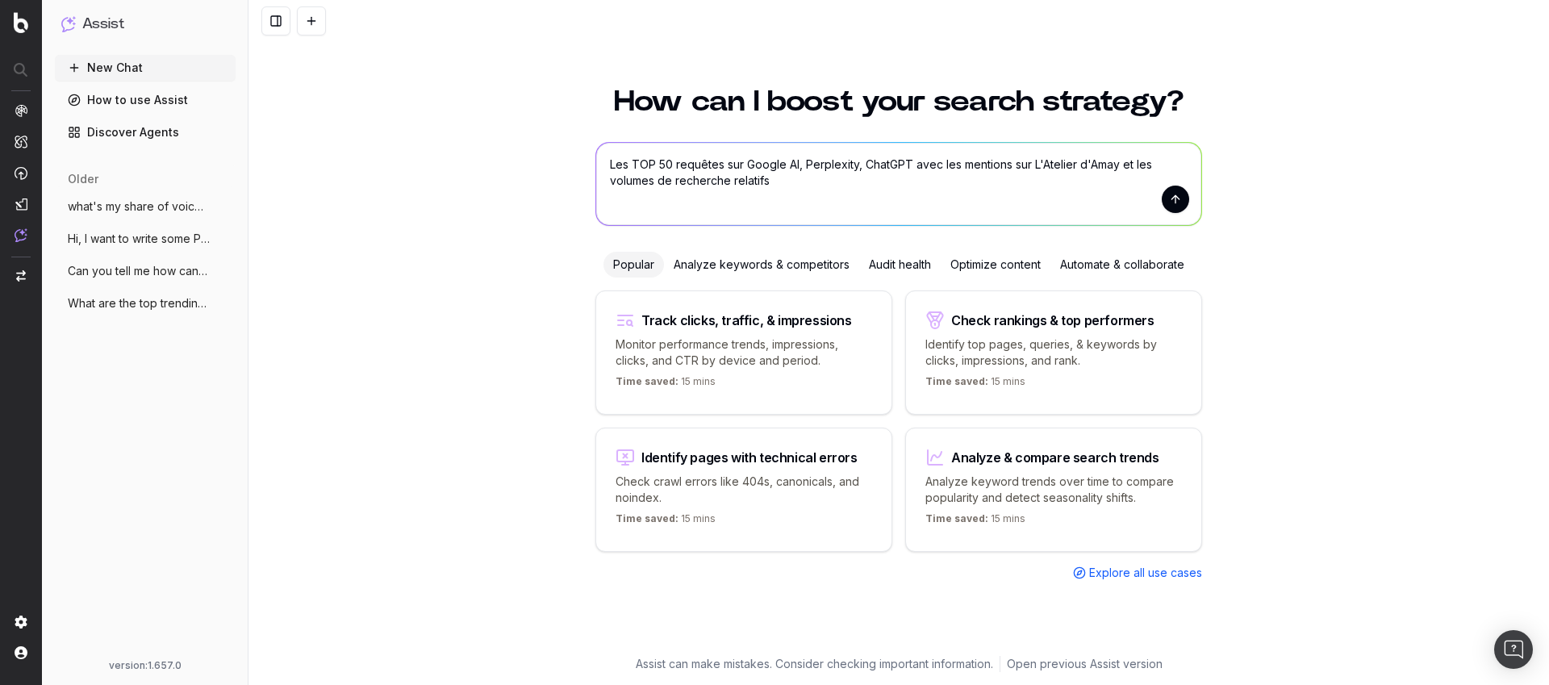
drag, startPoint x: 1035, startPoint y: 165, endPoint x: 1118, endPoint y: 166, distance: 82.3
click at [1118, 166] on textarea "Les TOP 50 requêtes sur Google AI, Perplexity, ChatGPT avec les mentions sur L'…" at bounding box center [898, 184] width 605 height 82
click at [701, 182] on textarea "Les TOP 50 requêtes sur Google AI, Perplexity, ChatGPT avec les mentions sur Ti…" at bounding box center [898, 184] width 605 height 82
click at [0, 0] on lt-span "relatifs ." at bounding box center [0, 0] width 0 height 0
type textarea "Les TOP 50 requêtes sur Google AI, Perplexity, ChatGPT avec les mentions sur Ti…"
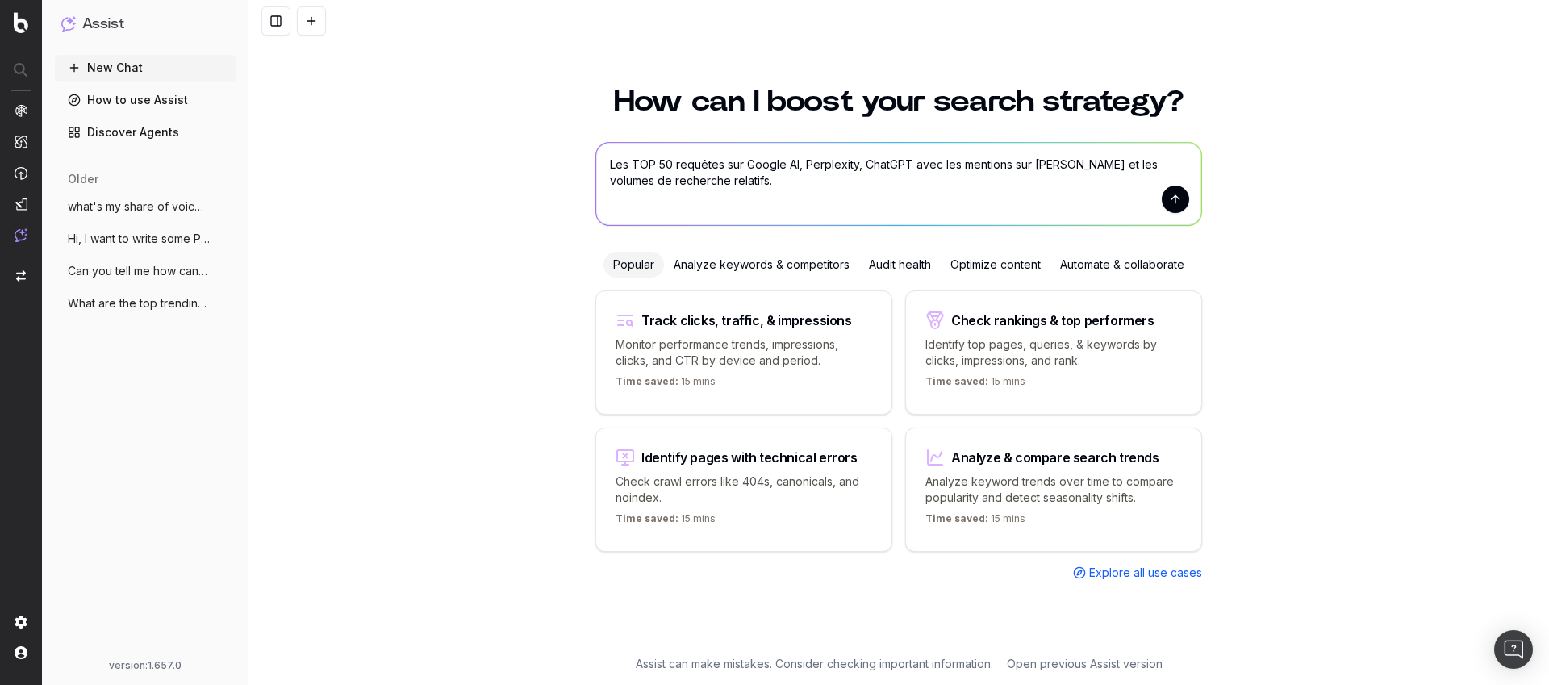
click at [1180, 189] on button "submit" at bounding box center [1175, 199] width 27 height 27
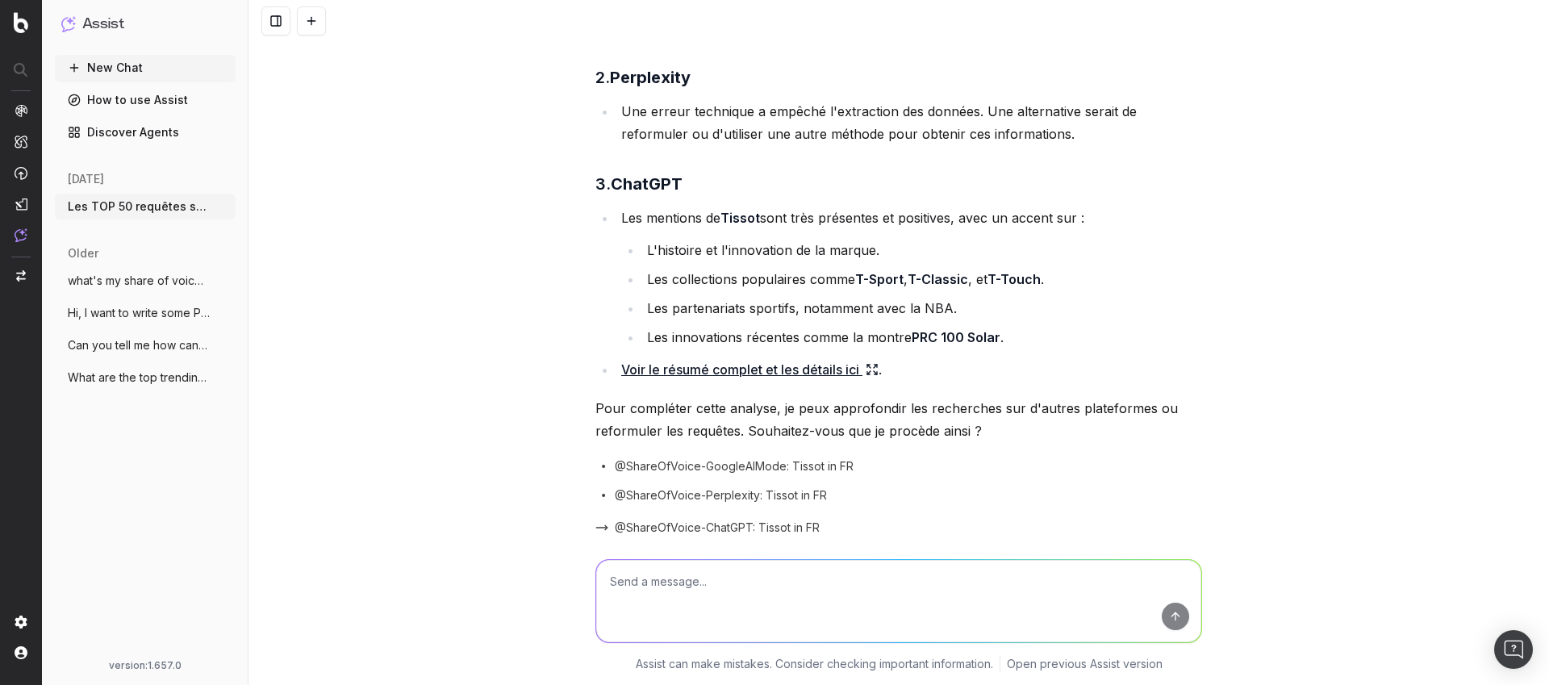
scroll to position [484, 0]
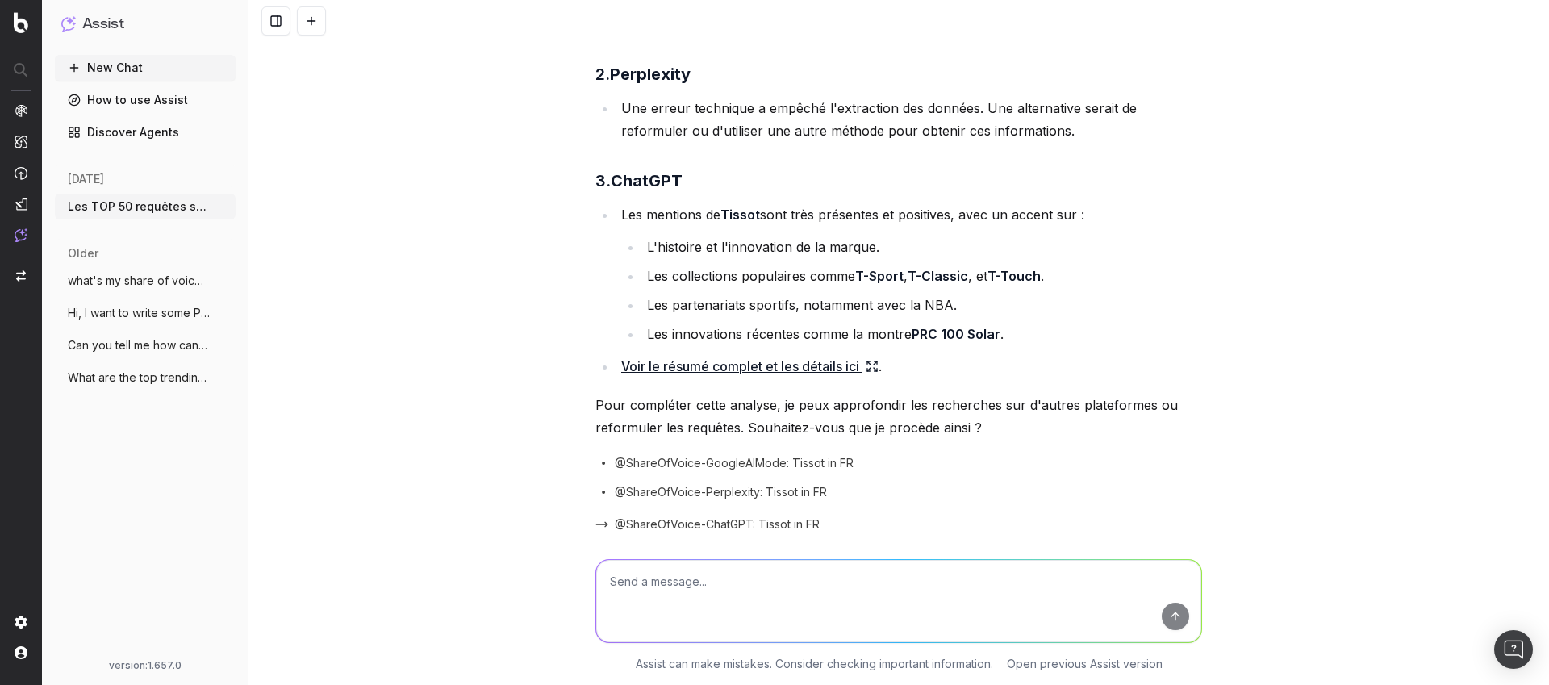
click at [779, 365] on link "Voir le résumé complet et les détails ici" at bounding box center [749, 366] width 257 height 23
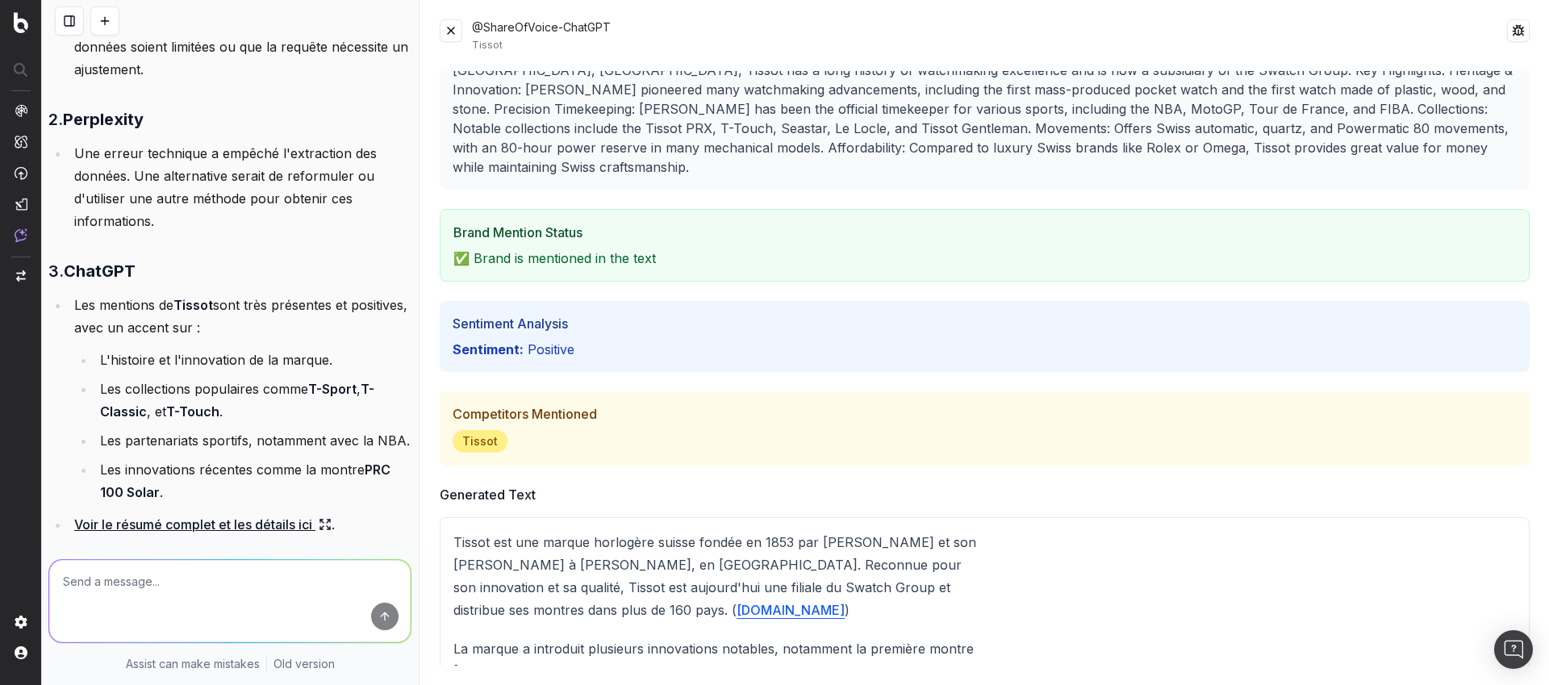
scroll to position [0, 0]
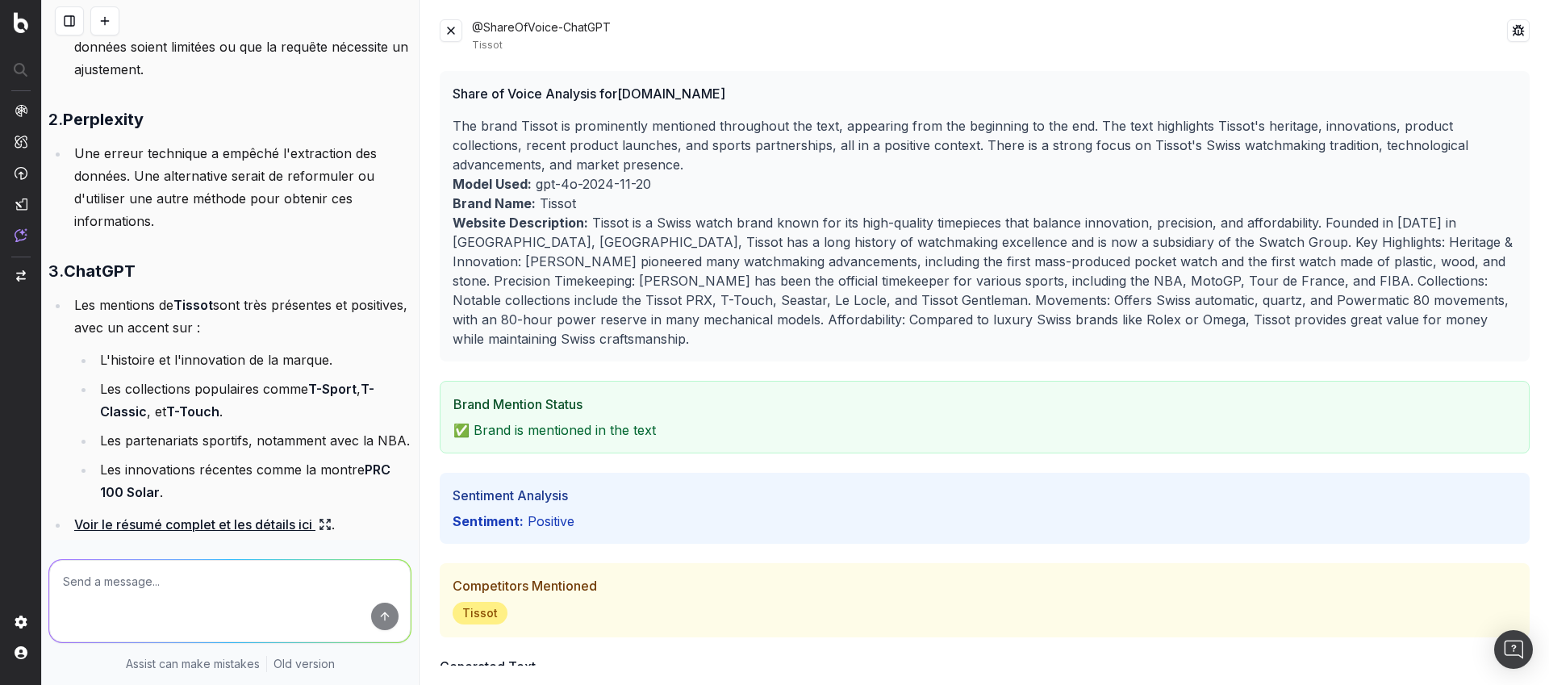
click at [458, 25] on button at bounding box center [451, 30] width 23 height 23
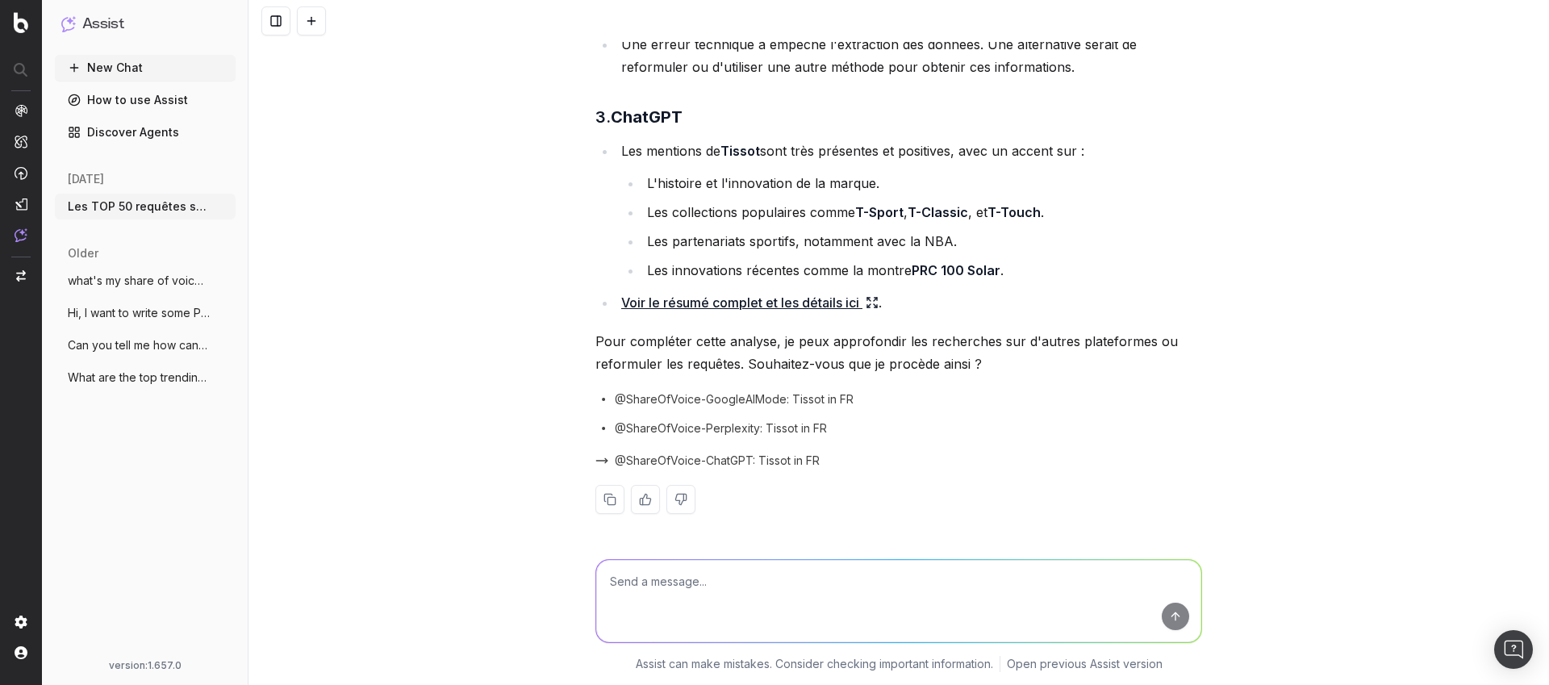
scroll to position [484, 0]
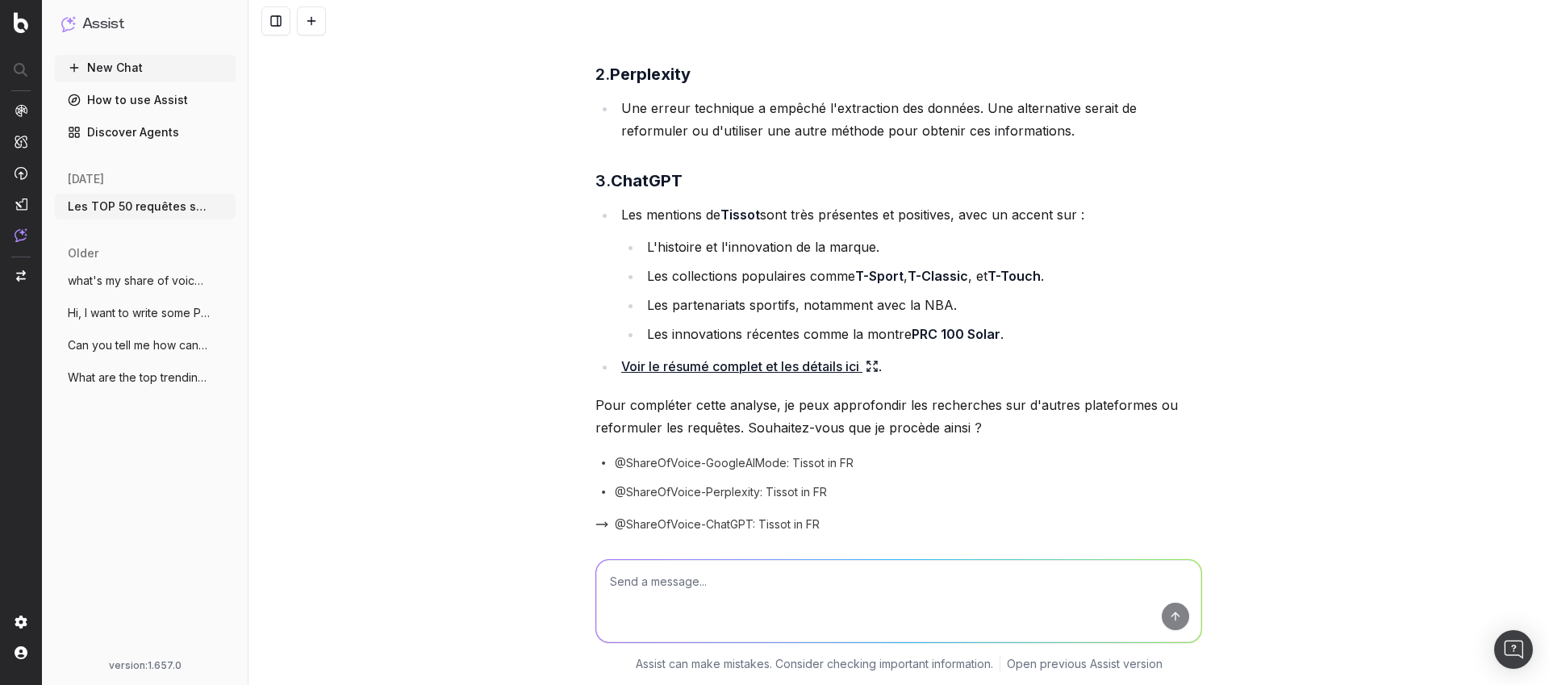
click at [801, 596] on textarea at bounding box center [898, 601] width 605 height 82
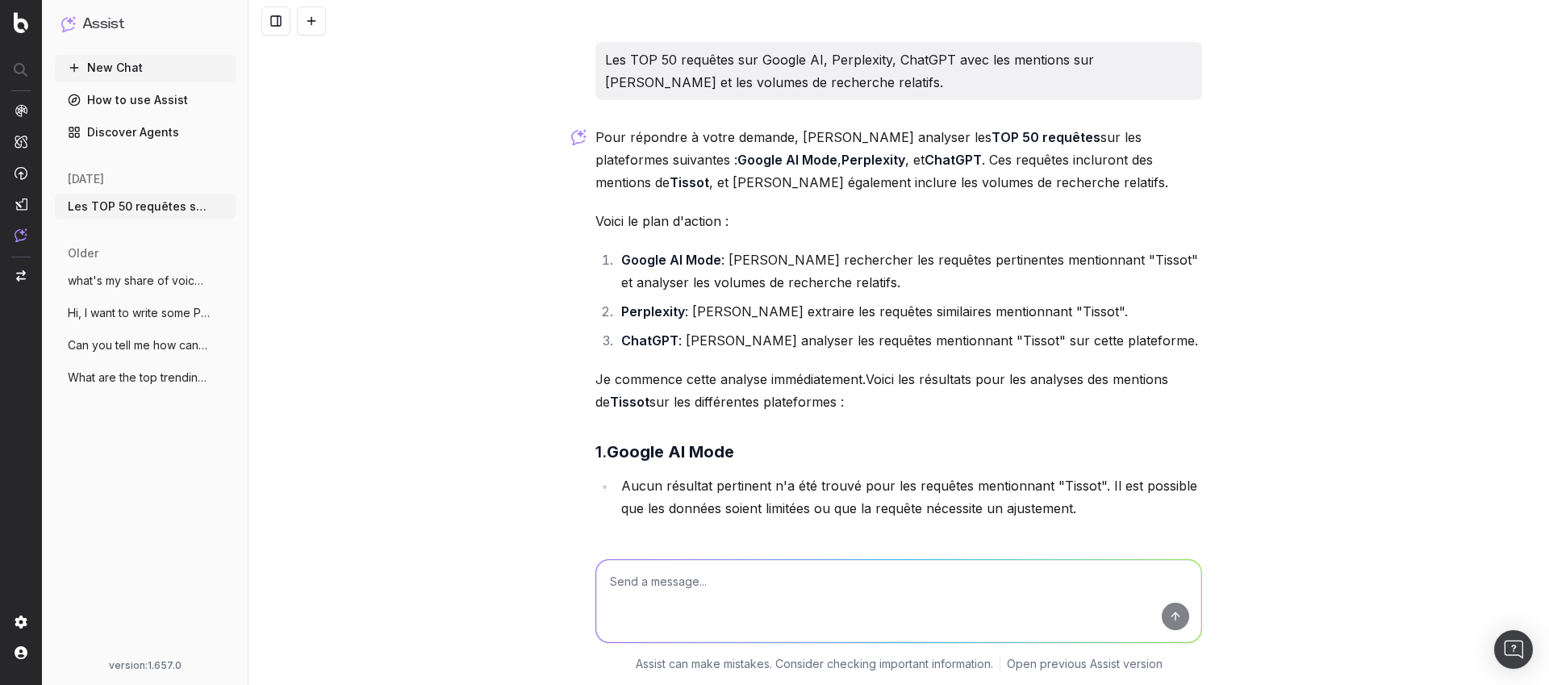
scroll to position [548, 0]
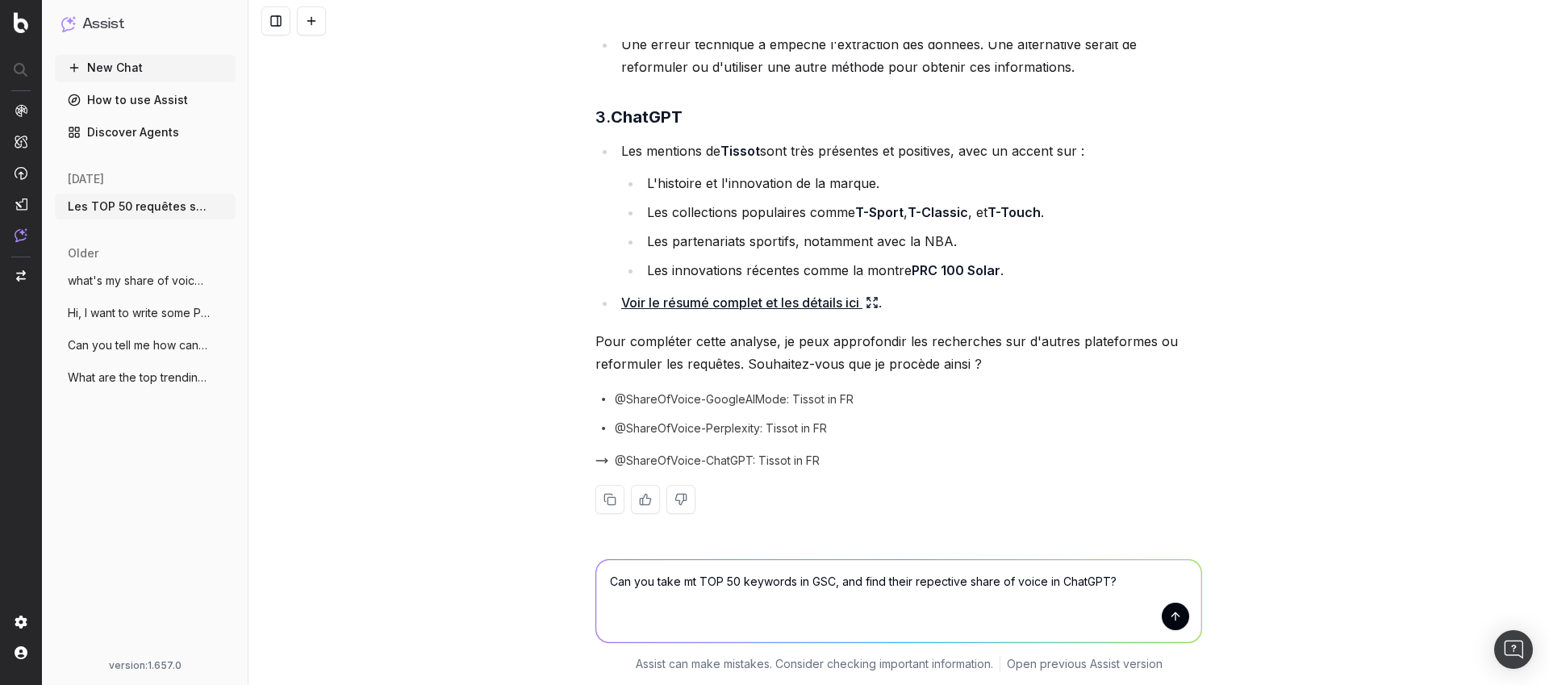
click at [938, 580] on textarea "Can you take mt TOP 50 keywords in GSC, and find their repective share of voice…" at bounding box center [898, 601] width 605 height 82
click at [0, 0] on lt-span "re s pective" at bounding box center [0, 0] width 0 height 0
click at [692, 583] on textarea "Can you take mt TOP 50 keywords in GSC, and find their respective share of voic…" at bounding box center [898, 601] width 605 height 82
click at [691, 582] on textarea "Can you take mt TOP 50 keywords in GSC, and find their respective share of voic…" at bounding box center [898, 601] width 605 height 82
type textarea "Can you take my TOP 50 keywords in GSC, and find their respective share of voic…"
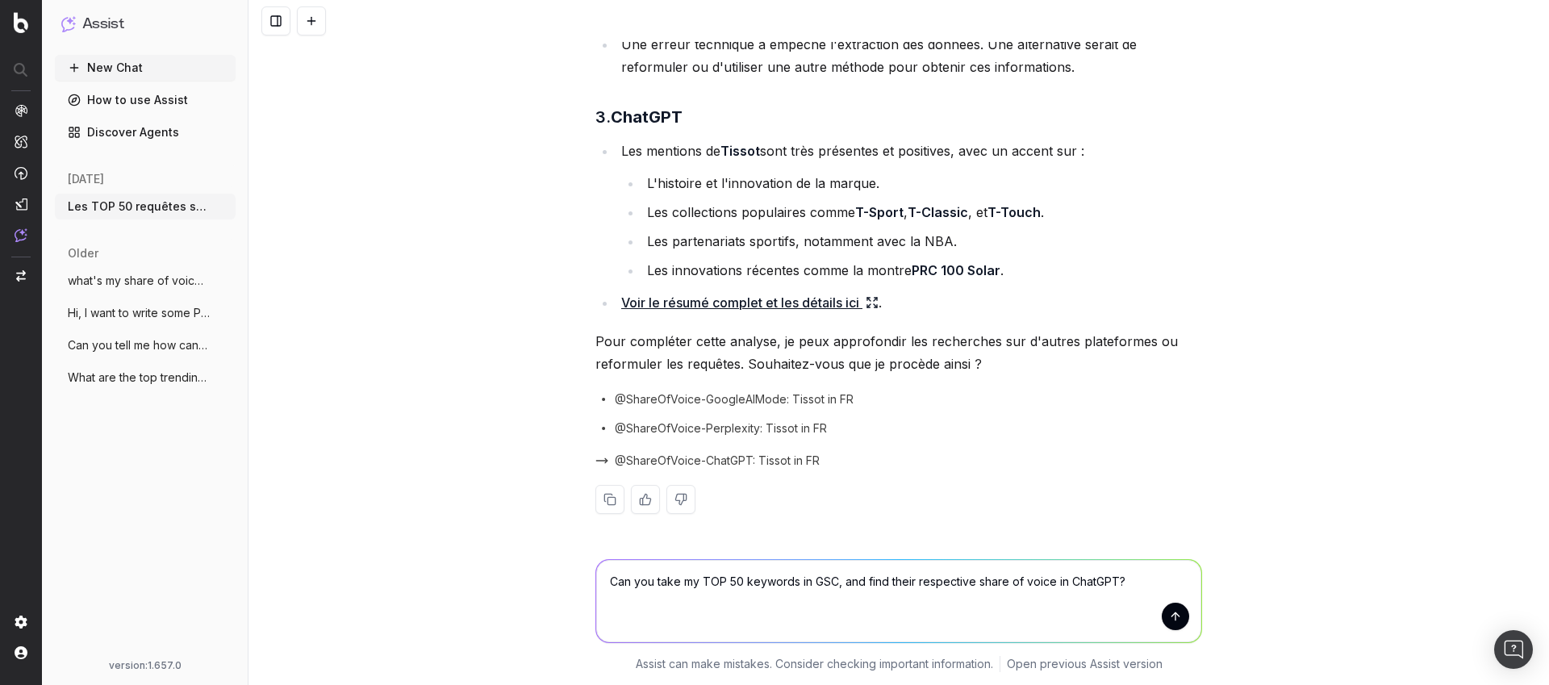
click at [1162, 621] on button "submit" at bounding box center [1175, 616] width 27 height 27
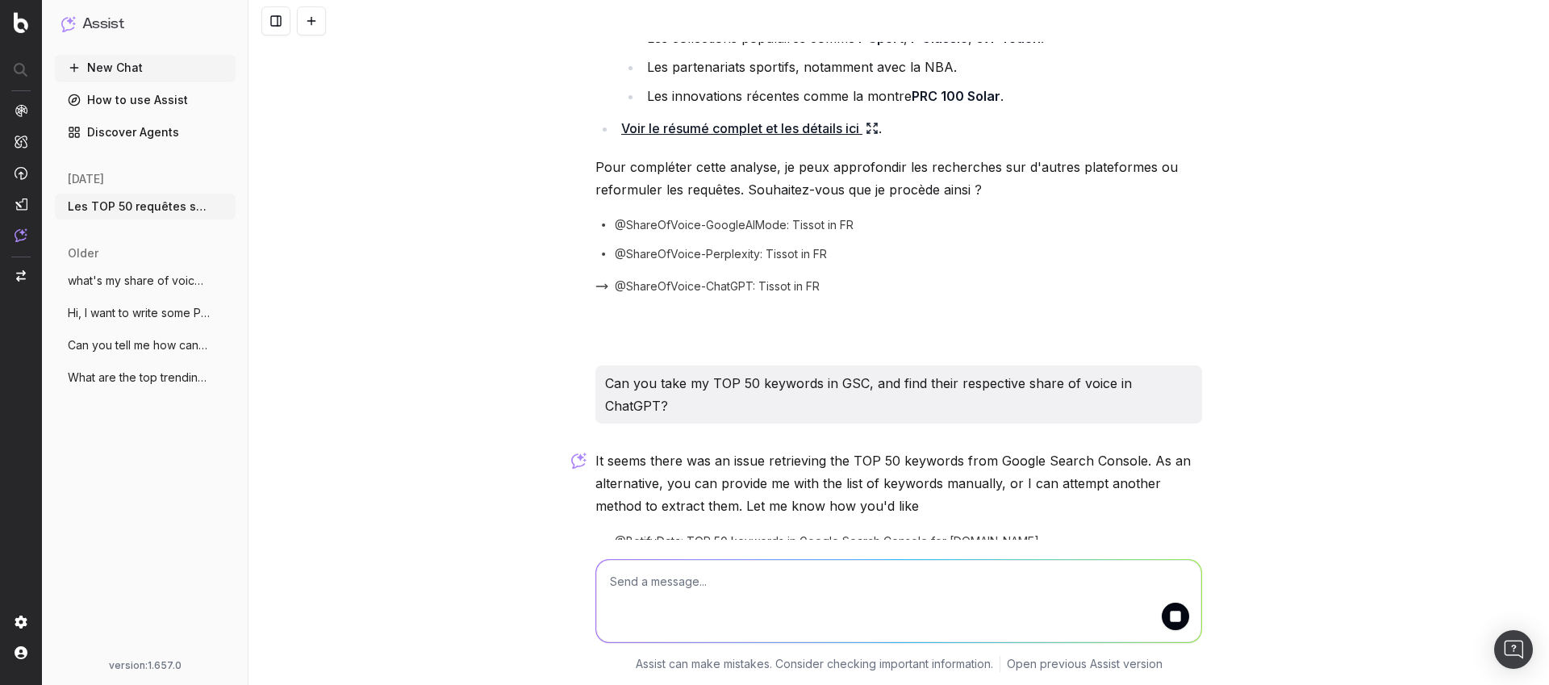
scroll to position [777, 0]
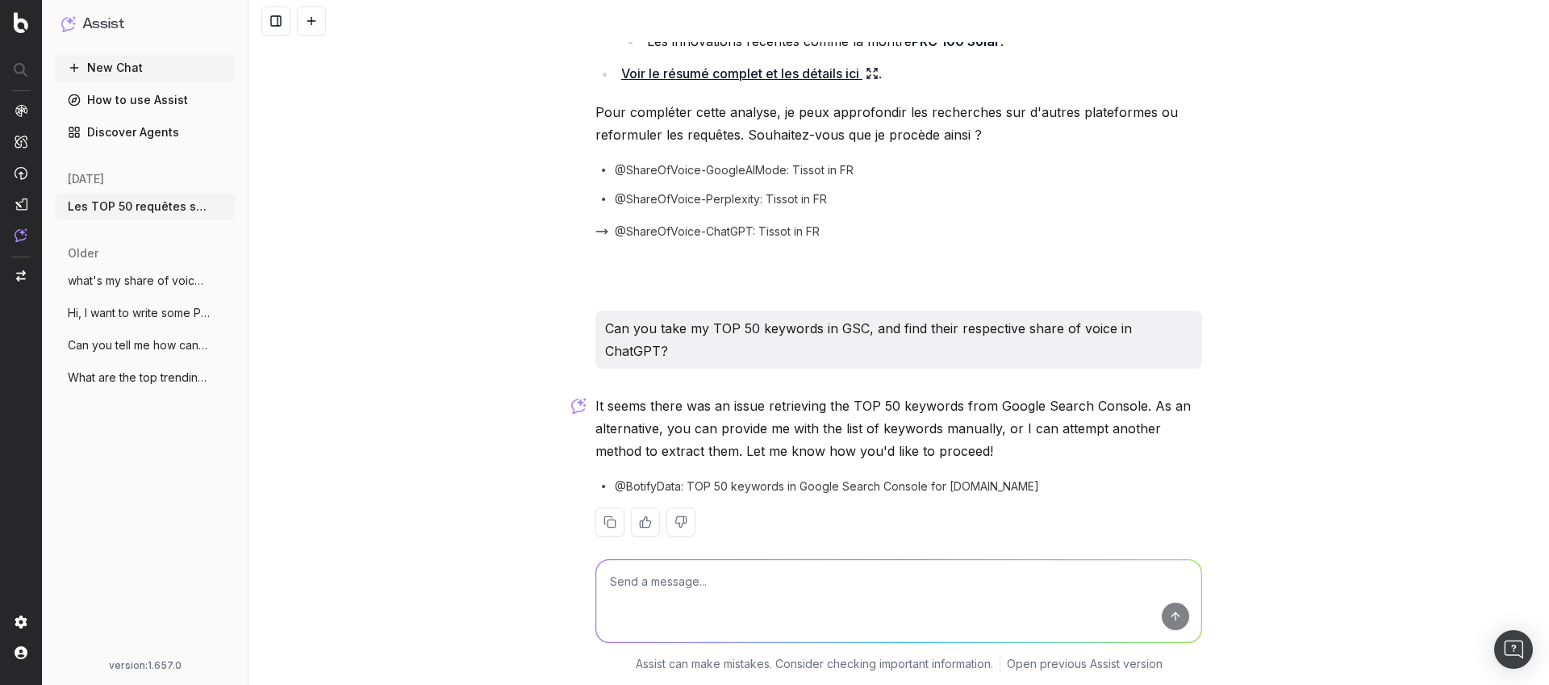
click at [882, 409] on p "It seems there was an issue retrieving the TOP 50 keywords from Google Search C…" at bounding box center [899, 429] width 607 height 68
click at [716, 604] on textarea at bounding box center [898, 601] width 605 height 82
paste textarea "watches for men pocket watch montre homme watch for men orologio uomo mens watc…"
type textarea "here are the keywords: watches for men pocket watch montre homme watch for men …"
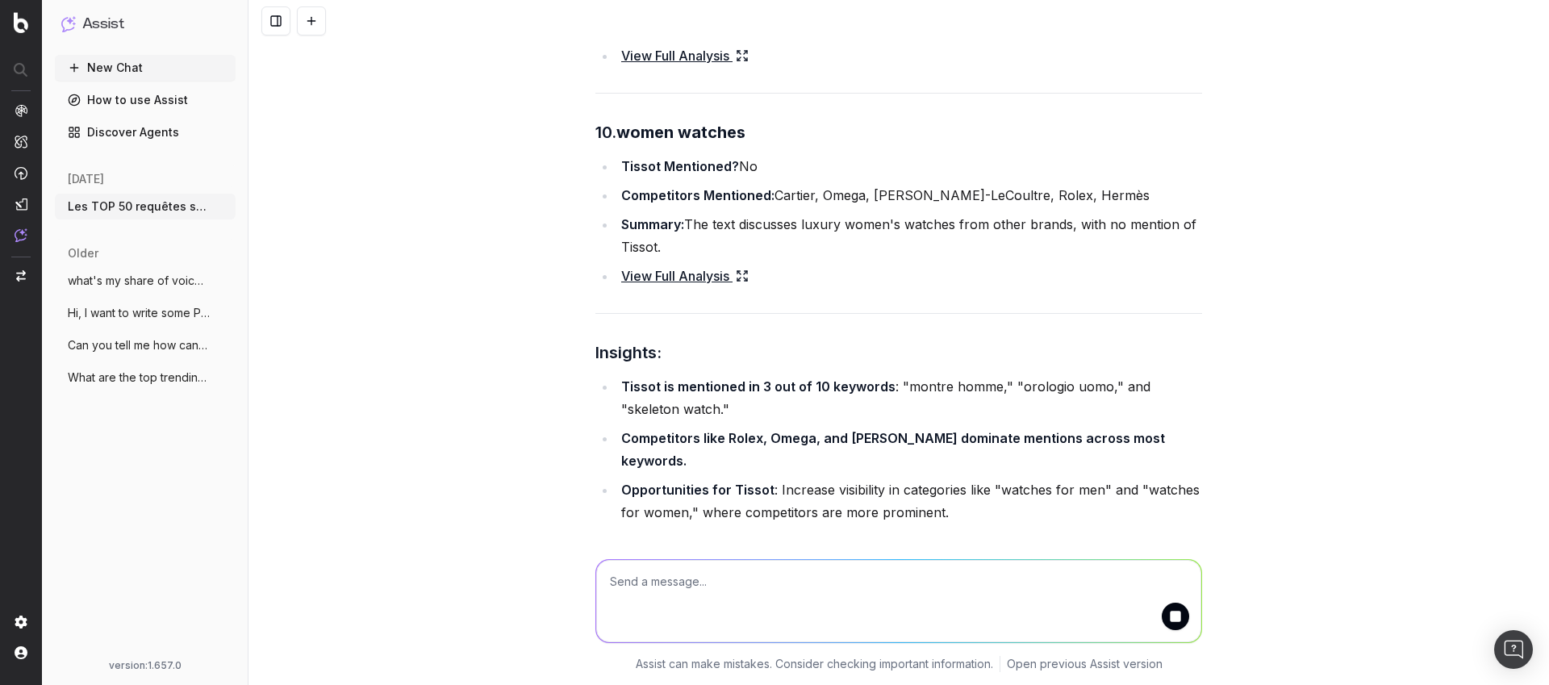
scroll to position [3711, 0]
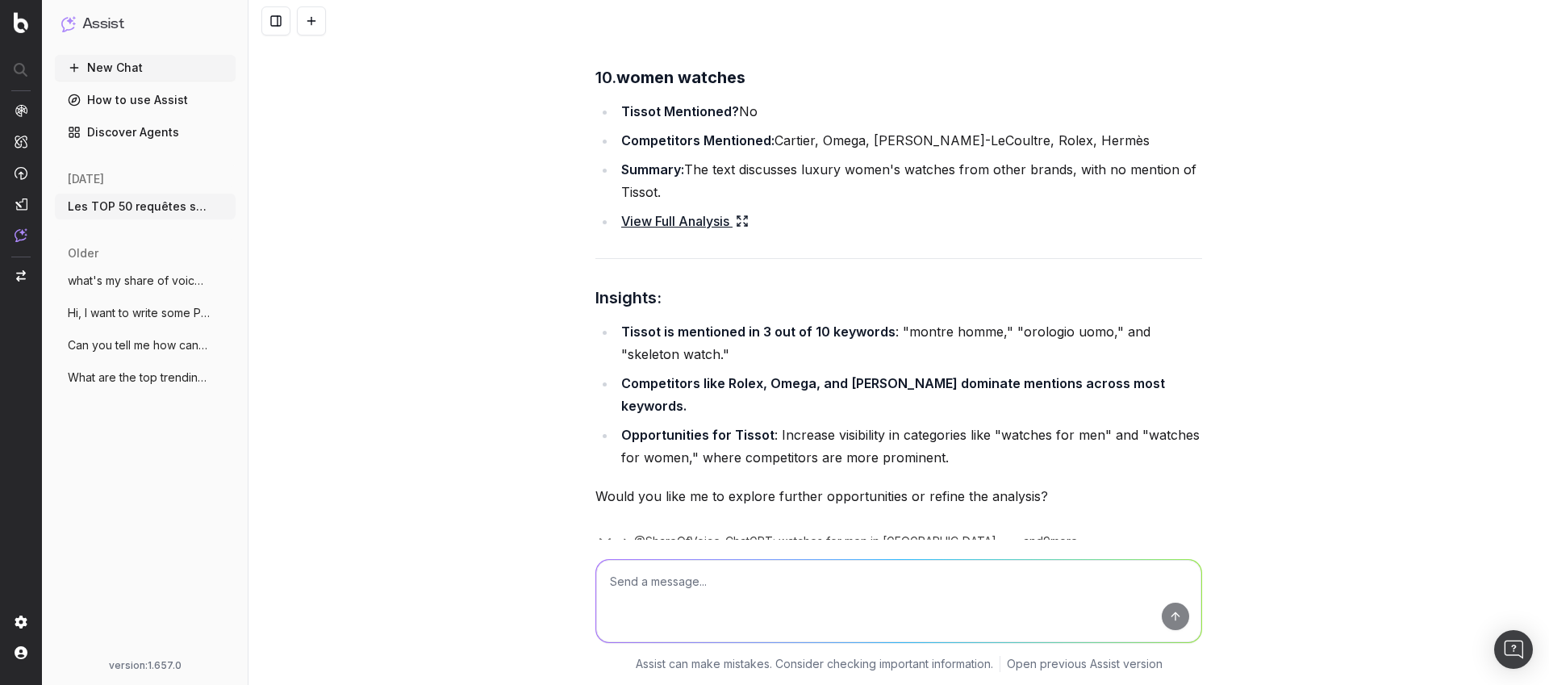
click at [811, 320] on li "Tissot is mentioned in 3 out of 10 keywords : "montre homme," "orologio uomo," …" at bounding box center [910, 342] width 586 height 45
click at [661, 210] on link "View Full Analysis" at bounding box center [685, 221] width 128 height 23
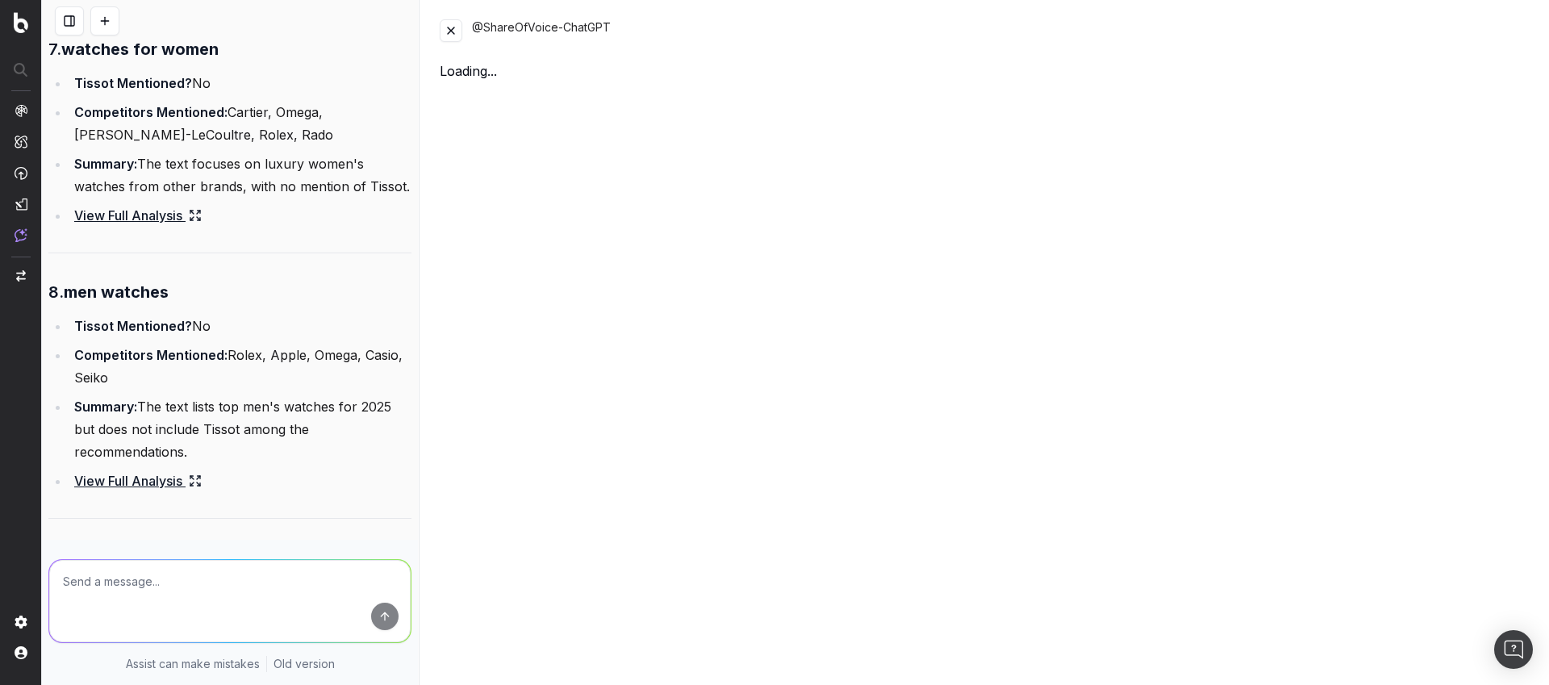
scroll to position [4547, 0]
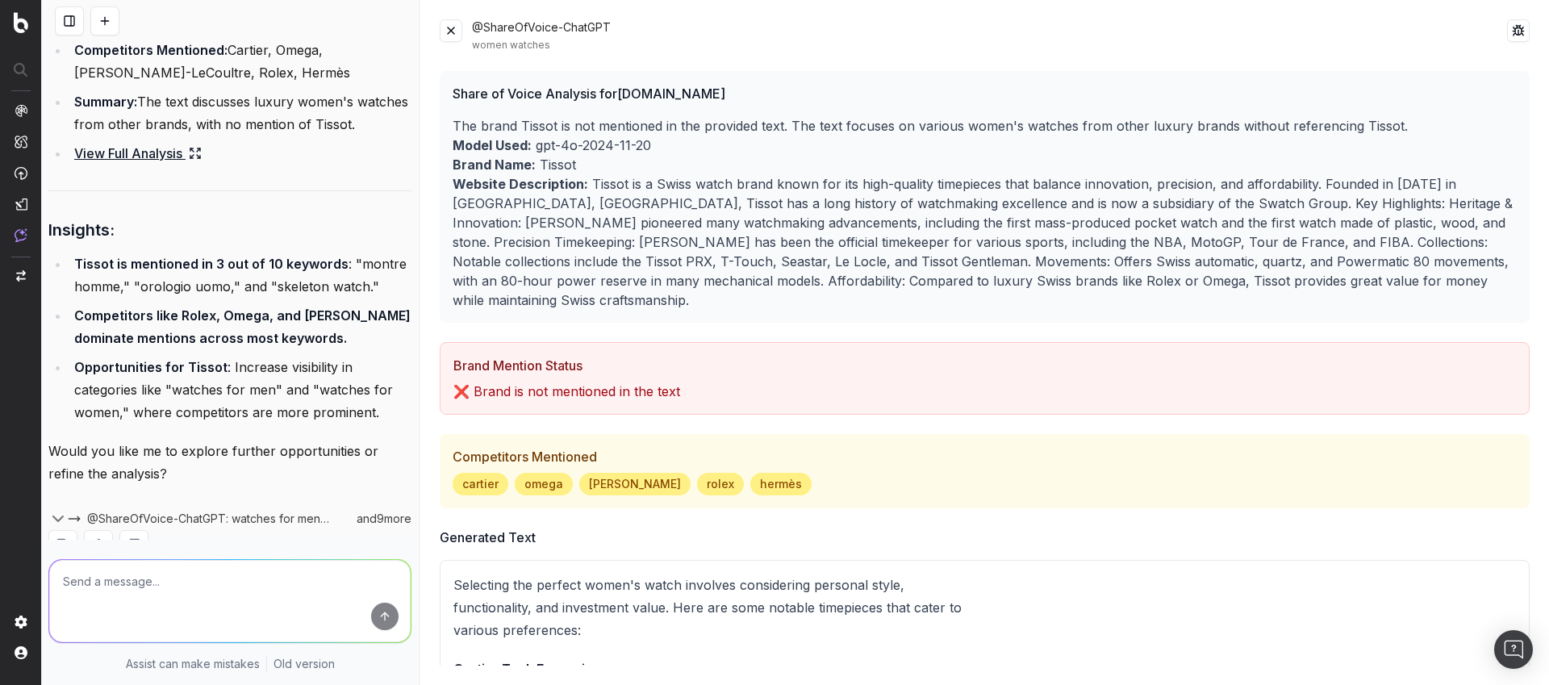
click at [447, 25] on button at bounding box center [451, 30] width 23 height 23
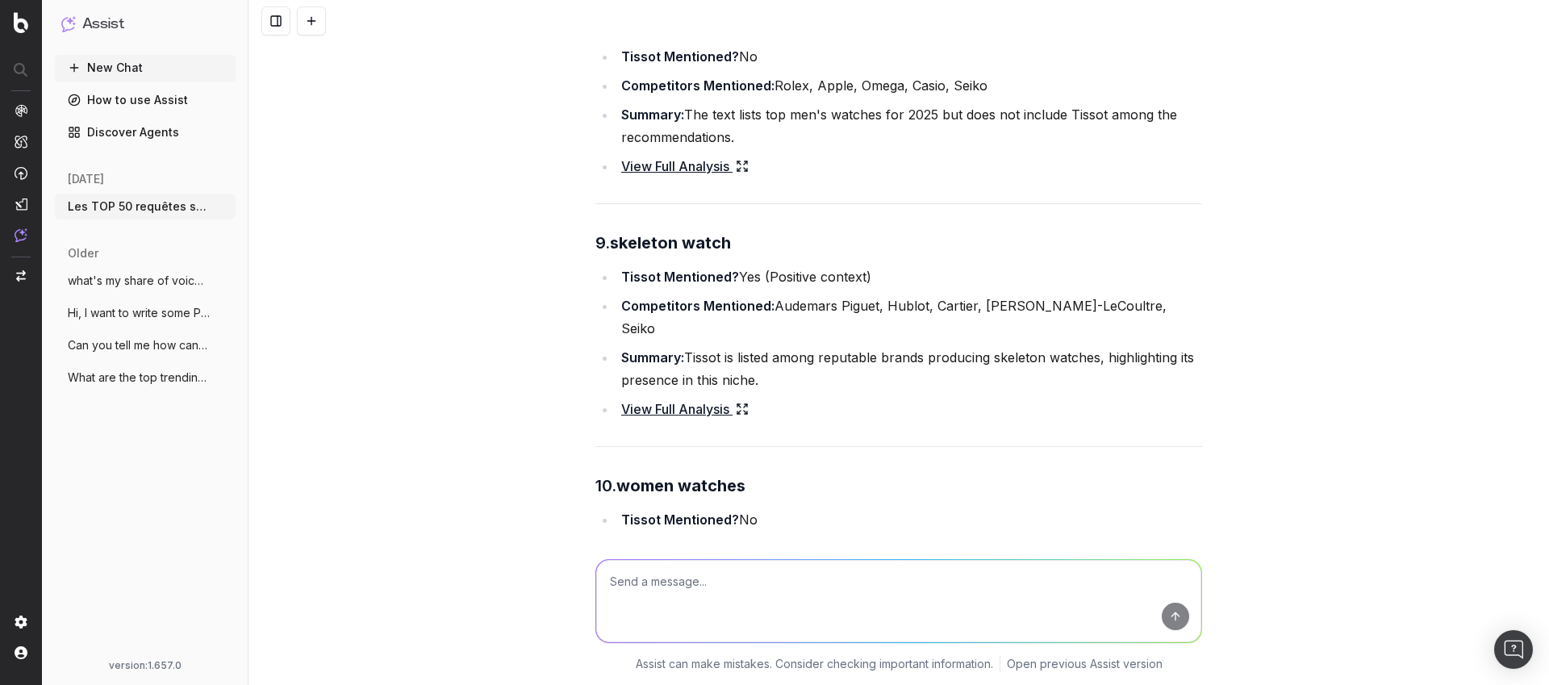
scroll to position [1470, 0]
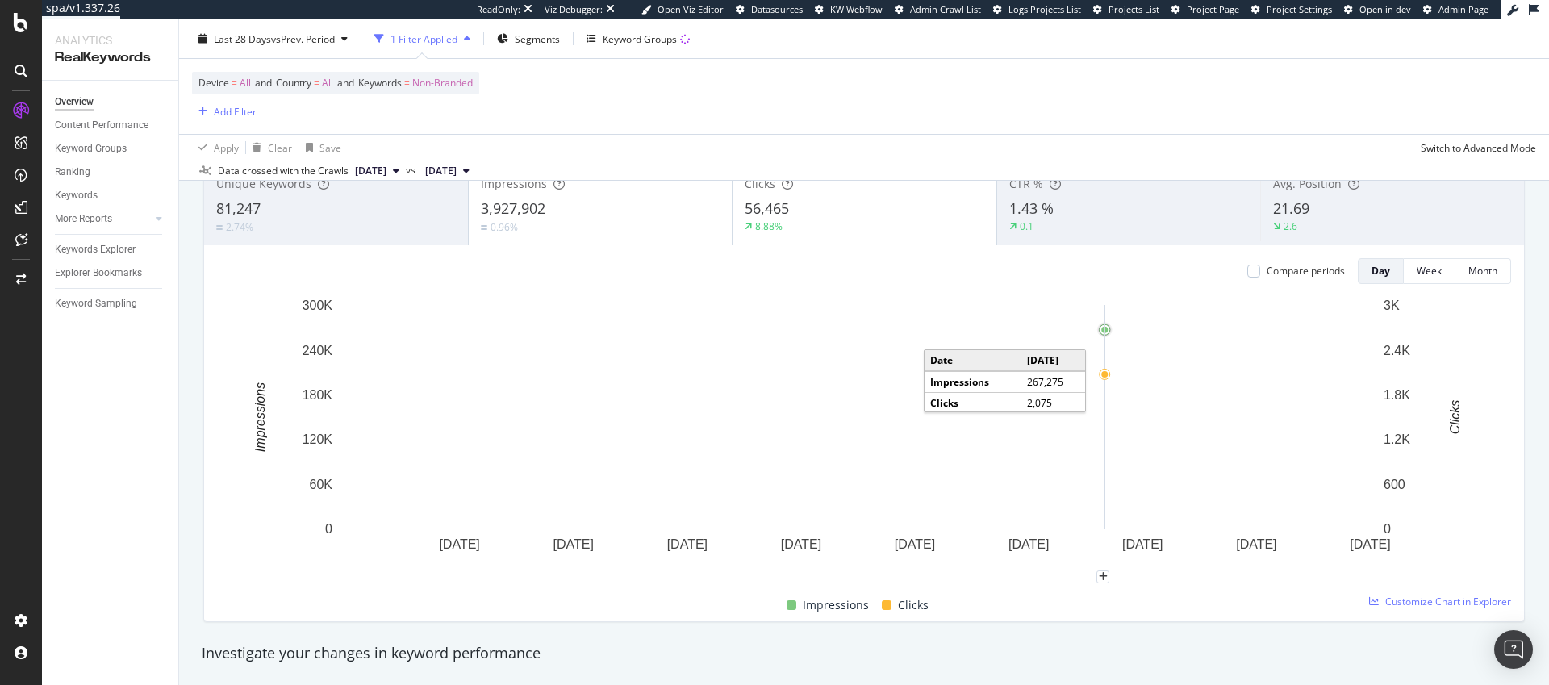
scroll to position [510, 0]
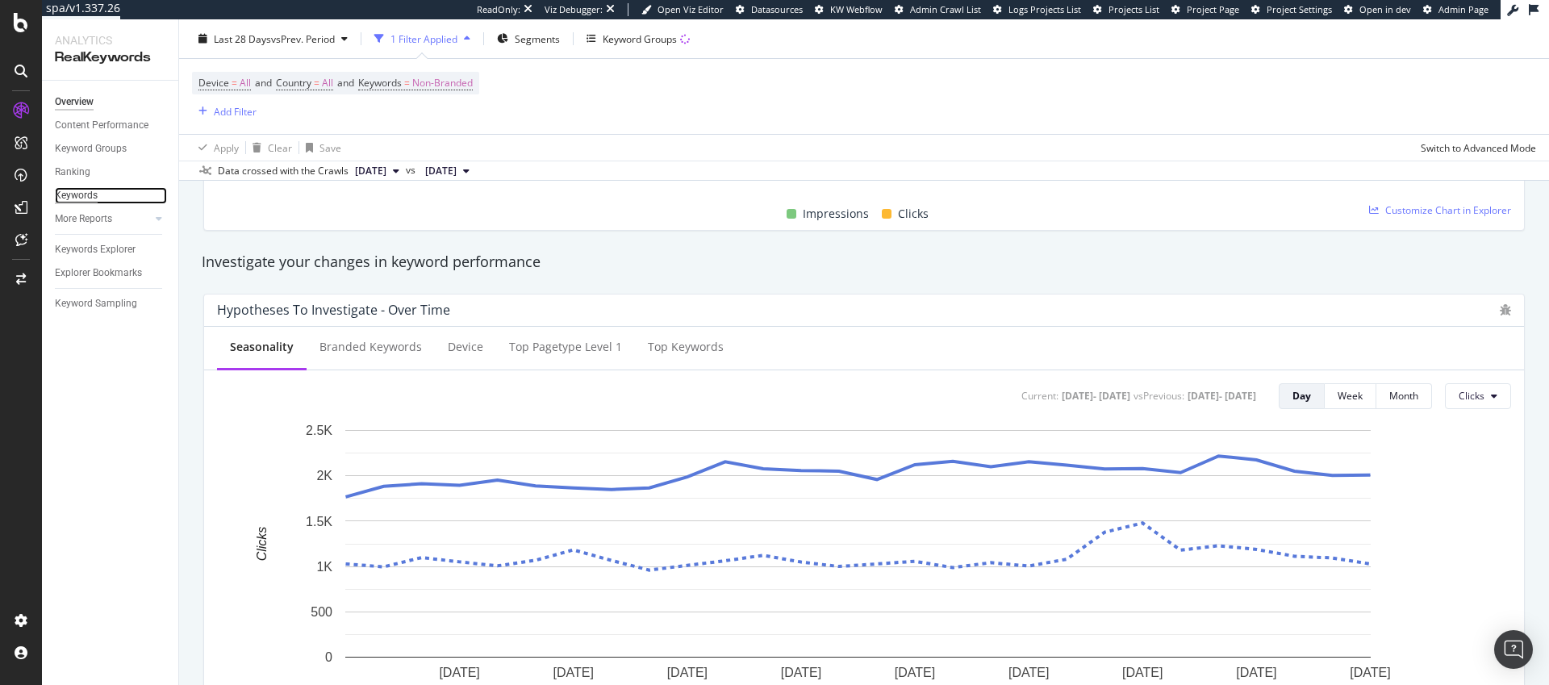
click at [91, 200] on div "Keywords" at bounding box center [76, 195] width 43 height 17
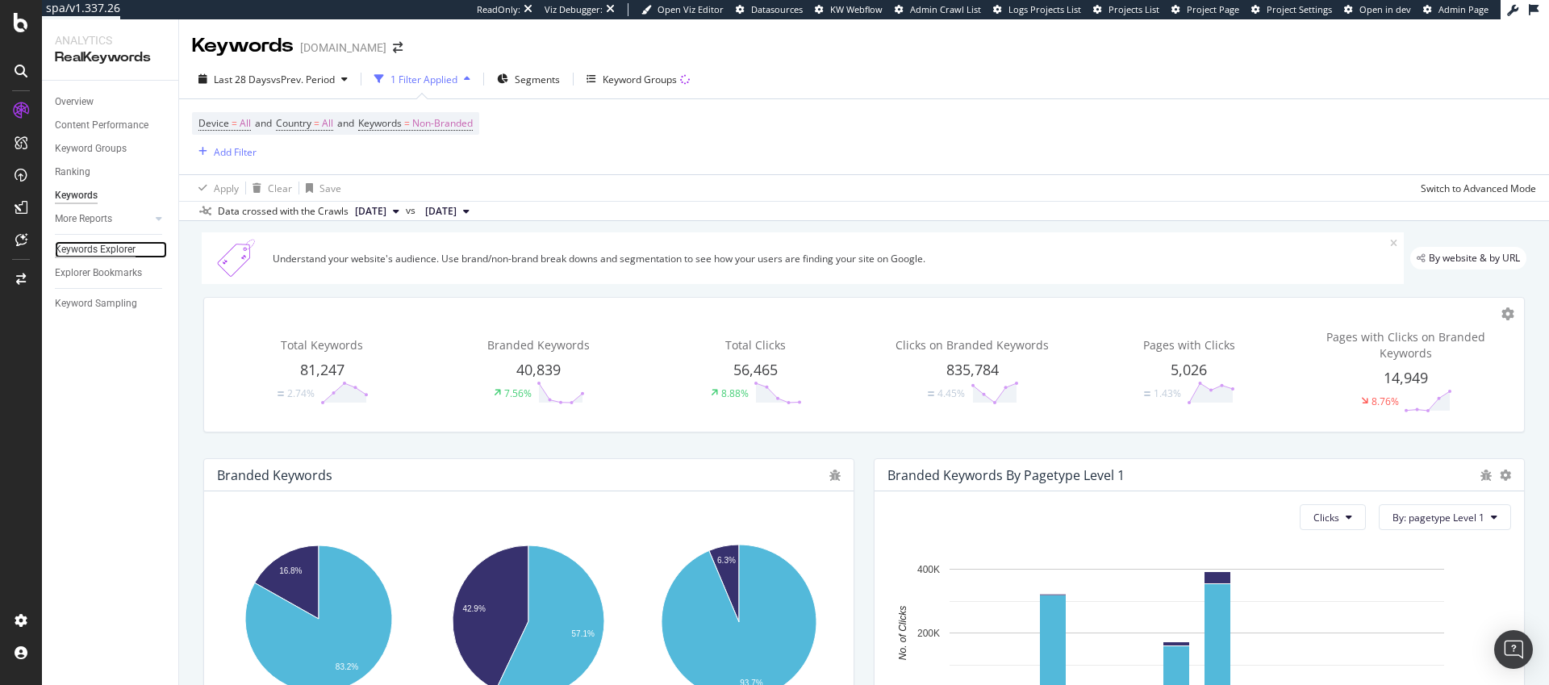
click at [91, 257] on div "Keywords Explorer" at bounding box center [95, 249] width 81 height 17
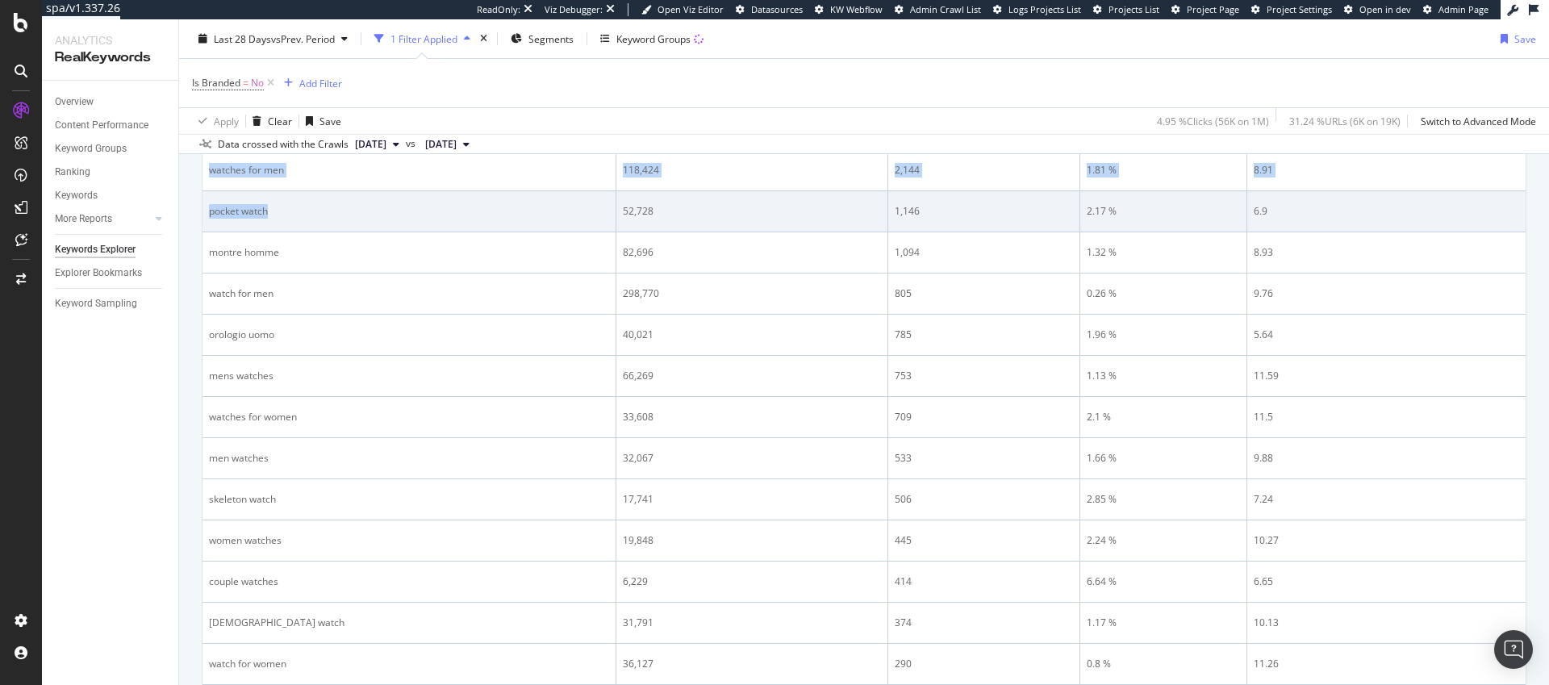
scroll to position [337, 0]
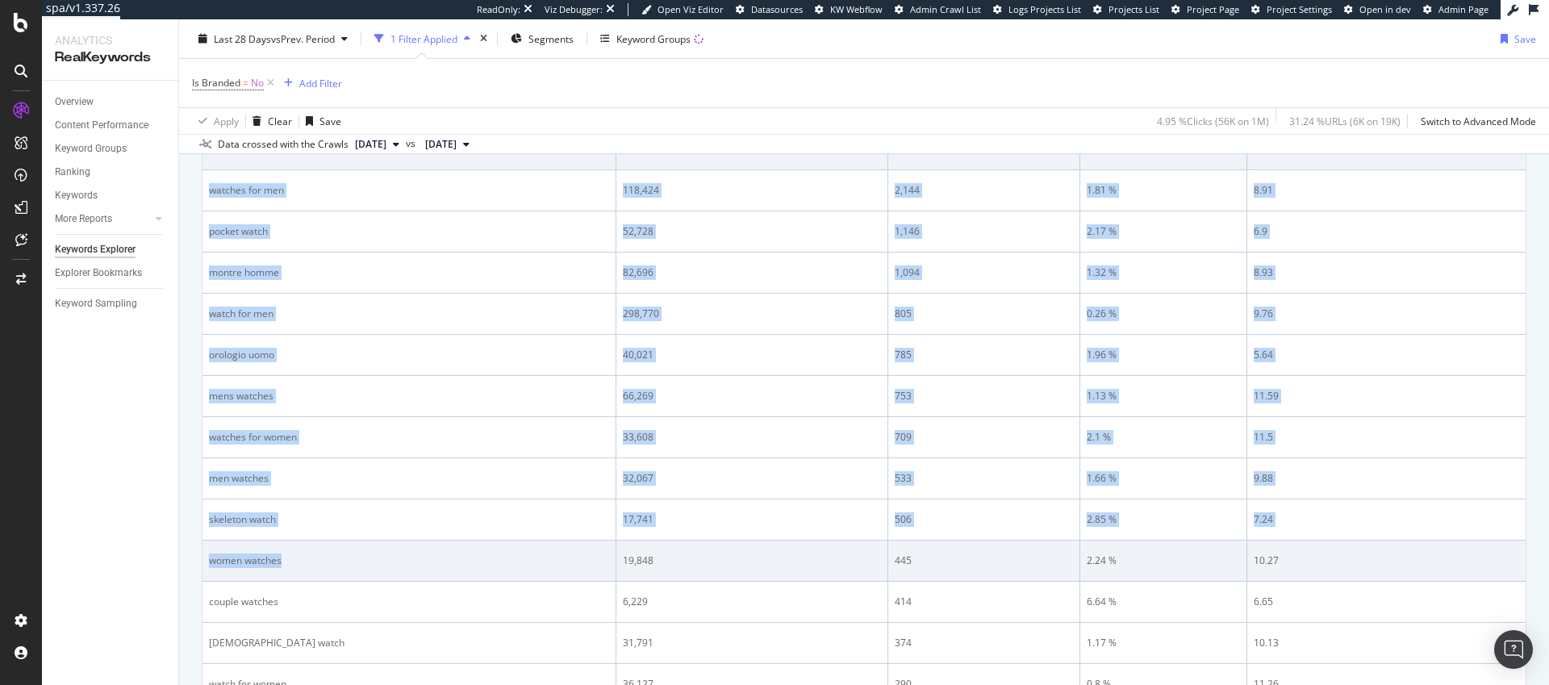
drag, startPoint x: 212, startPoint y: 307, endPoint x: 326, endPoint y: 554, distance: 272.6
copy tbody "watches for men 118,424 2,144 1.81 % 8.91 pocket watch 52,728 1,146 2.17 % 6.9 …"
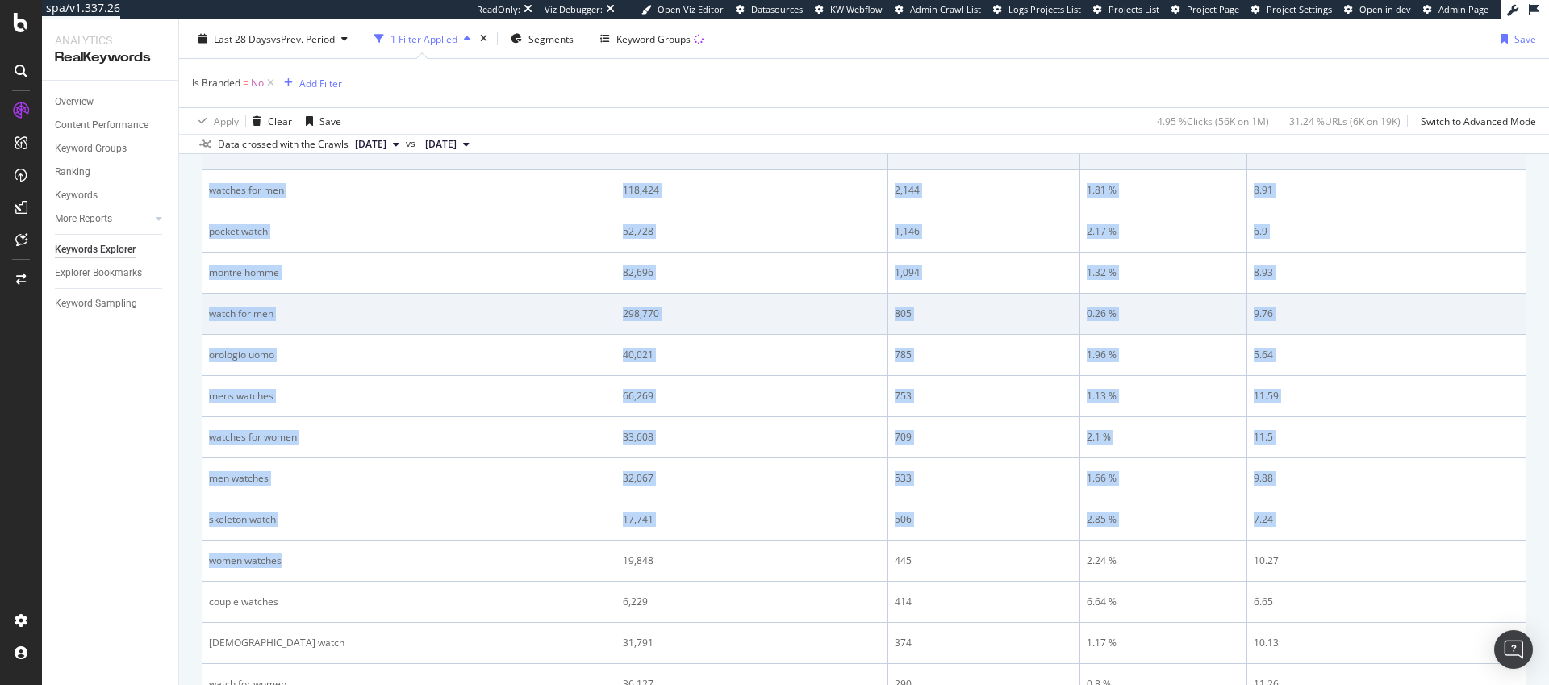
click at [740, 299] on td "298,770" at bounding box center [753, 314] width 272 height 41
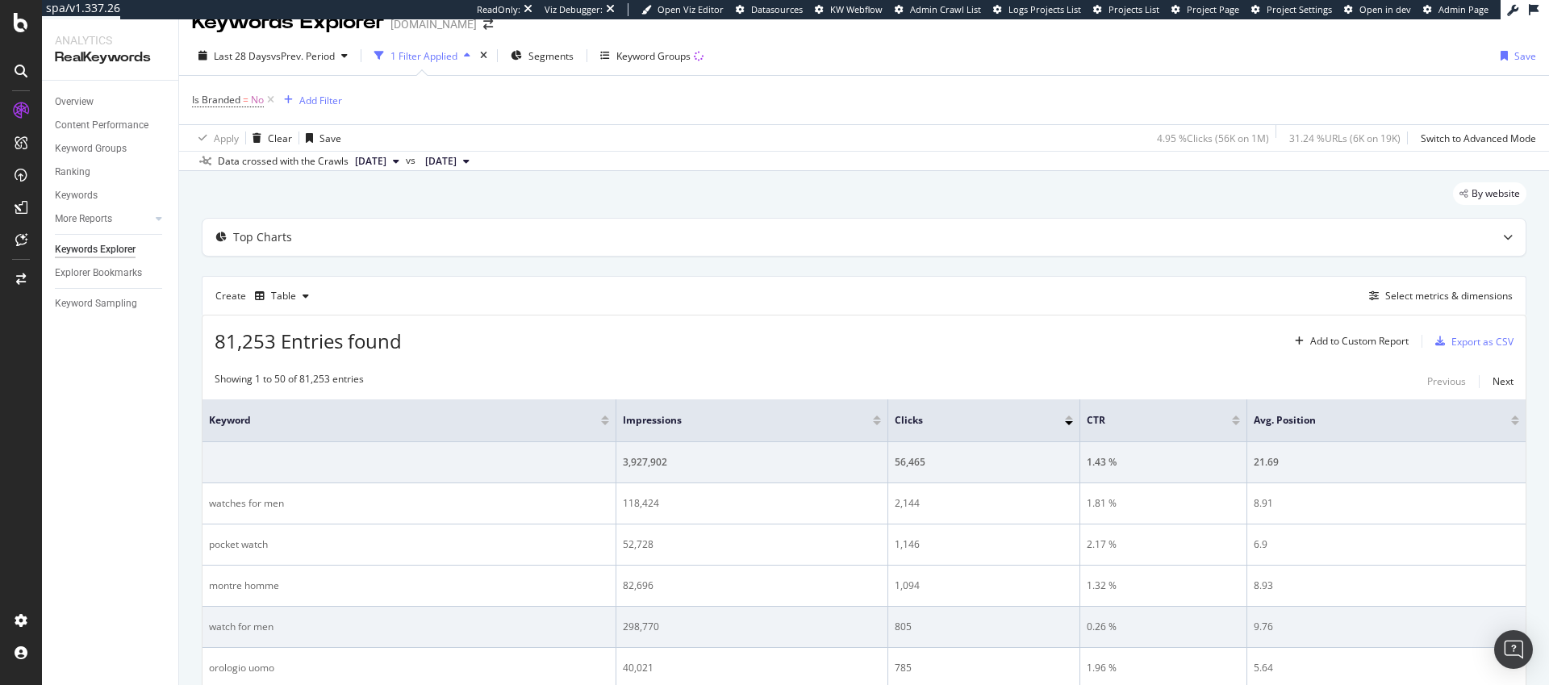
scroll to position [0, 0]
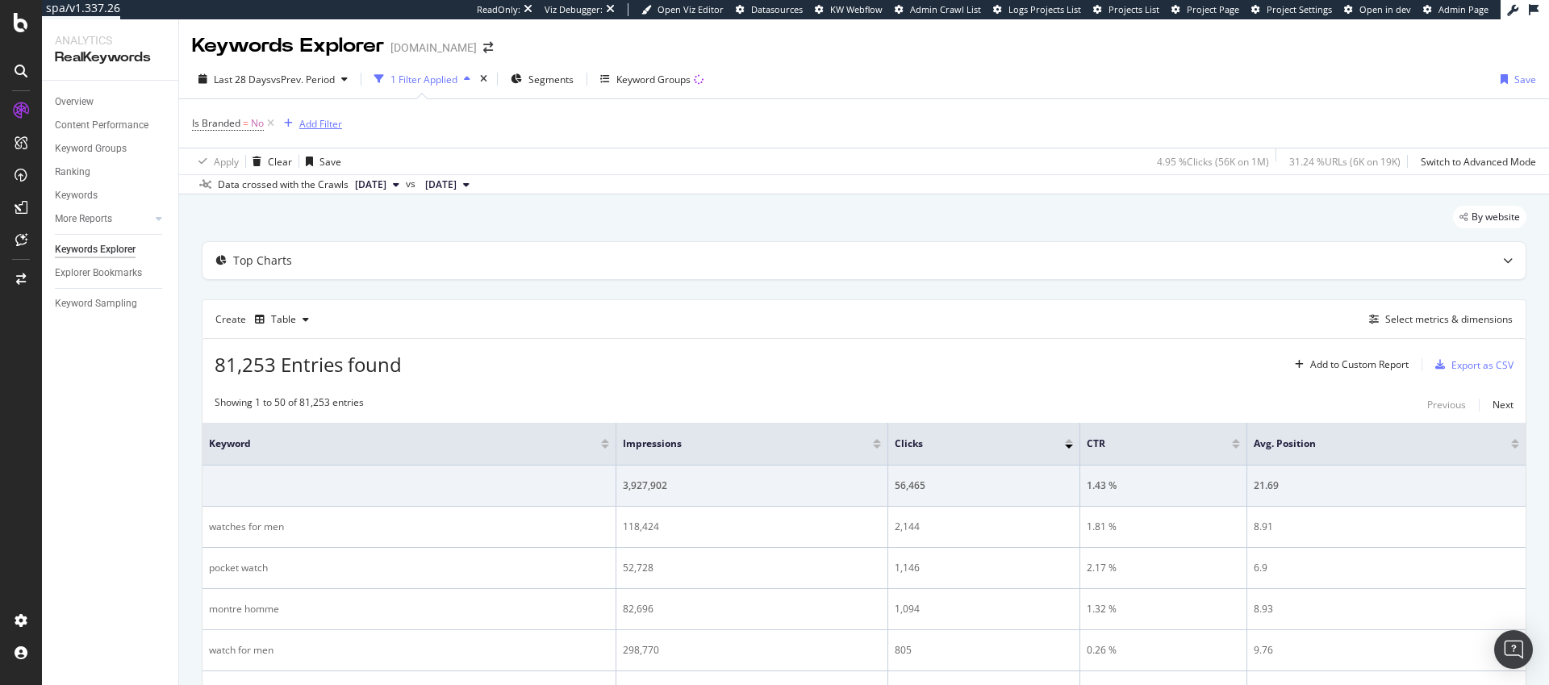
click at [306, 128] on div "Add Filter" at bounding box center [320, 124] width 43 height 14
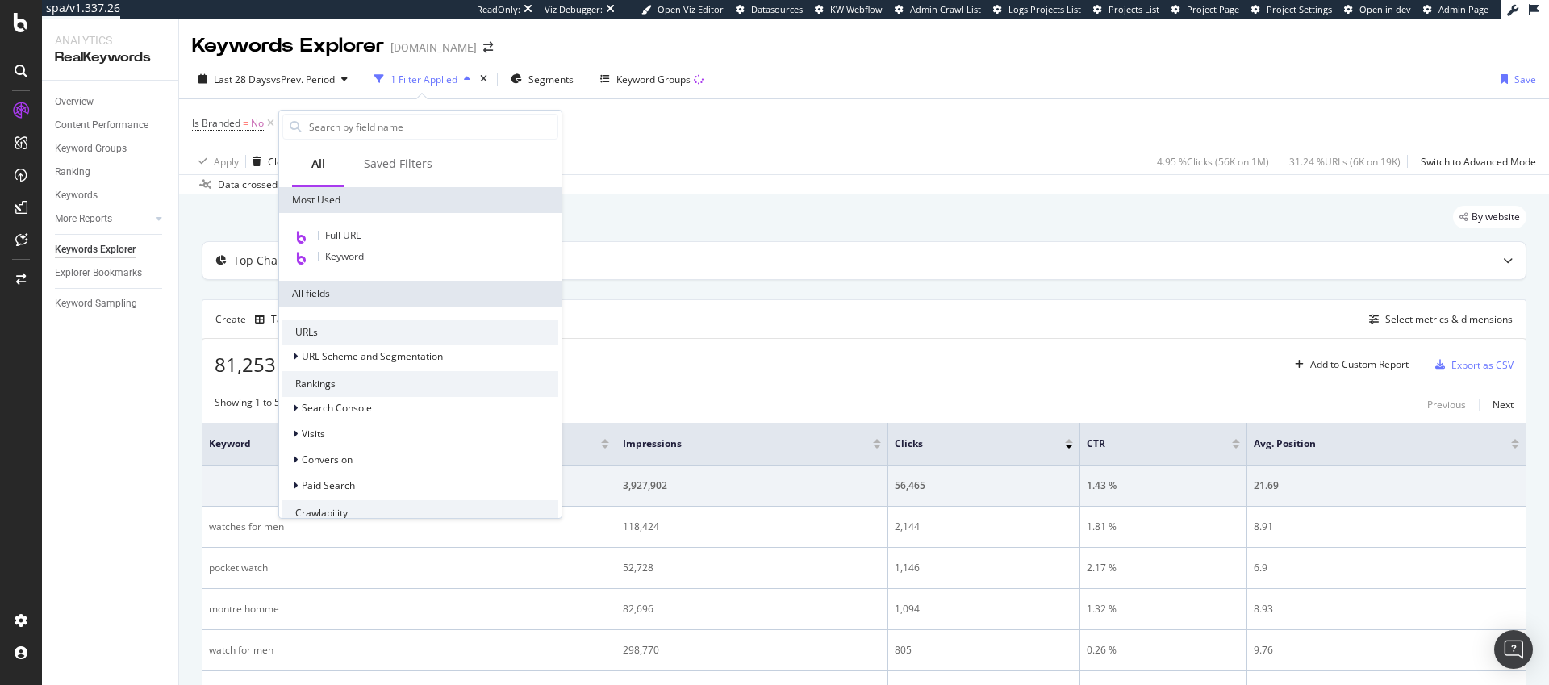
click at [353, 269] on div "Full URL Keyword" at bounding box center [420, 247] width 282 height 68
click at [353, 264] on div "Keyword" at bounding box center [420, 257] width 276 height 21
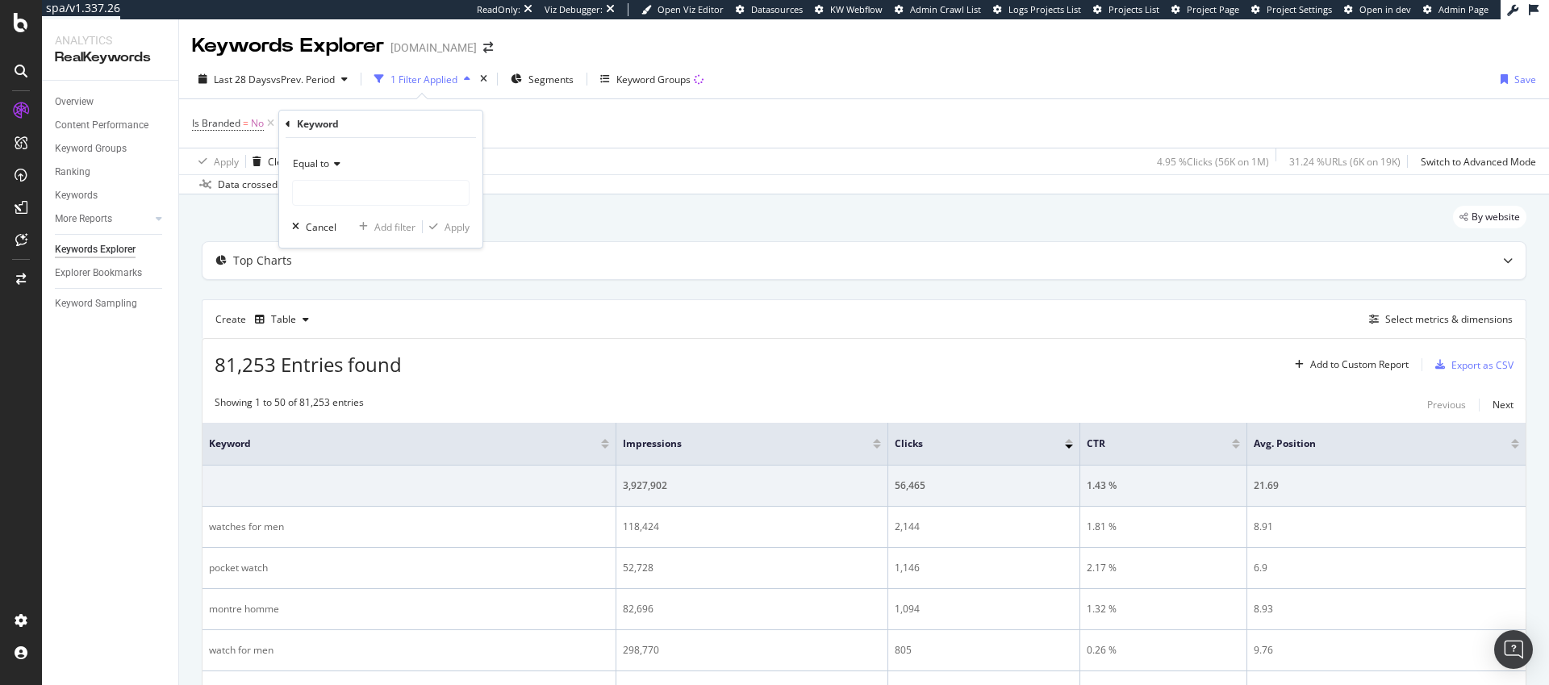
click at [310, 157] on span "Equal to" at bounding box center [311, 164] width 36 height 14
click at [369, 275] on div "Ends with" at bounding box center [382, 280] width 173 height 21
click at [334, 195] on input "text" at bounding box center [381, 193] width 176 height 26
type input "?"
click at [473, 232] on div "Ends with ? Cancel Add filter Apply" at bounding box center [380, 193] width 203 height 110
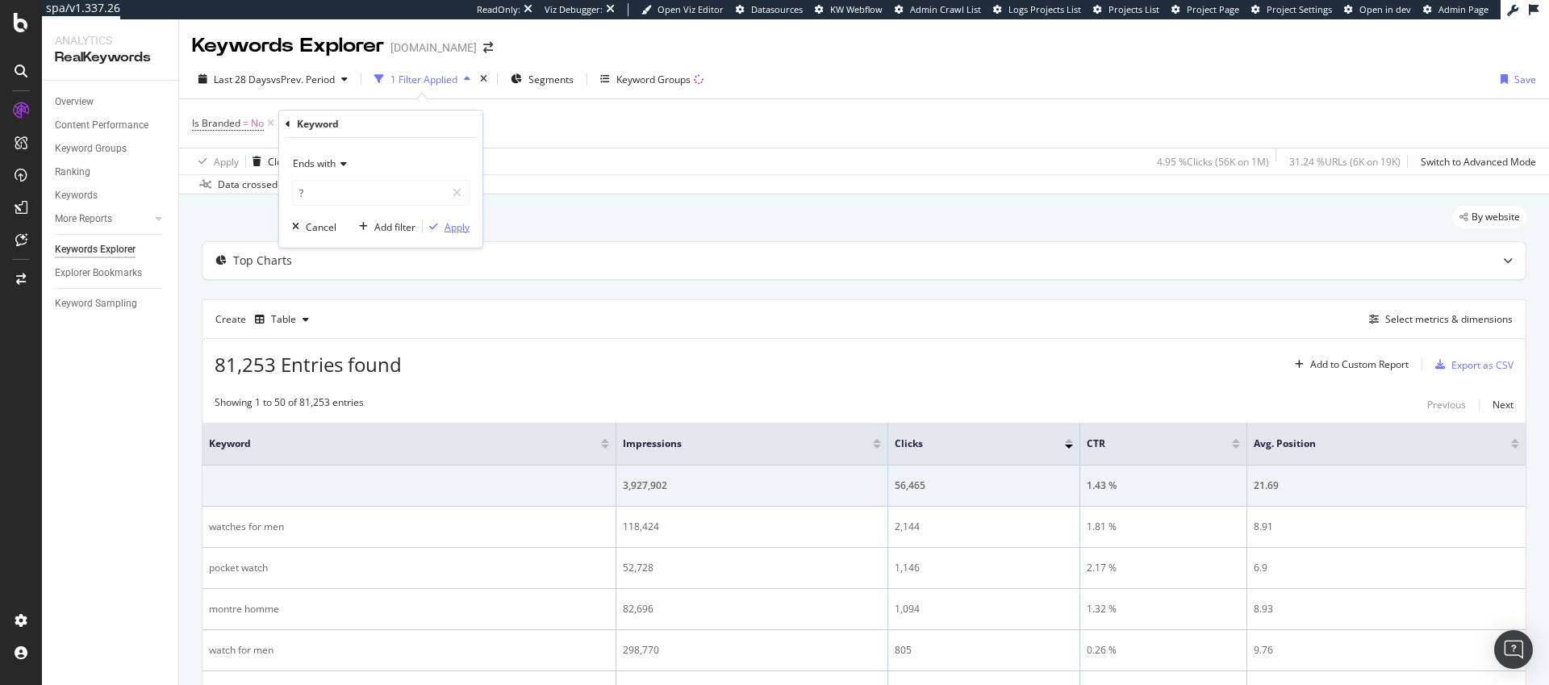
click at [466, 230] on div "Apply" at bounding box center [457, 227] width 25 height 14
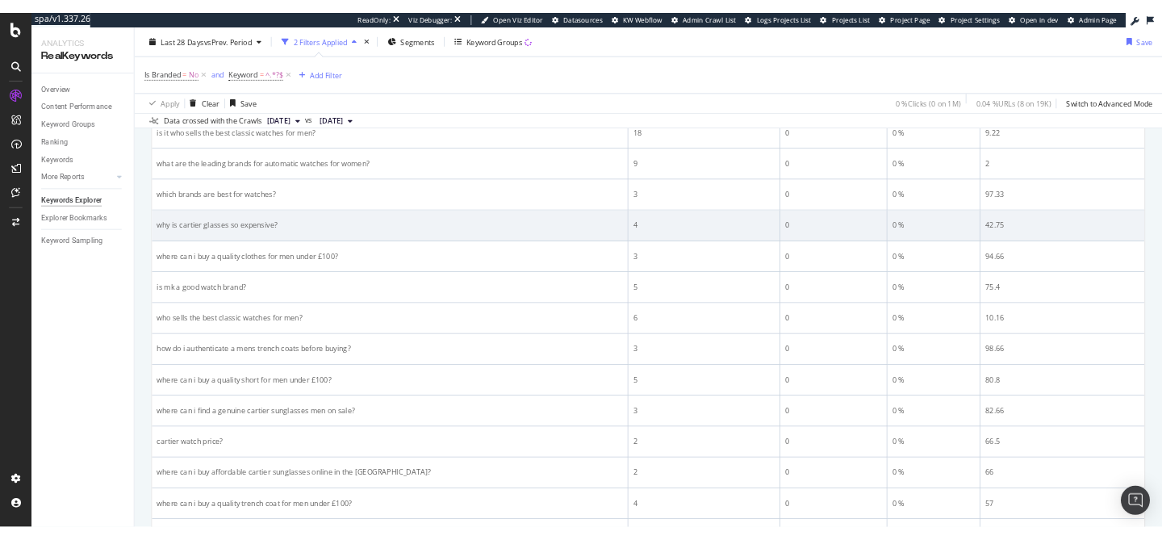
scroll to position [450, 0]
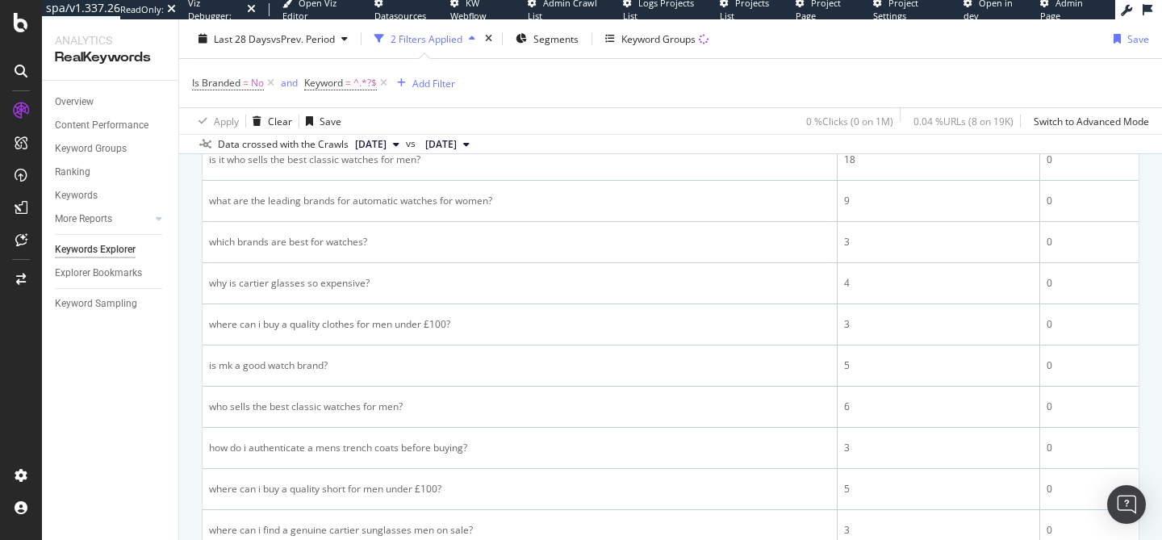
click at [686, 86] on div "Is Branded = No and Keyword = ^.*?$ Add Filter" at bounding box center [670, 83] width 957 height 48
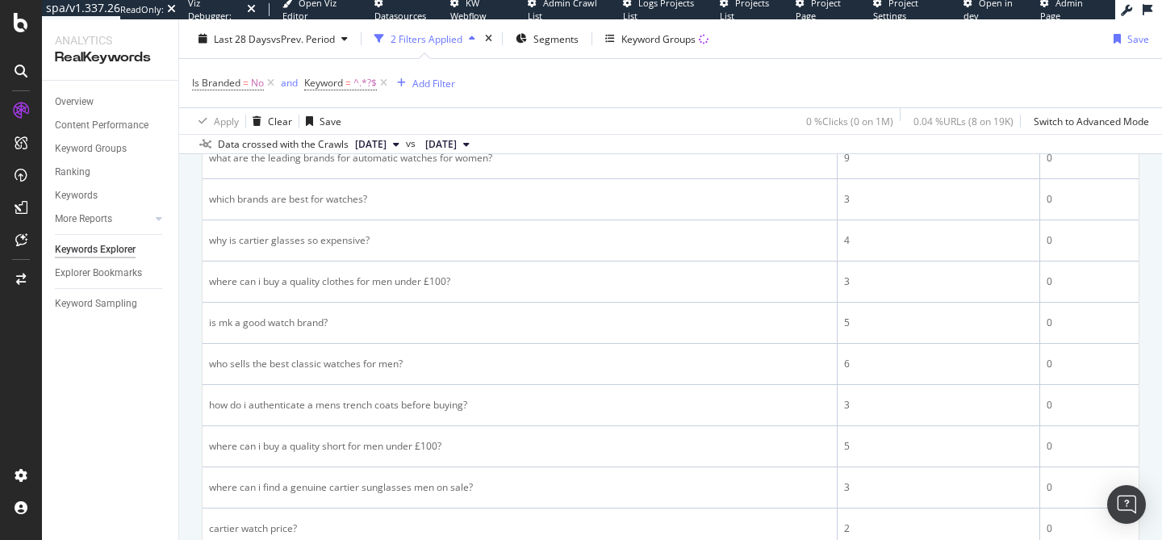
scroll to position [493, 0]
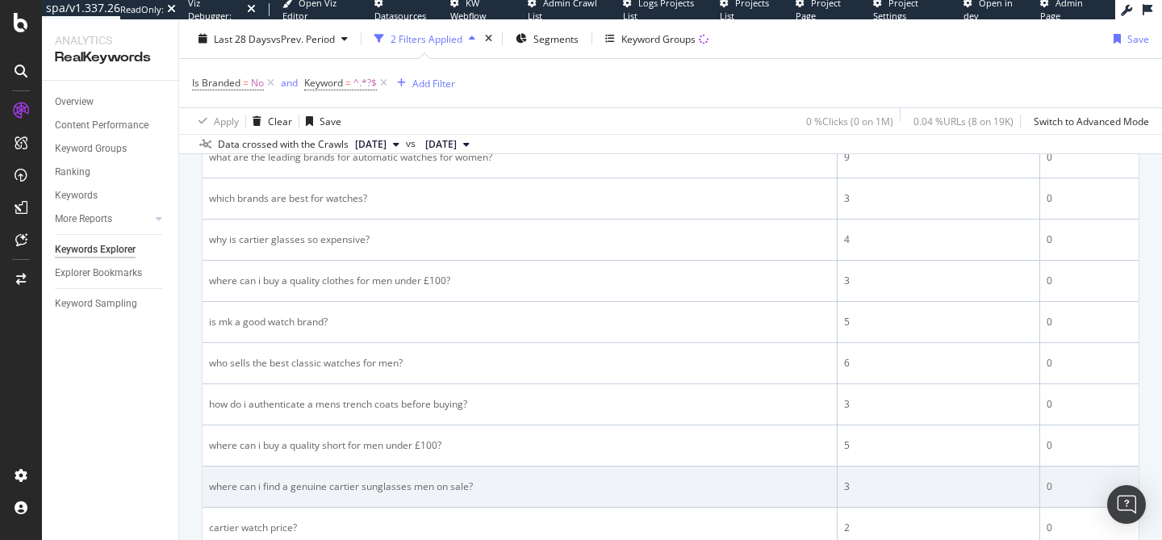
click at [634, 483] on div "where can i find a genuine cartier sunglasses men on sale?" at bounding box center [519, 486] width 621 height 15
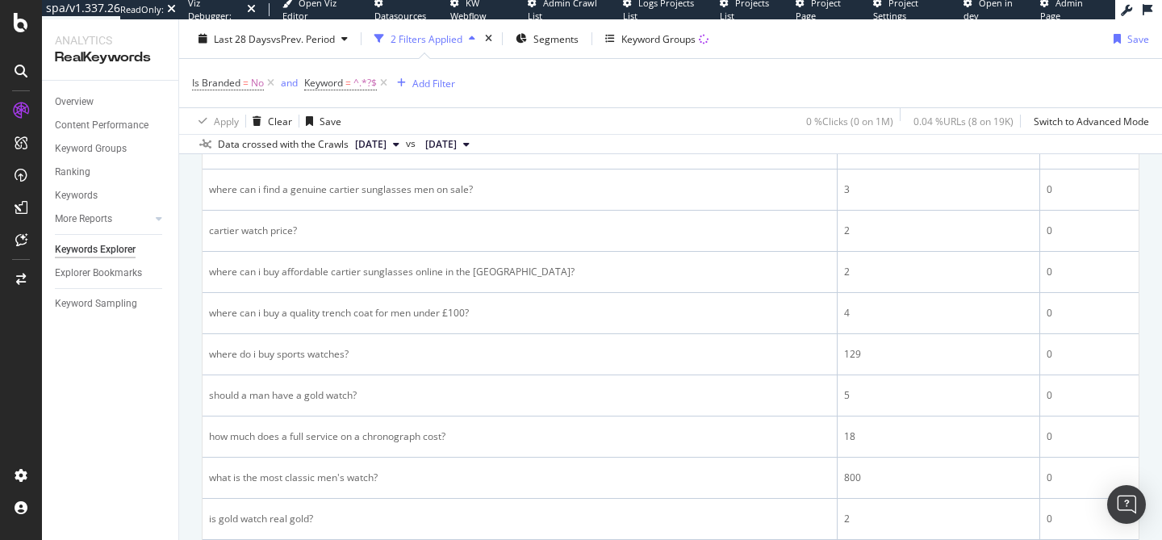
scroll to position [957, 0]
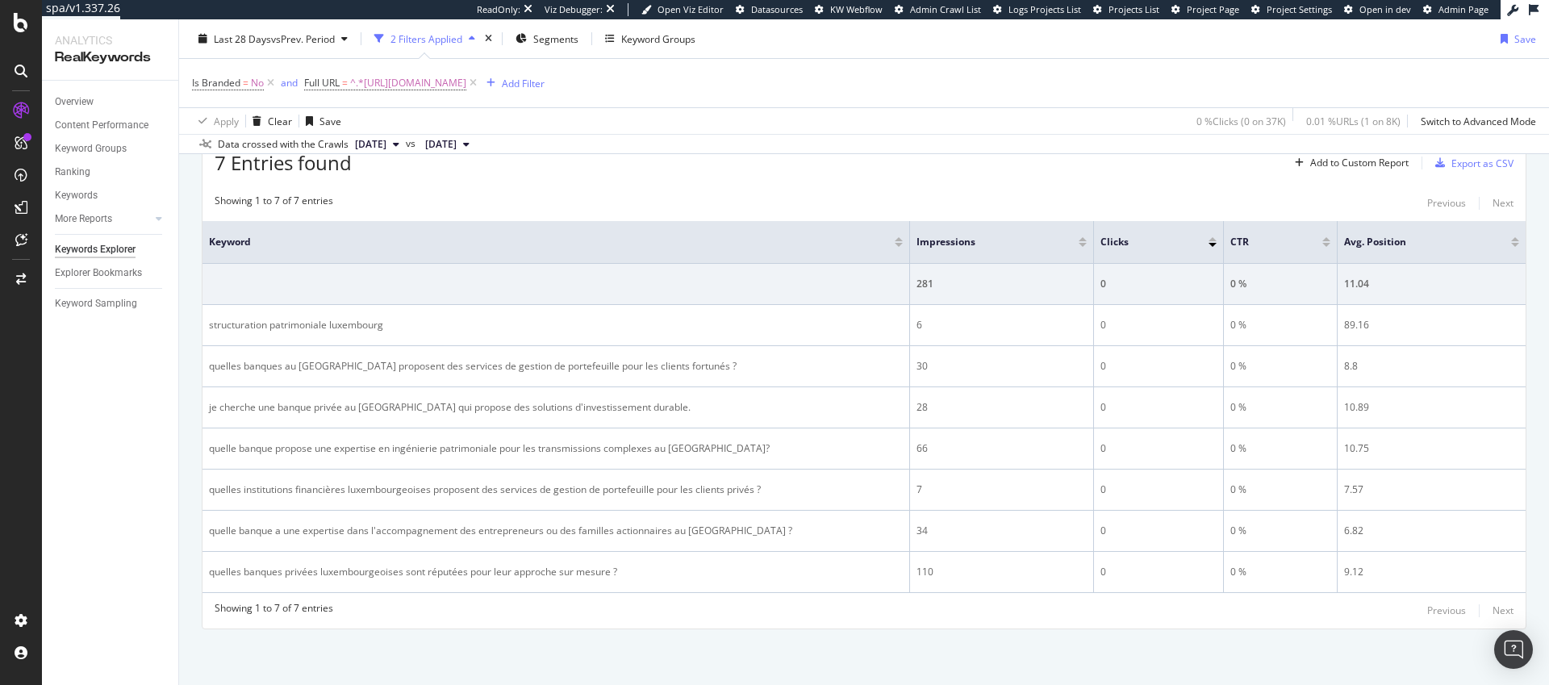
scroll to position [178, 0]
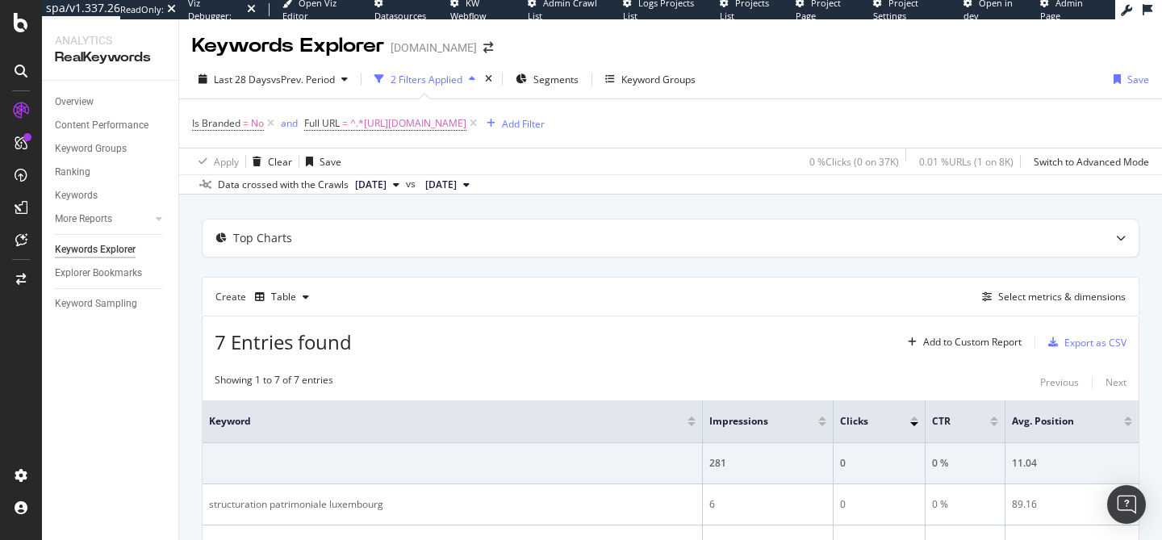
scroll to position [178, 0]
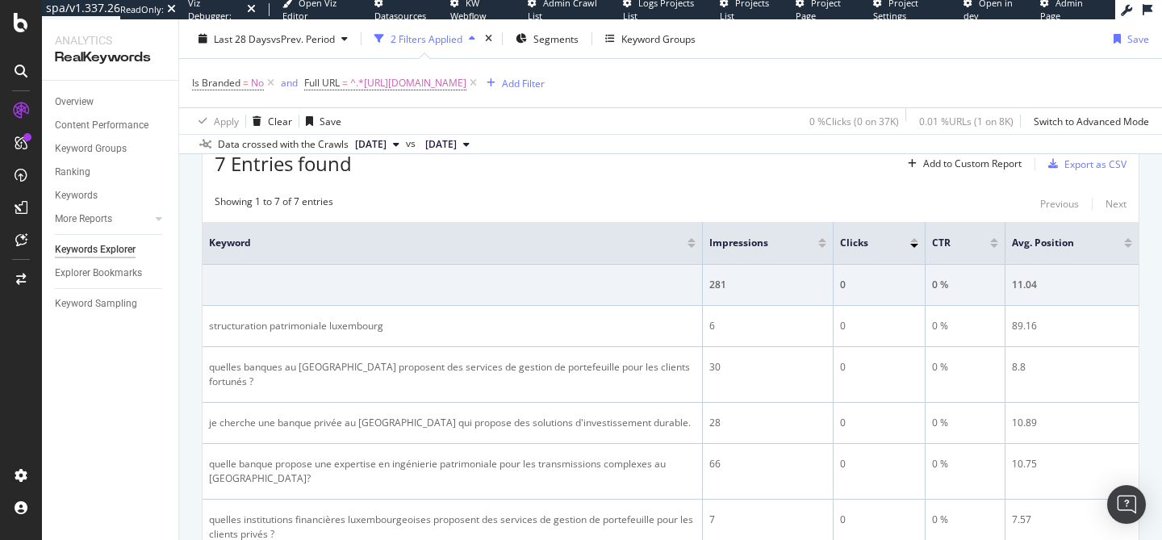
click at [562, 60] on div "Is Branded = No and Full URL = ^.*[URL][DOMAIN_NAME] Add Filter" at bounding box center [670, 83] width 957 height 48
click at [576, 171] on div "7 Entries found Add to Custom Report Export as CSV" at bounding box center [671, 158] width 936 height 40
click at [680, 176] on div "7 Entries found Add to Custom Report Export as CSV" at bounding box center [671, 158] width 936 height 40
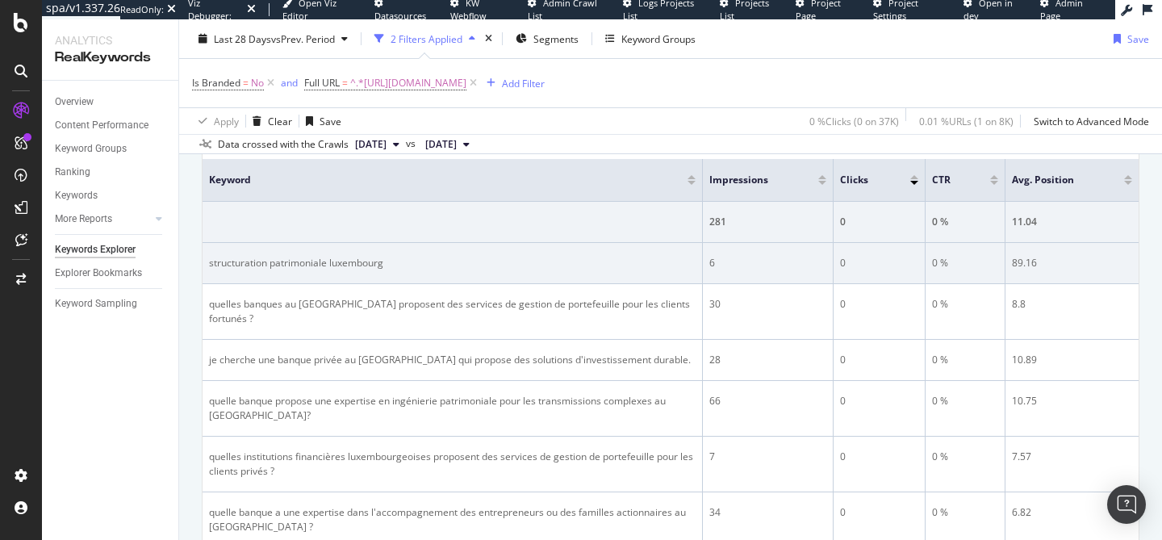
scroll to position [242, 0]
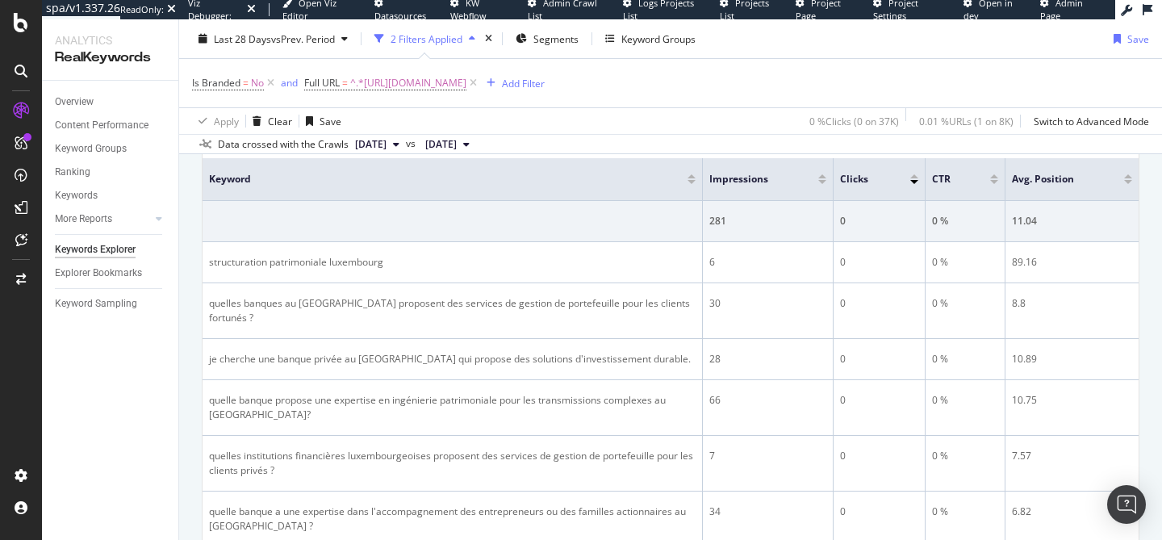
click at [818, 180] on div at bounding box center [822, 182] width 8 height 4
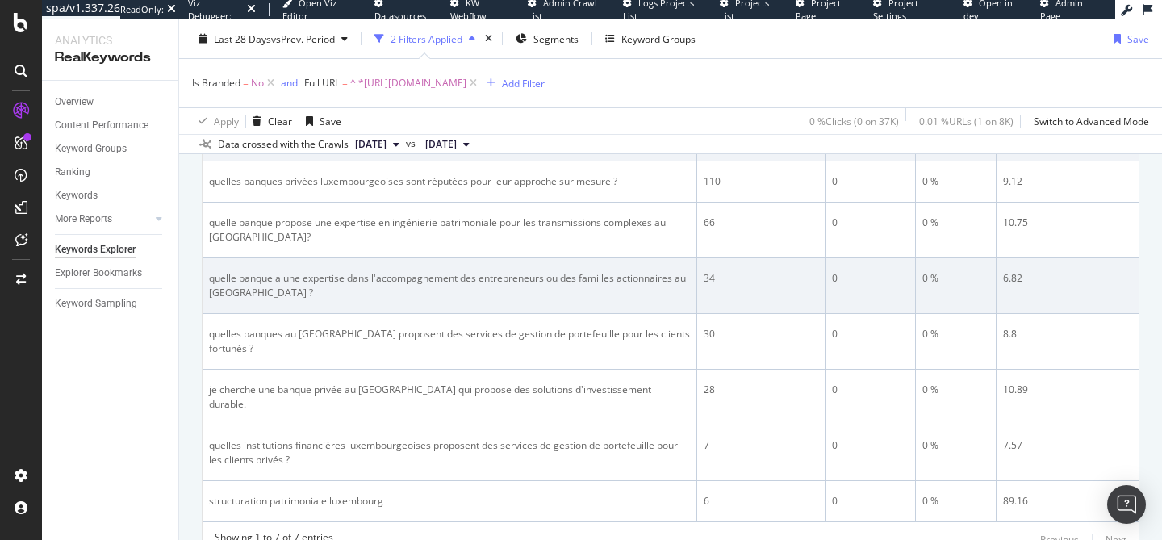
scroll to position [267, 0]
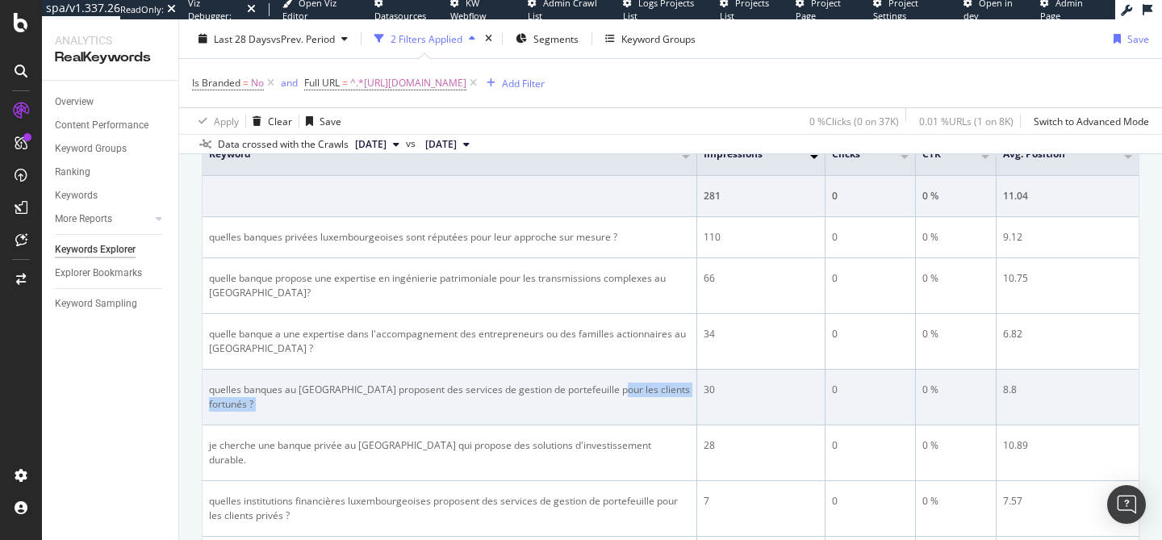
drag, startPoint x: 617, startPoint y: 389, endPoint x: 702, endPoint y: 390, distance: 85.5
click at [702, 390] on tr "quelles banques au luxembourg proposent des services de gestion de portefeuille…" at bounding box center [671, 398] width 936 height 56
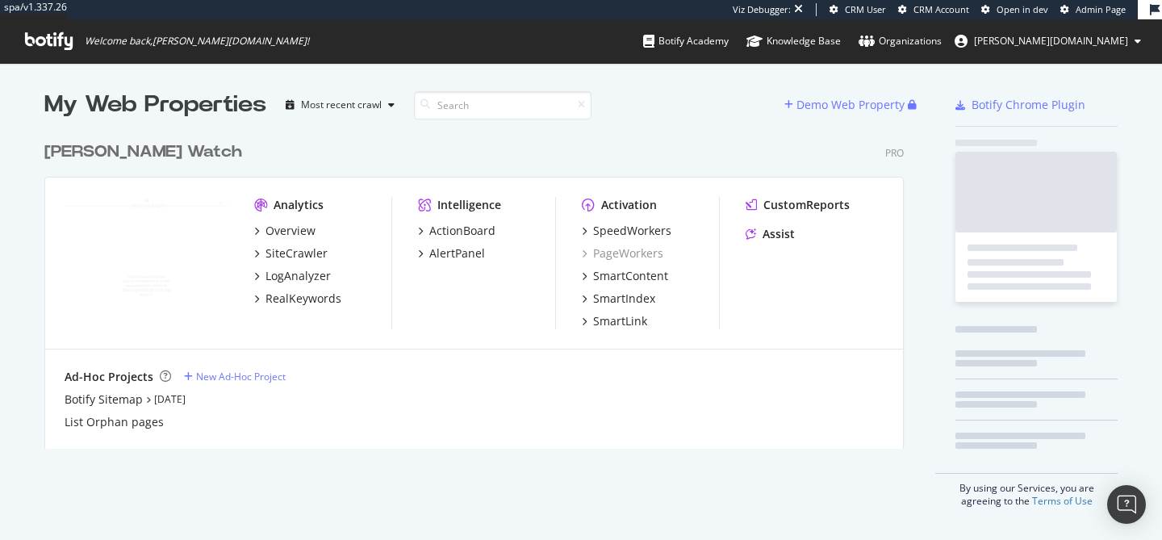
scroll to position [316, 860]
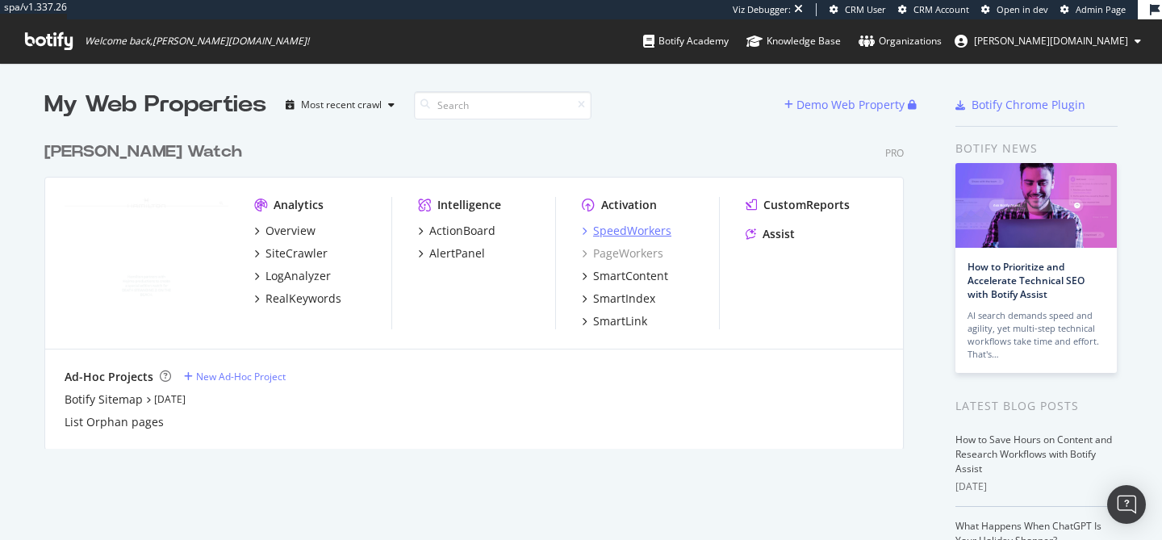
click at [624, 234] on div "SpeedWorkers" at bounding box center [632, 231] width 78 height 16
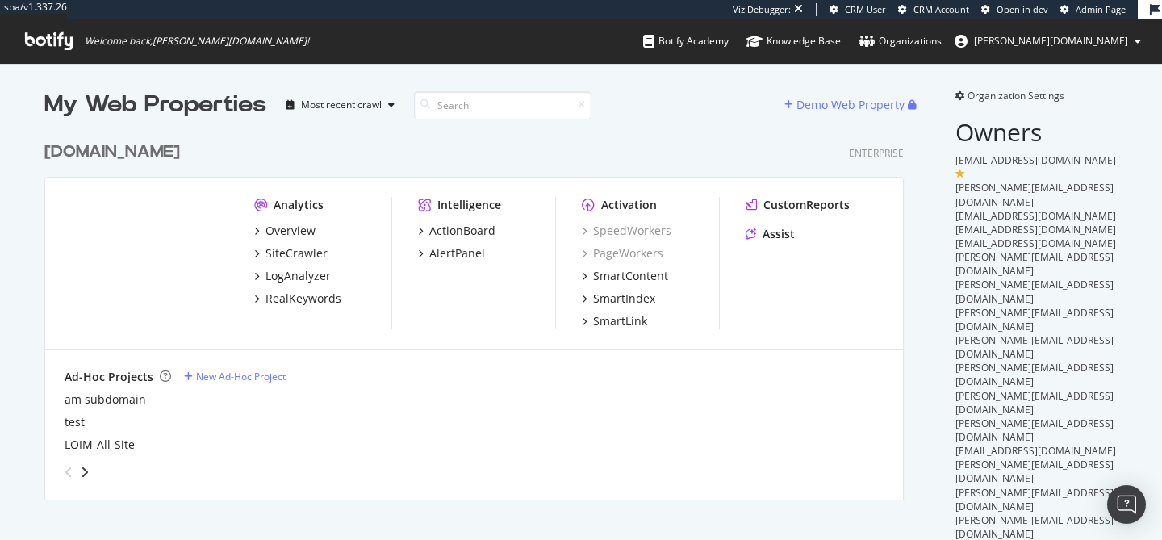
scroll to position [367, 860]
click at [300, 274] on div "LogAnalyzer" at bounding box center [298, 276] width 65 height 16
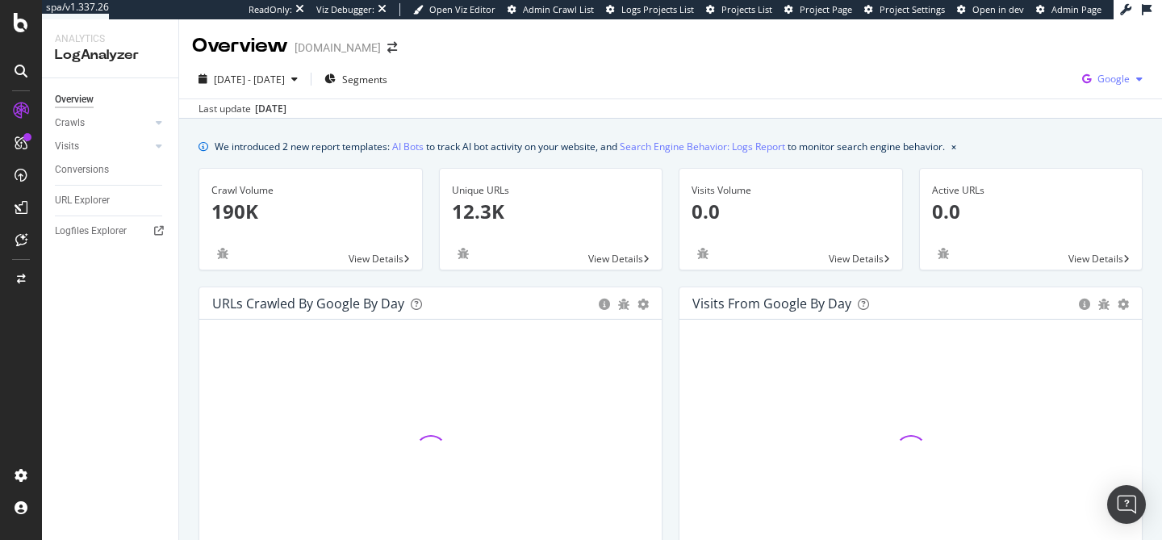
click at [1110, 88] on div "Google" at bounding box center [1112, 79] width 73 height 24
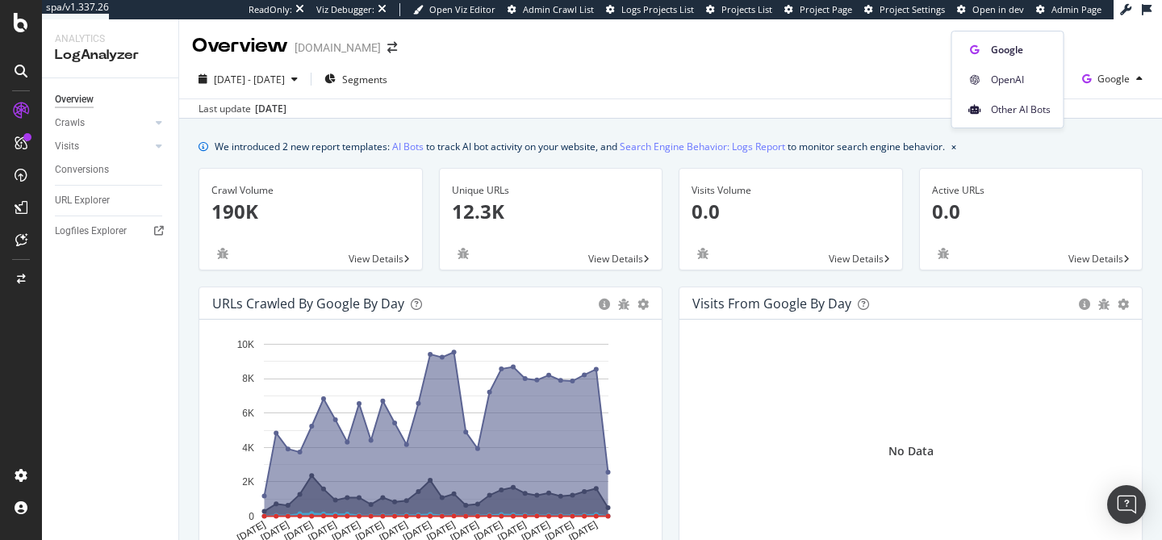
click at [906, 75] on div "[DATE] - [DATE] Segments Google" at bounding box center [670, 82] width 983 height 32
click at [1114, 84] on span "Google" at bounding box center [1114, 79] width 32 height 14
click at [1005, 113] on span "Other AI Bots" at bounding box center [1021, 109] width 60 height 15
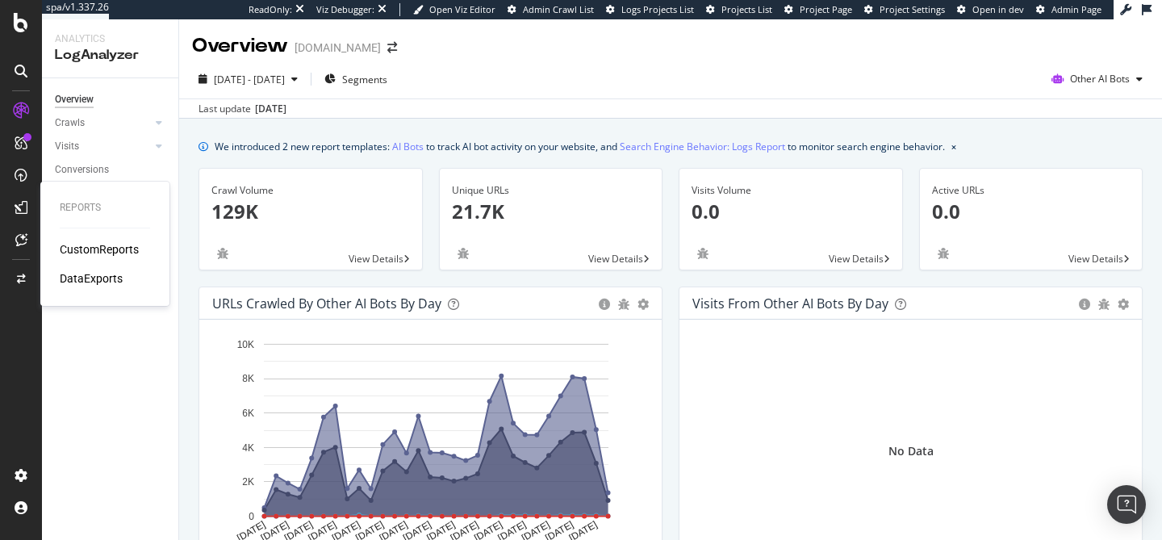
click at [80, 247] on div "CustomReports" at bounding box center [99, 249] width 79 height 16
